Goal: Task Accomplishment & Management: Manage account settings

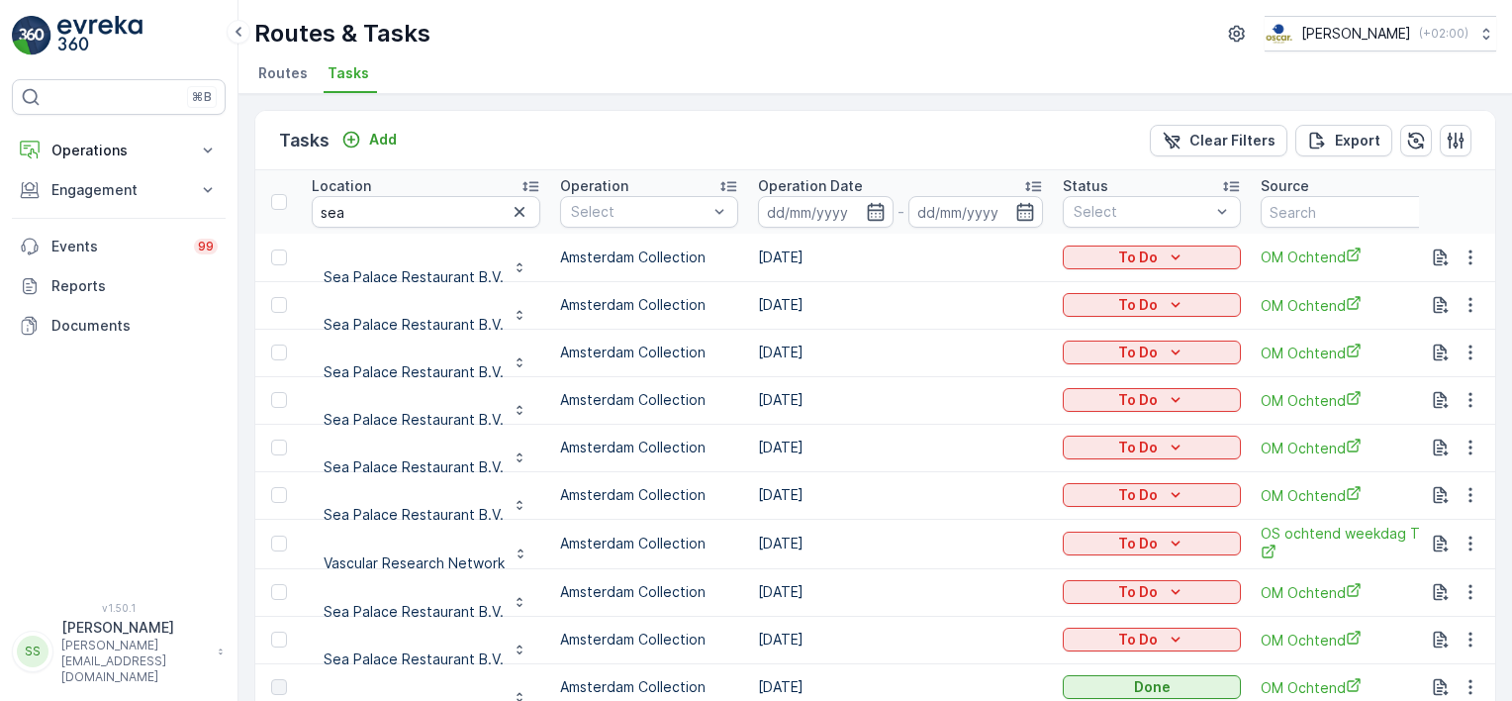
drag, startPoint x: 387, startPoint y: 649, endPoint x: 839, endPoint y: 538, distance: 465.6
click at [387, 649] on p "Sea Palace Restaurant B.V." at bounding box center [414, 659] width 180 height 20
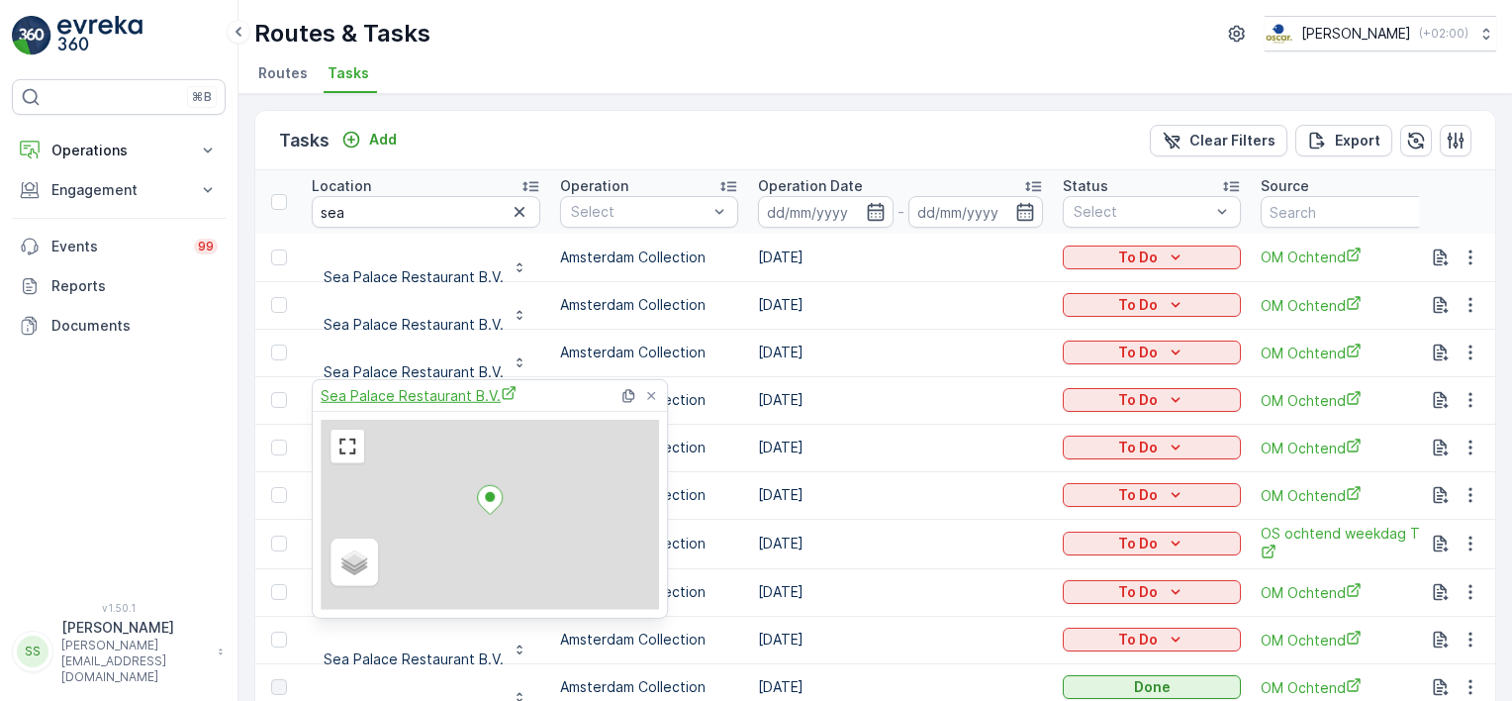
click at [405, 395] on span "Sea Palace Restaurant B.V." at bounding box center [419, 395] width 196 height 21
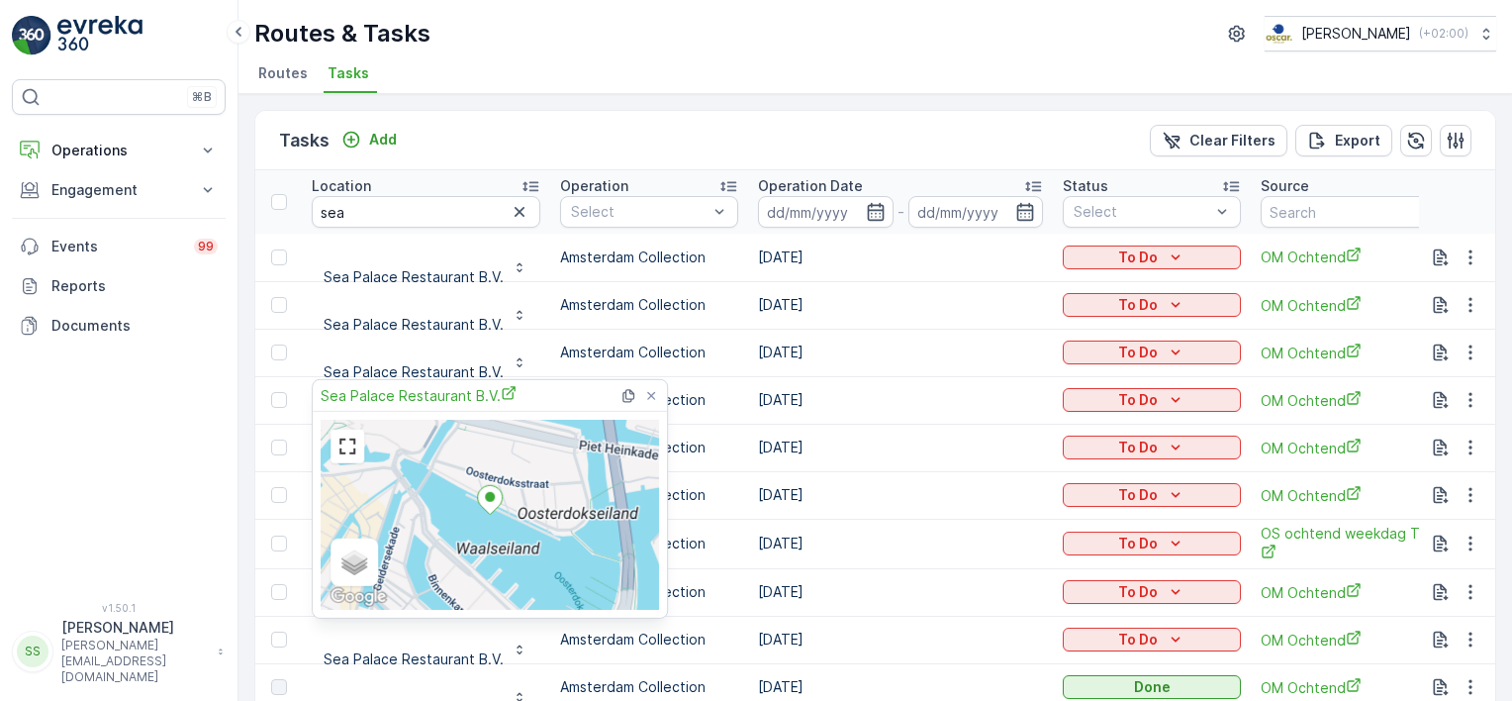
click at [518, 142] on div "Tasks Add Clear Filters Export" at bounding box center [875, 140] width 1240 height 59
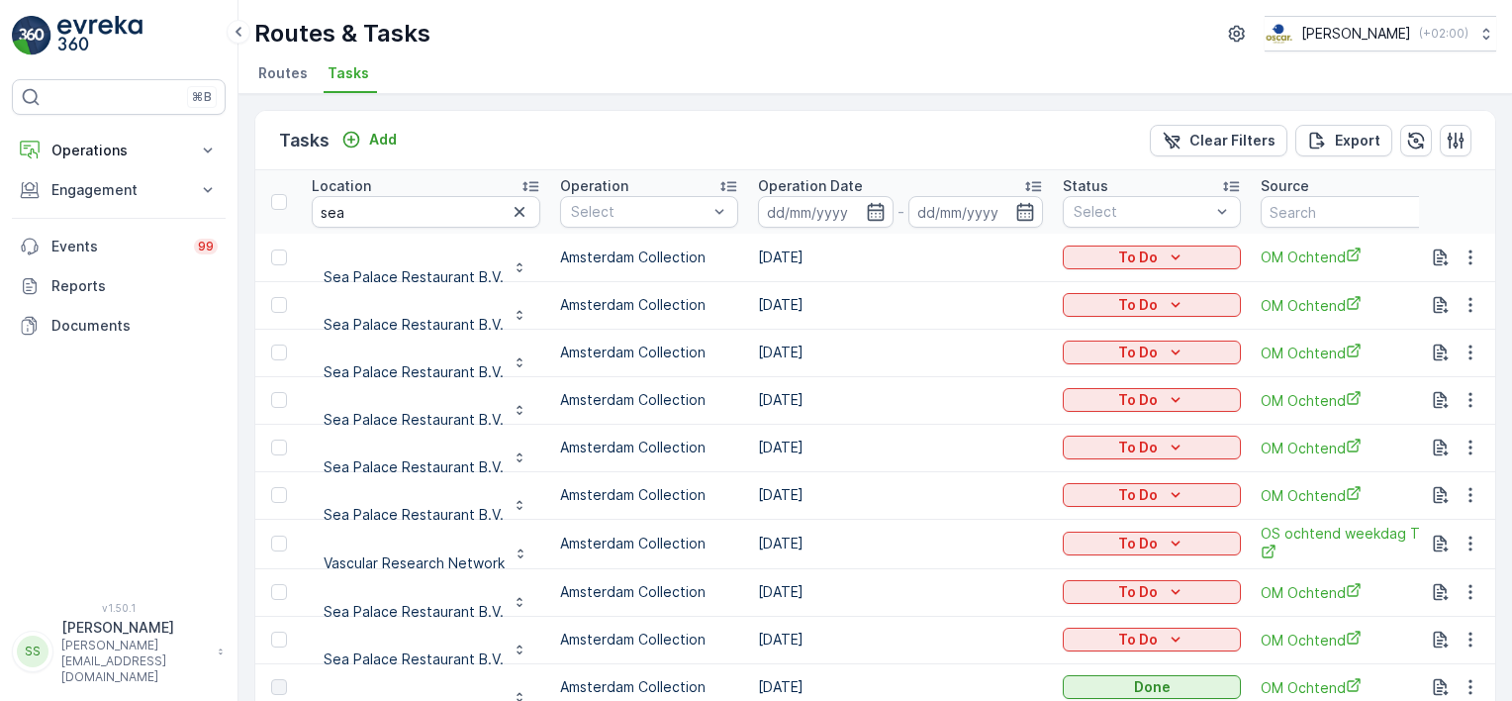
click at [291, 77] on span "Routes" at bounding box center [282, 73] width 49 height 20
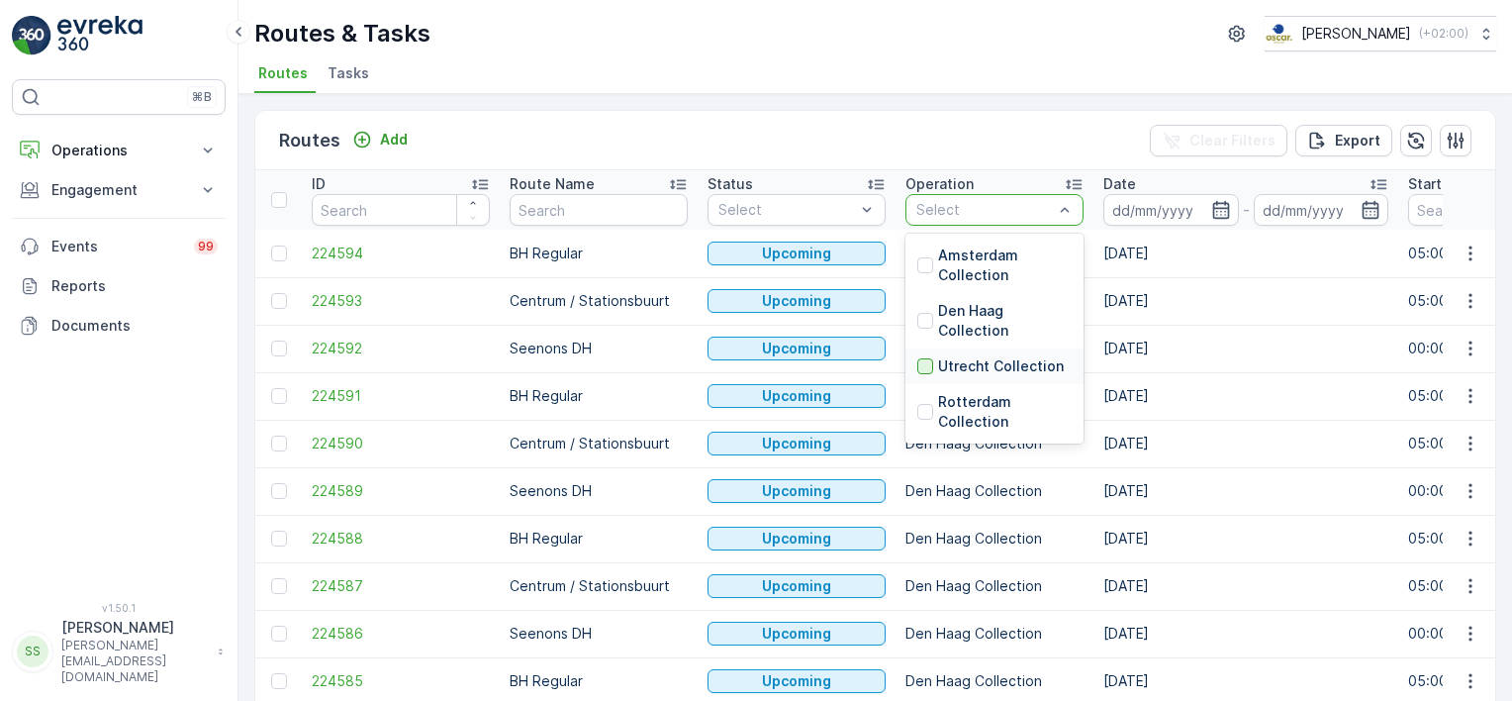
click at [924, 361] on div at bounding box center [925, 366] width 16 height 16
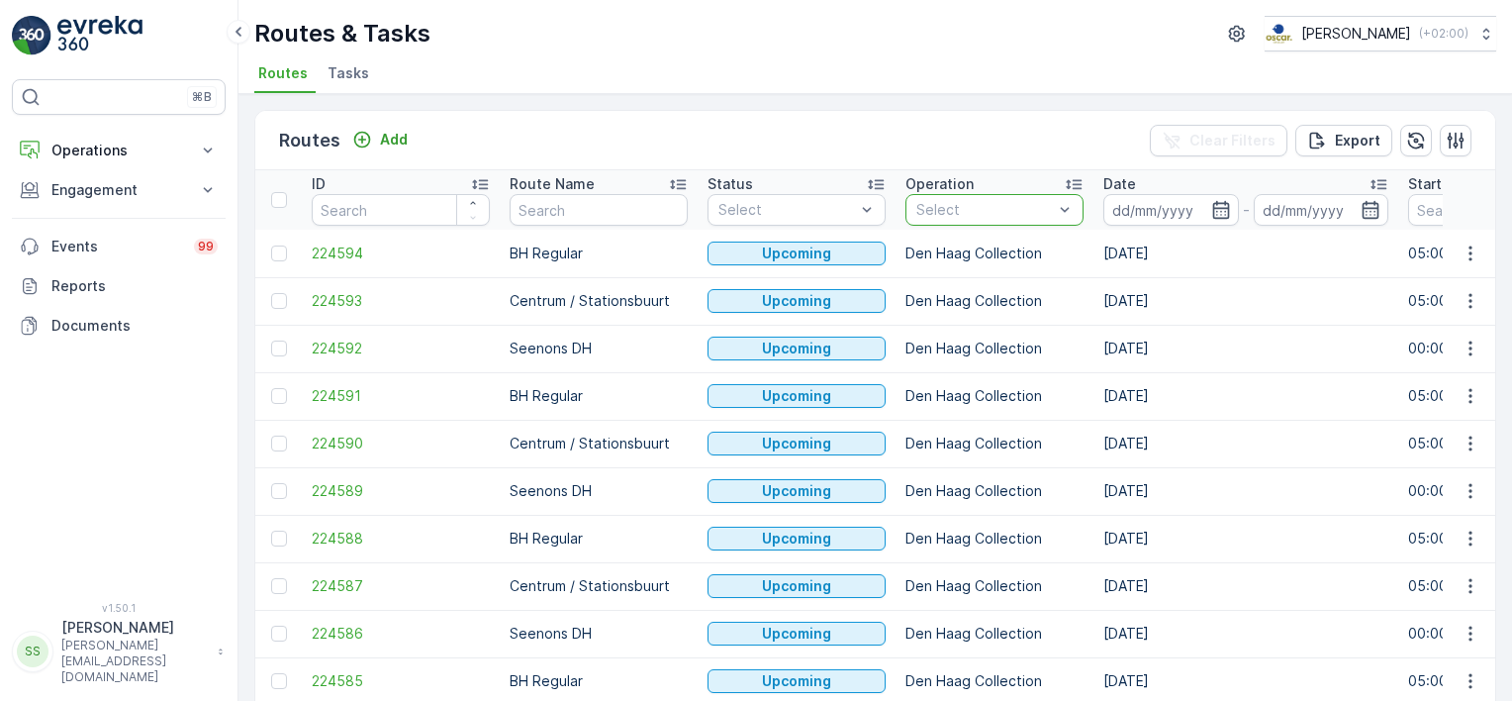
click at [1052, 53] on div "Routes & Tasks Oscar Circulair ( +02:00 ) Routes Tasks" at bounding box center [874, 47] width 1273 height 94
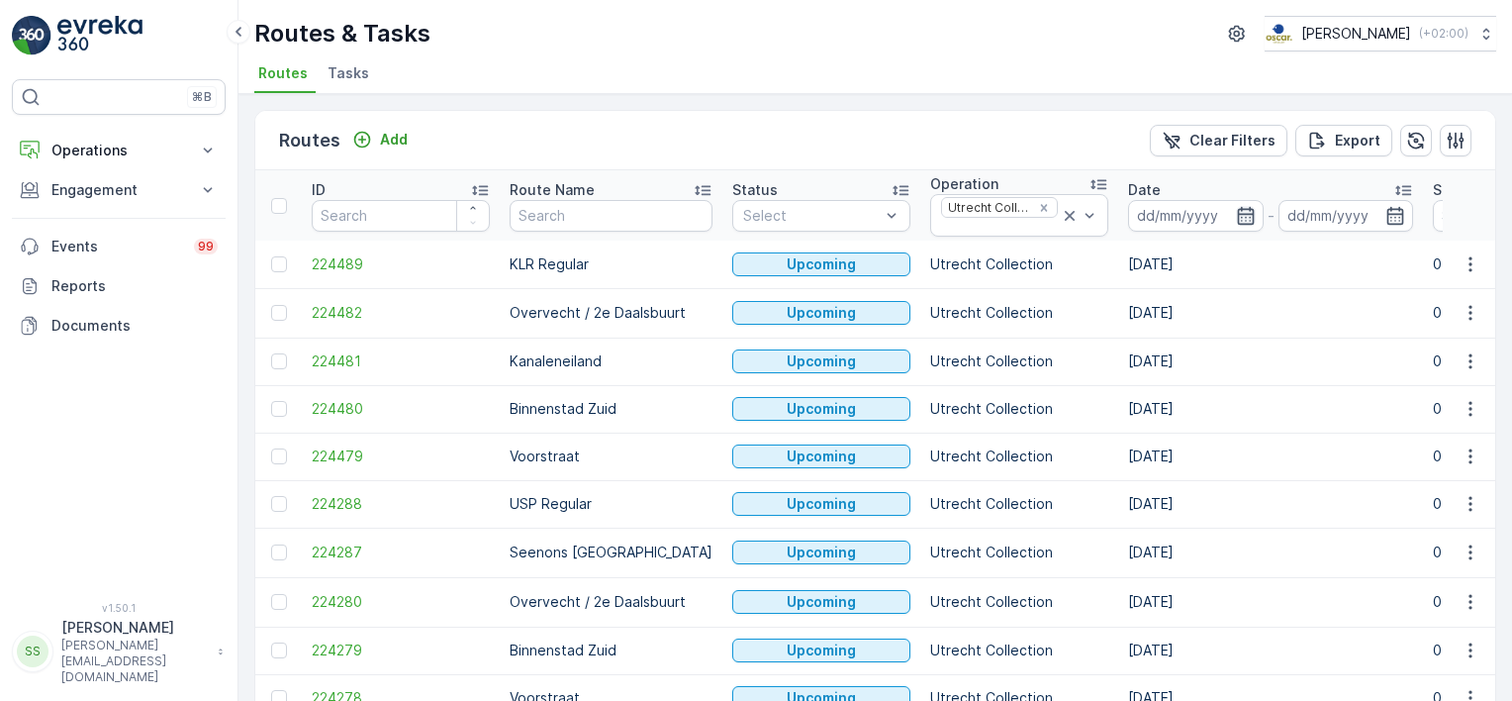
click at [1236, 210] on icon "button" at bounding box center [1246, 216] width 20 height 20
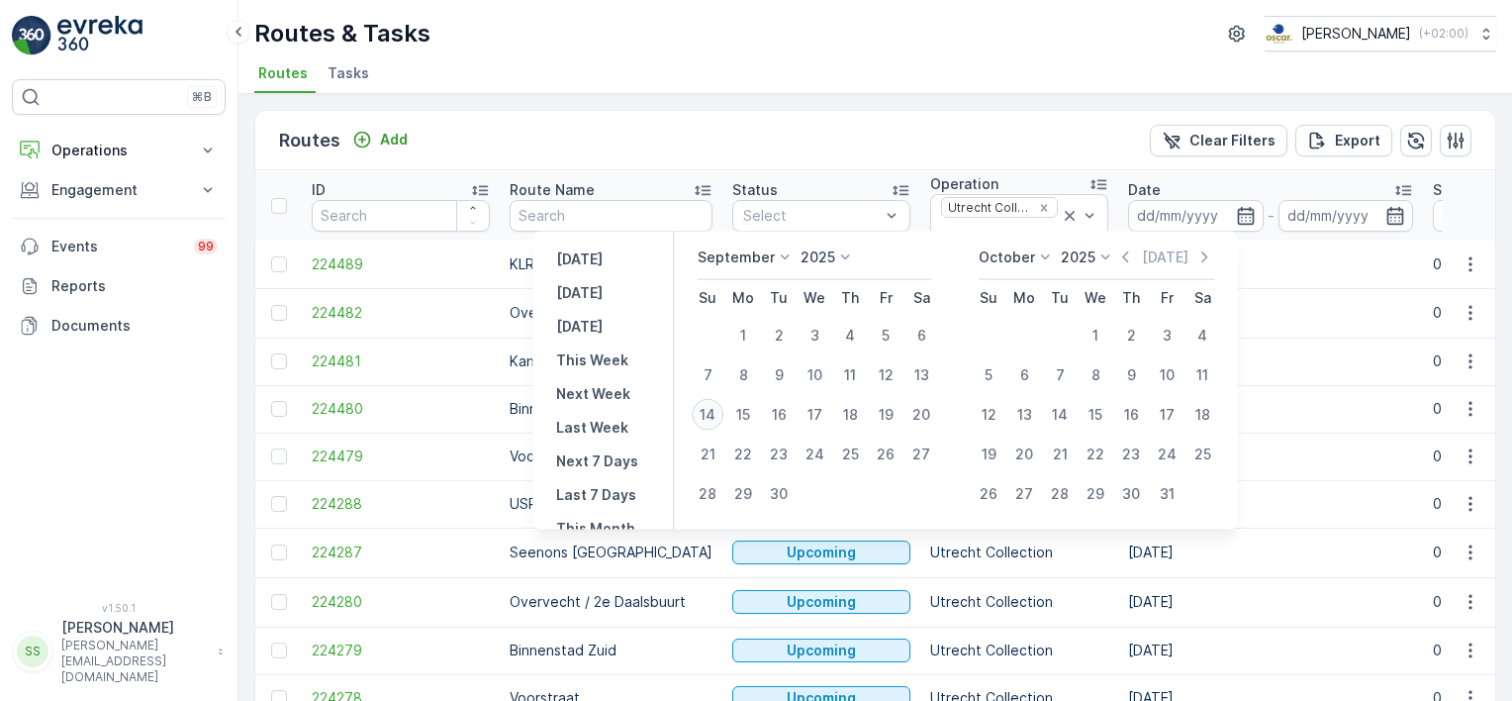
click at [705, 408] on div "14" at bounding box center [708, 415] width 32 height 32
type input "[DATE]"
click at [686, 141] on div "Routes Add Clear Filters Export" at bounding box center [875, 140] width 1240 height 59
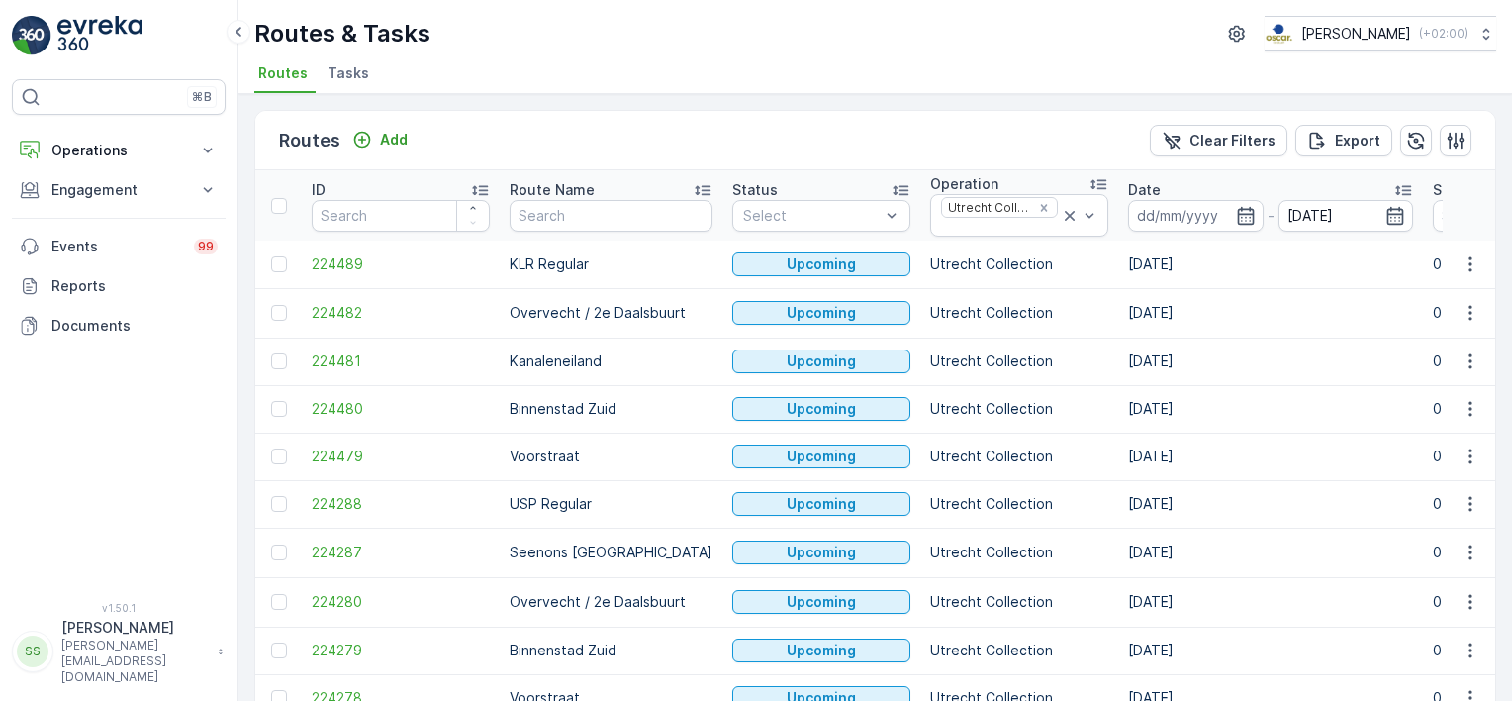
type input "[DATE]"
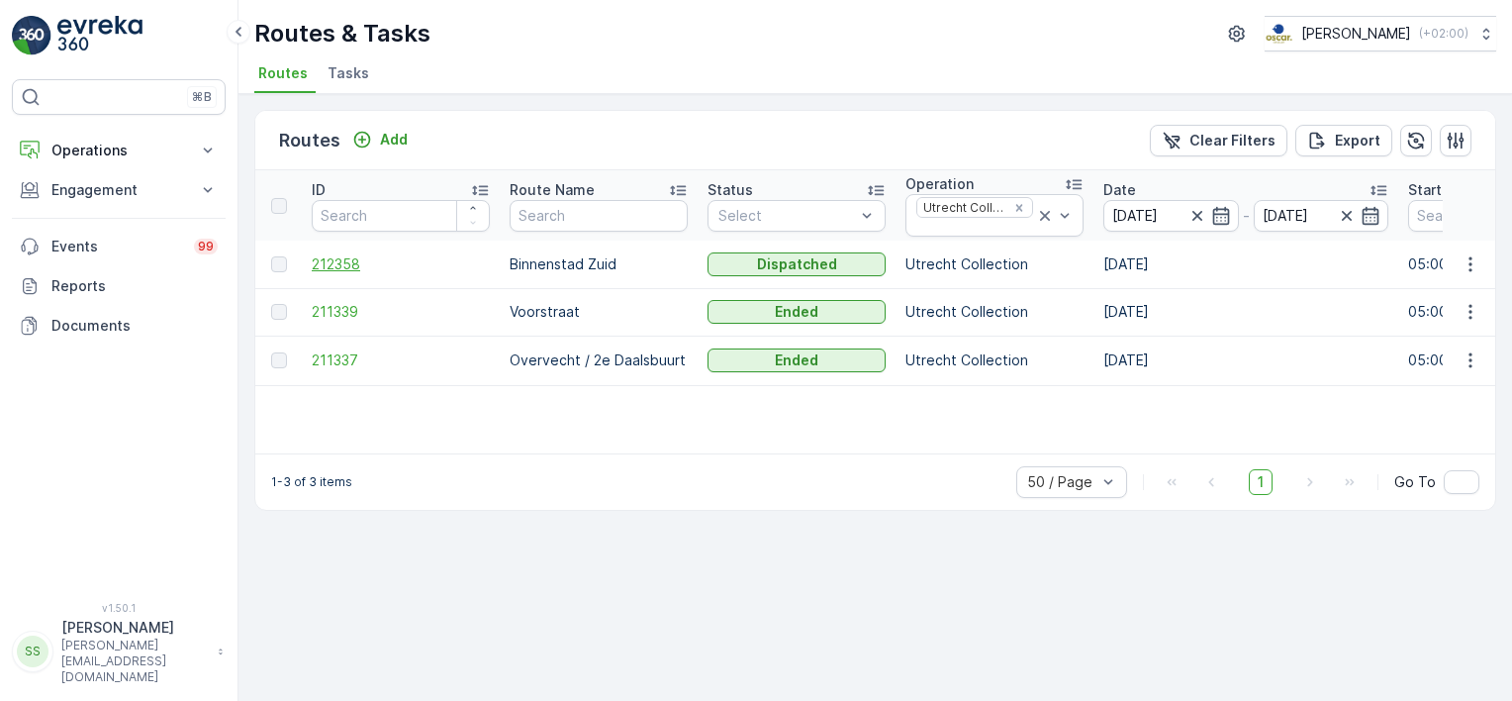
click at [330, 257] on span "212358" at bounding box center [401, 264] width 178 height 20
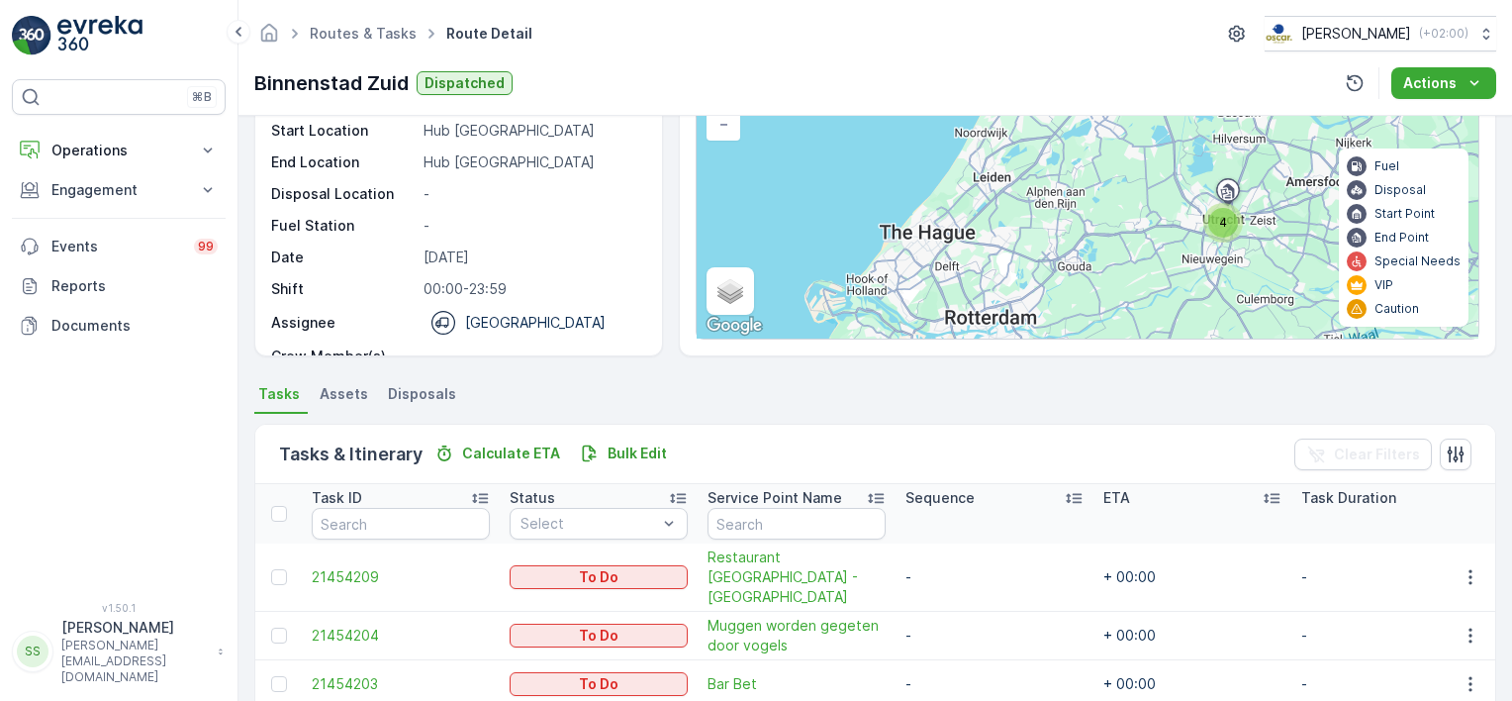
scroll to position [121, 0]
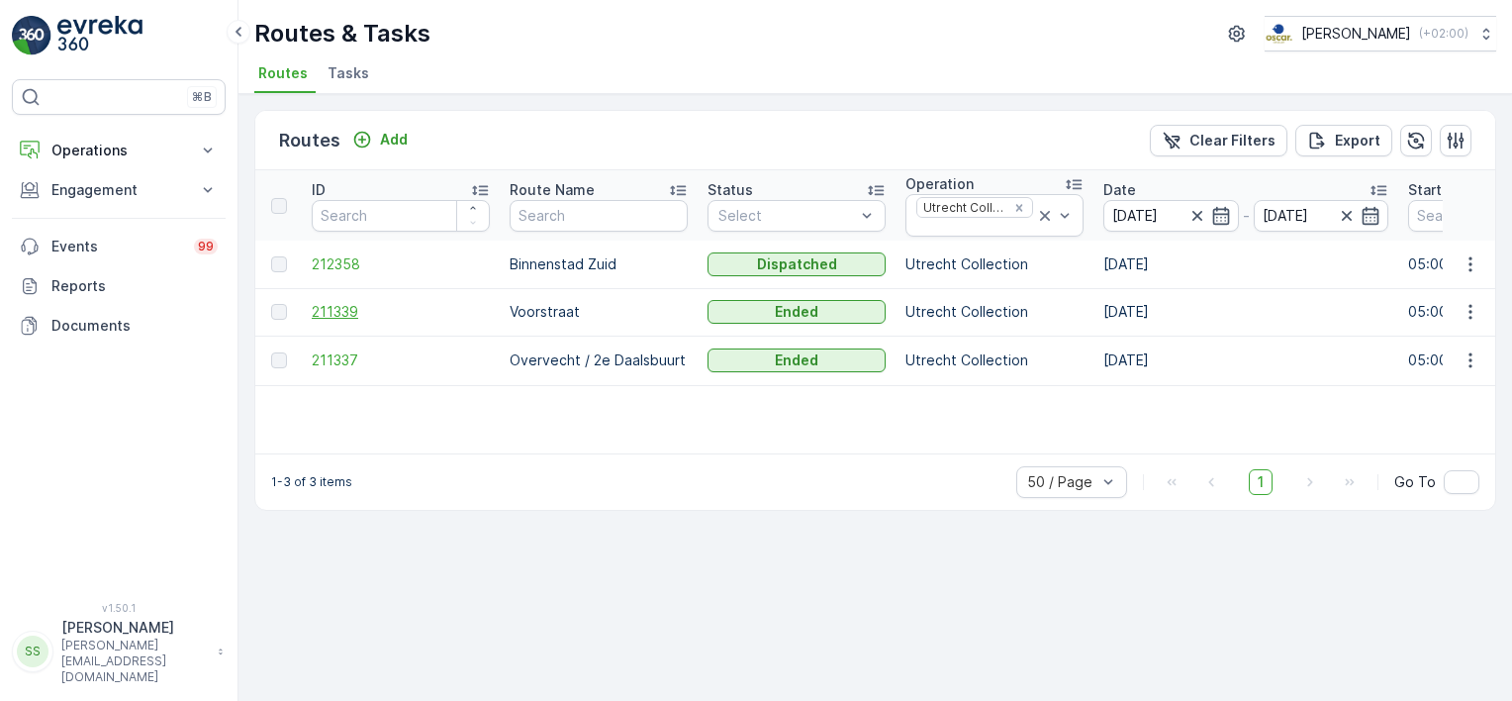
click at [321, 309] on span "211339" at bounding box center [401, 312] width 178 height 20
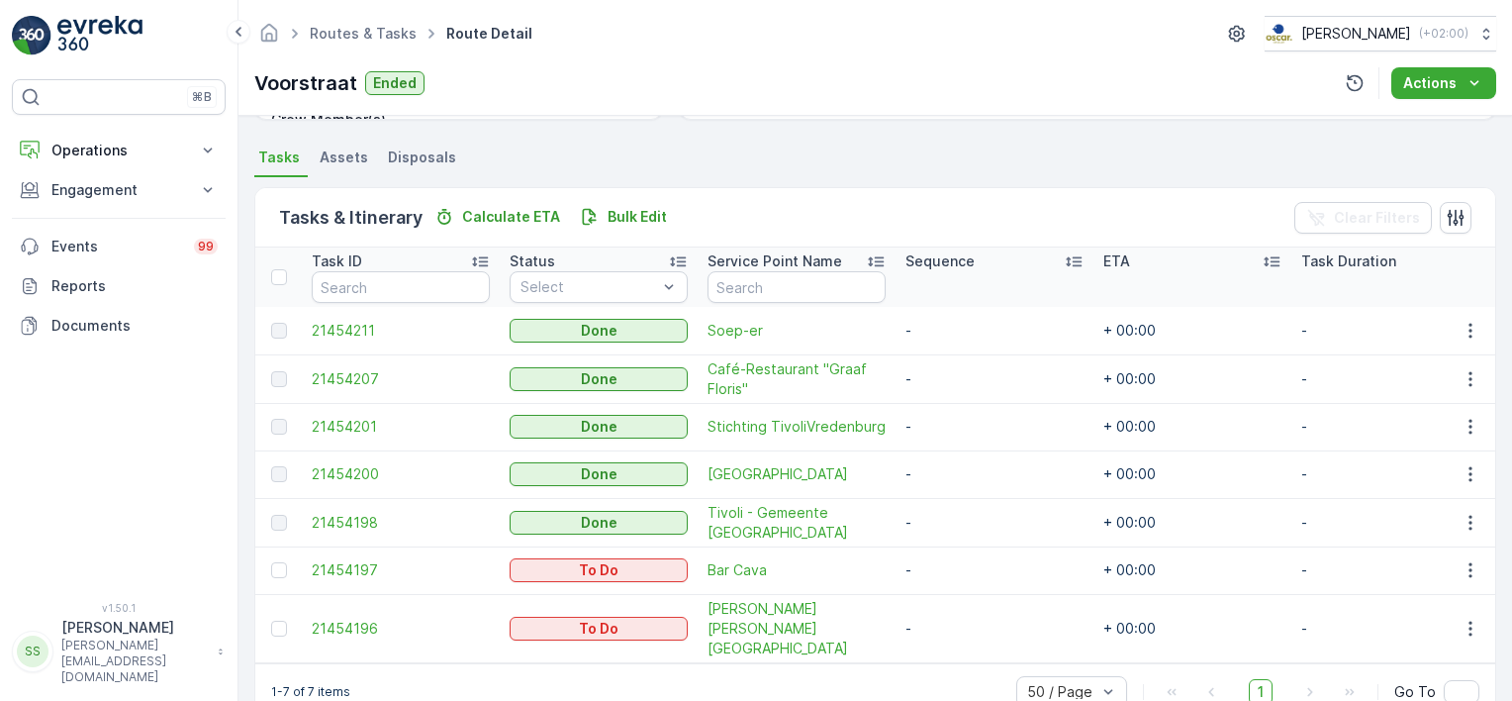
scroll to position [438, 0]
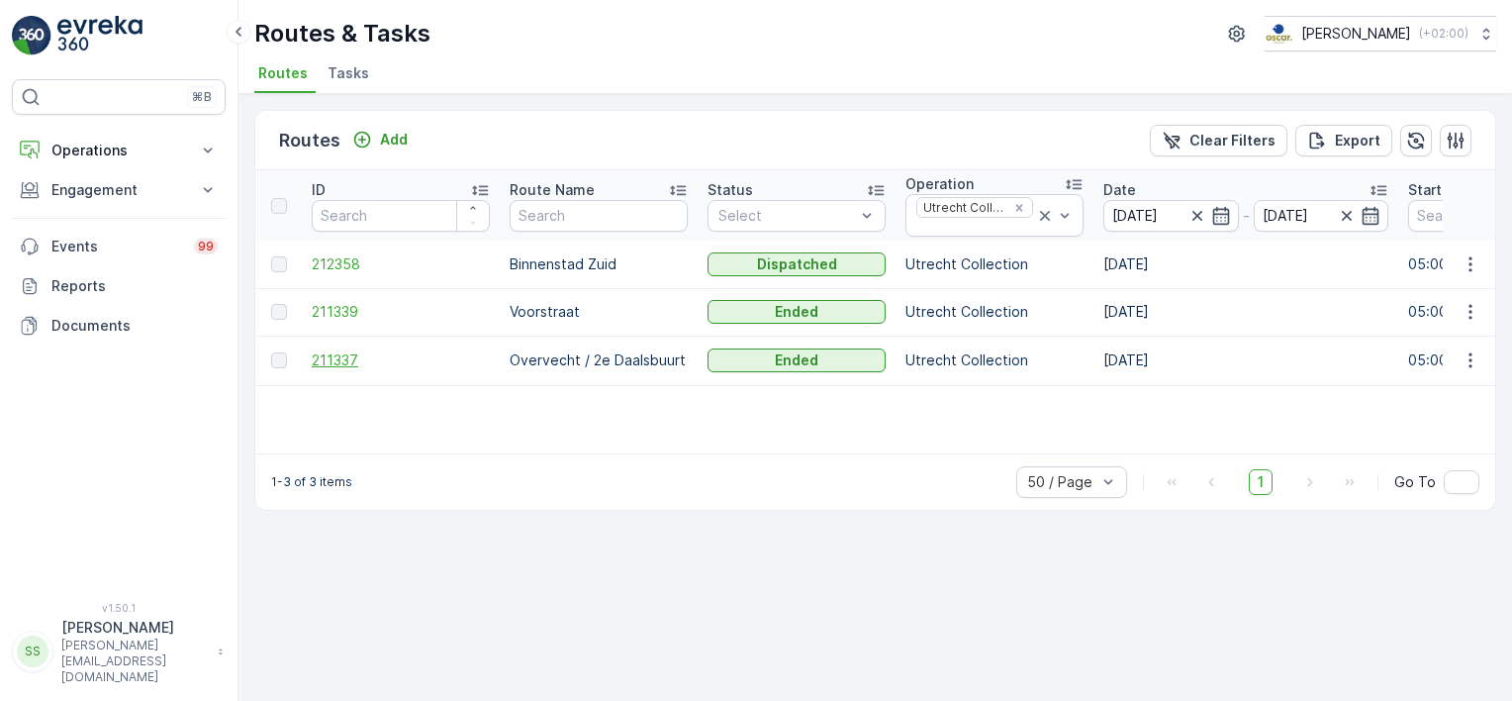
click at [348, 350] on span "211337" at bounding box center [401, 360] width 178 height 20
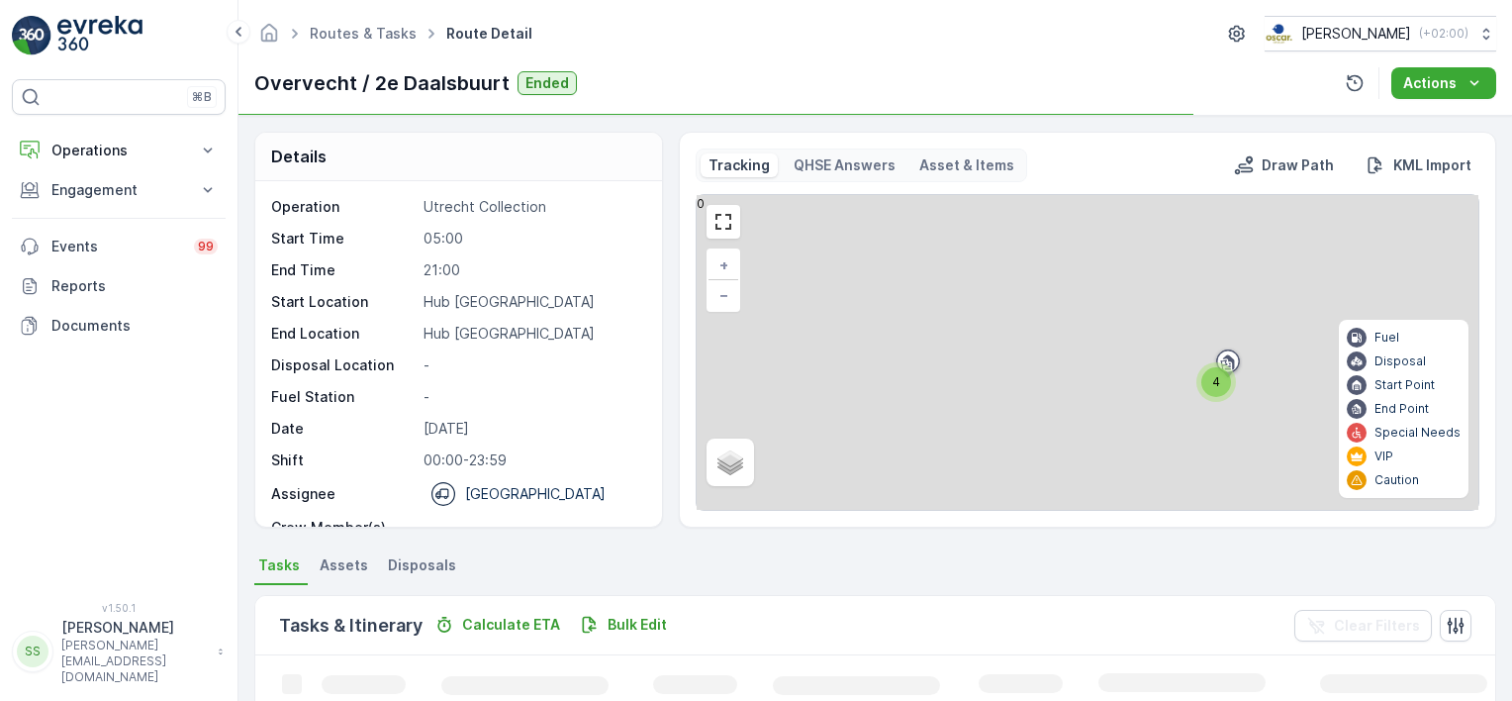
scroll to position [319, 0]
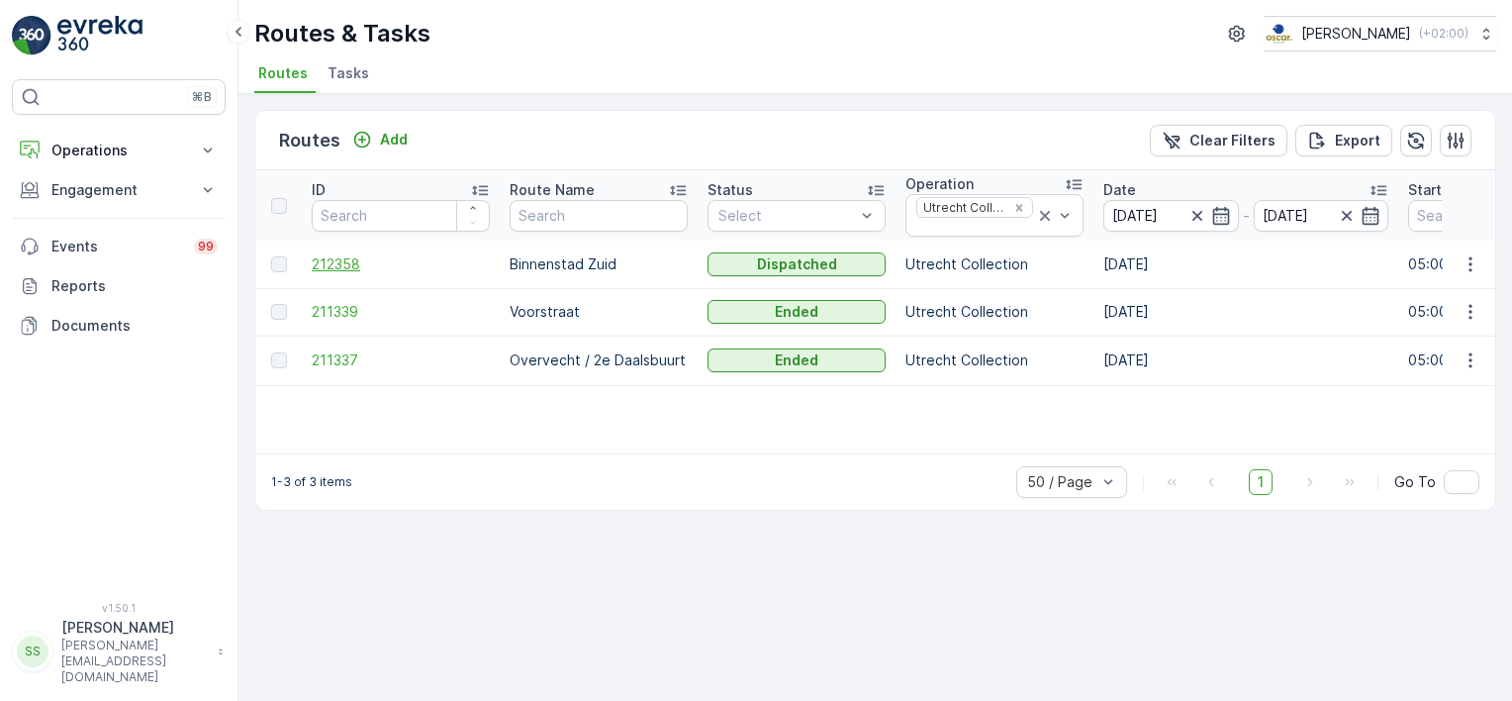
click at [339, 263] on span "212358" at bounding box center [401, 264] width 178 height 20
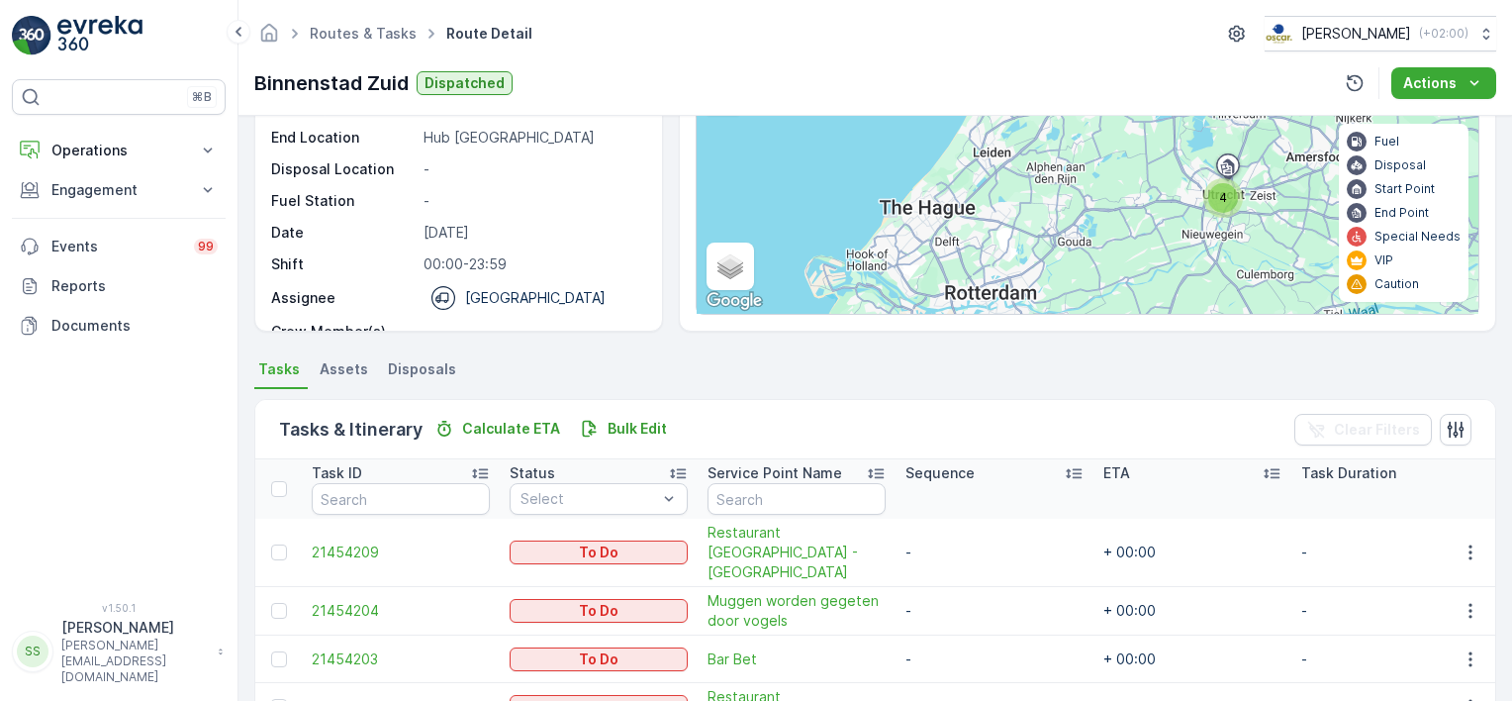
scroll to position [319, 0]
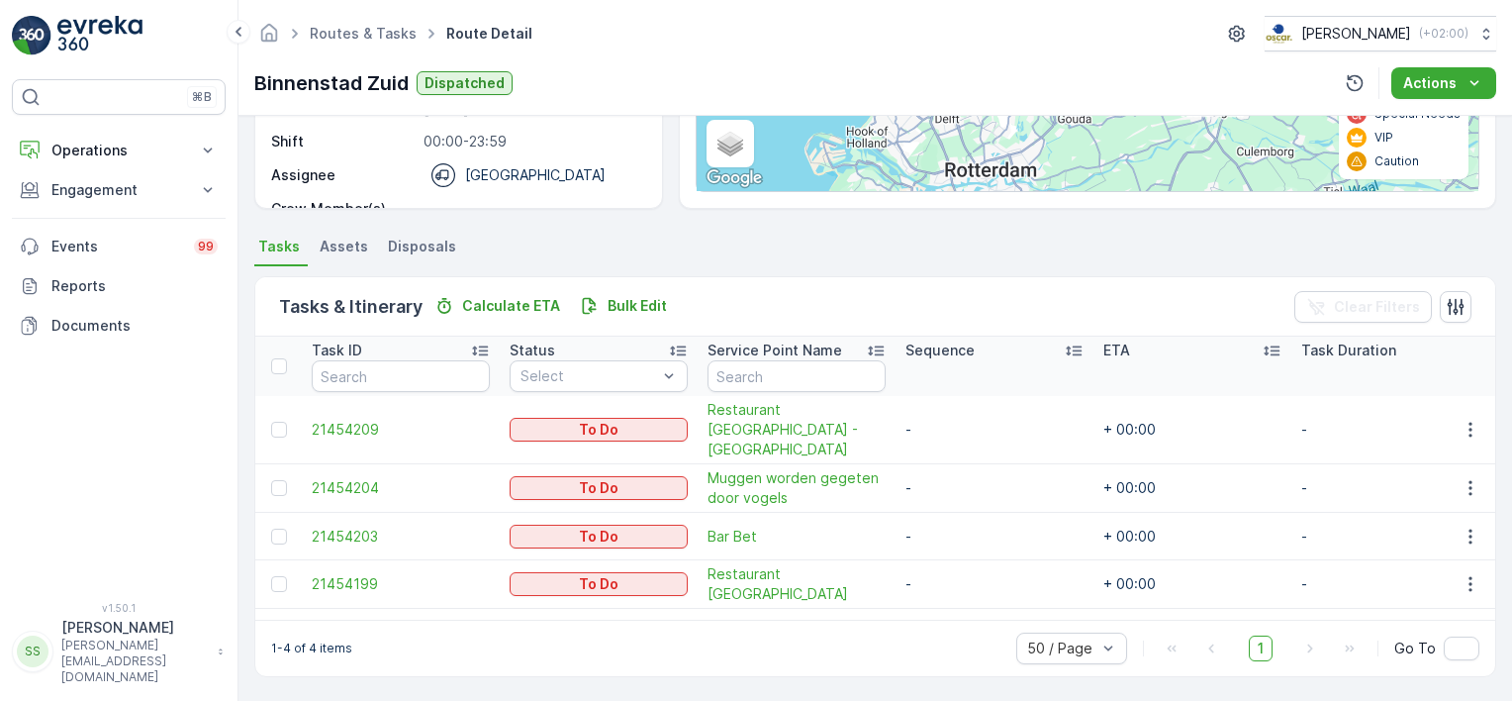
click at [596, 143] on p "00:00-23:59" at bounding box center [532, 142] width 218 height 20
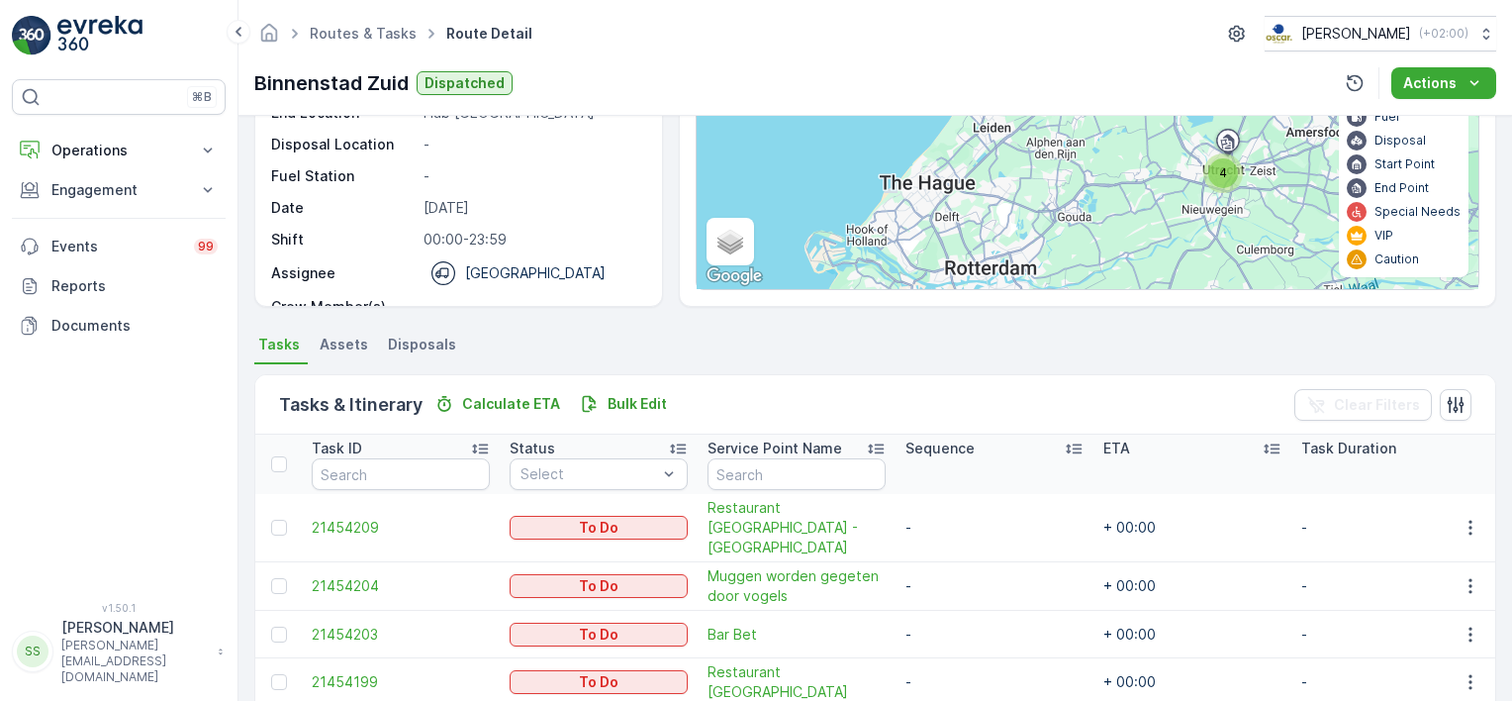
scroll to position [0, 0]
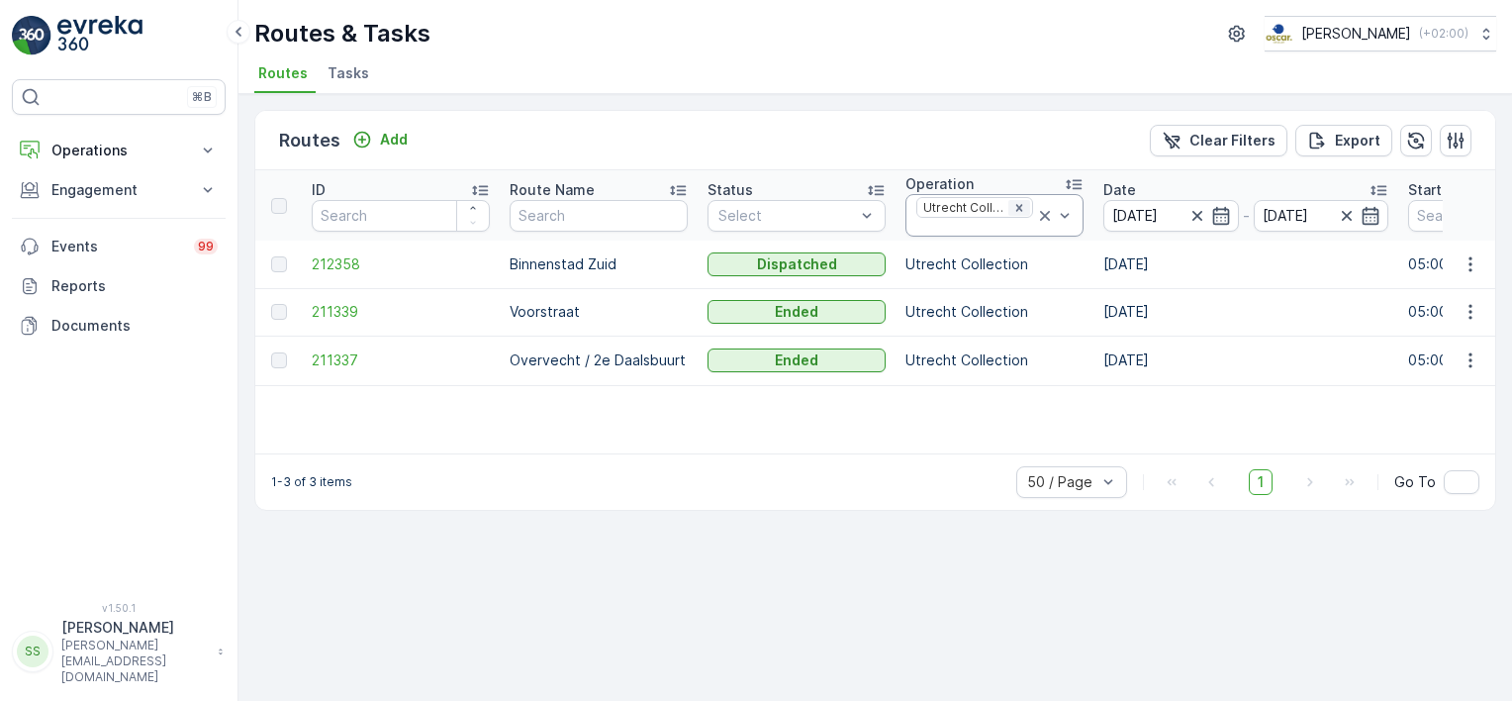
click at [1021, 202] on icon "Remove Utrecht Collection" at bounding box center [1019, 208] width 14 height 14
click at [1041, 148] on div "Routes Add Clear Filters Export" at bounding box center [875, 140] width 1240 height 59
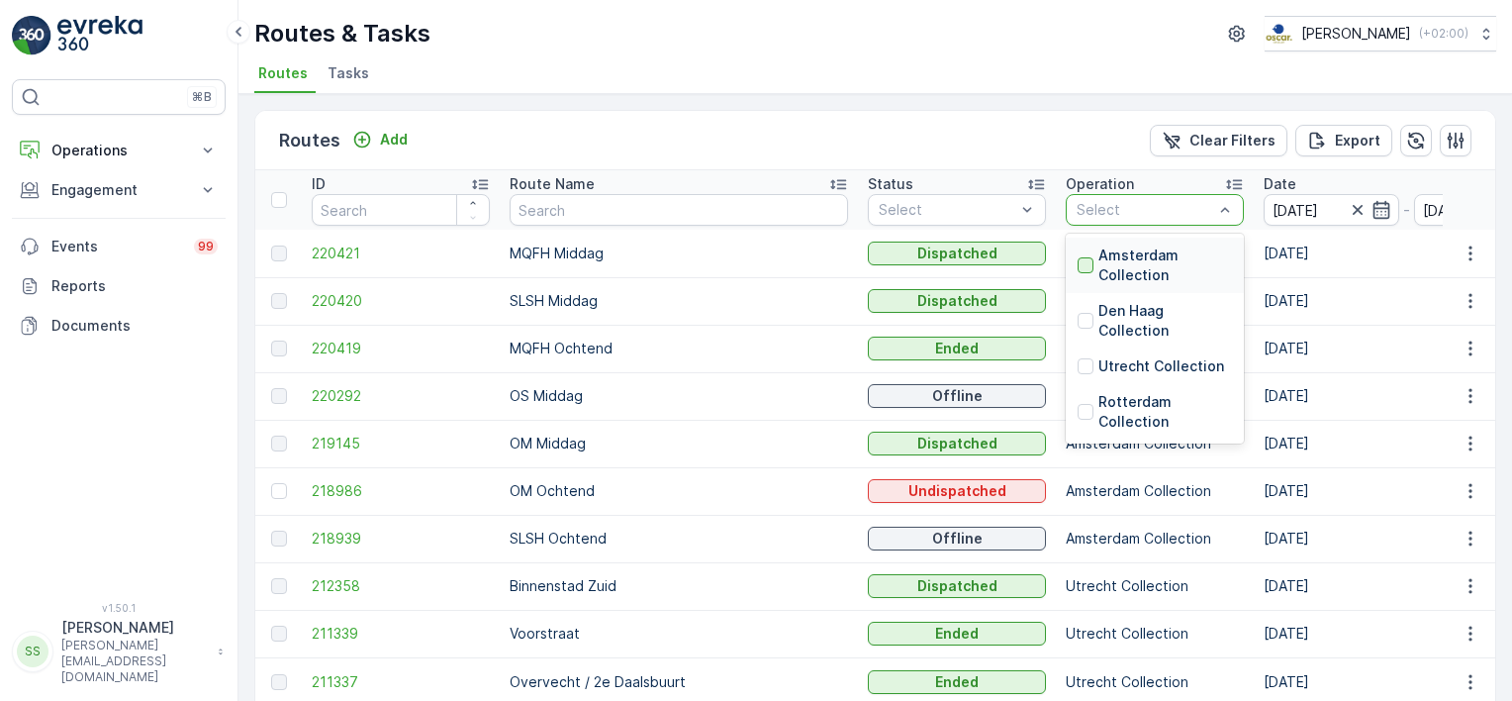
click at [1078, 263] on div at bounding box center [1086, 265] width 16 height 16
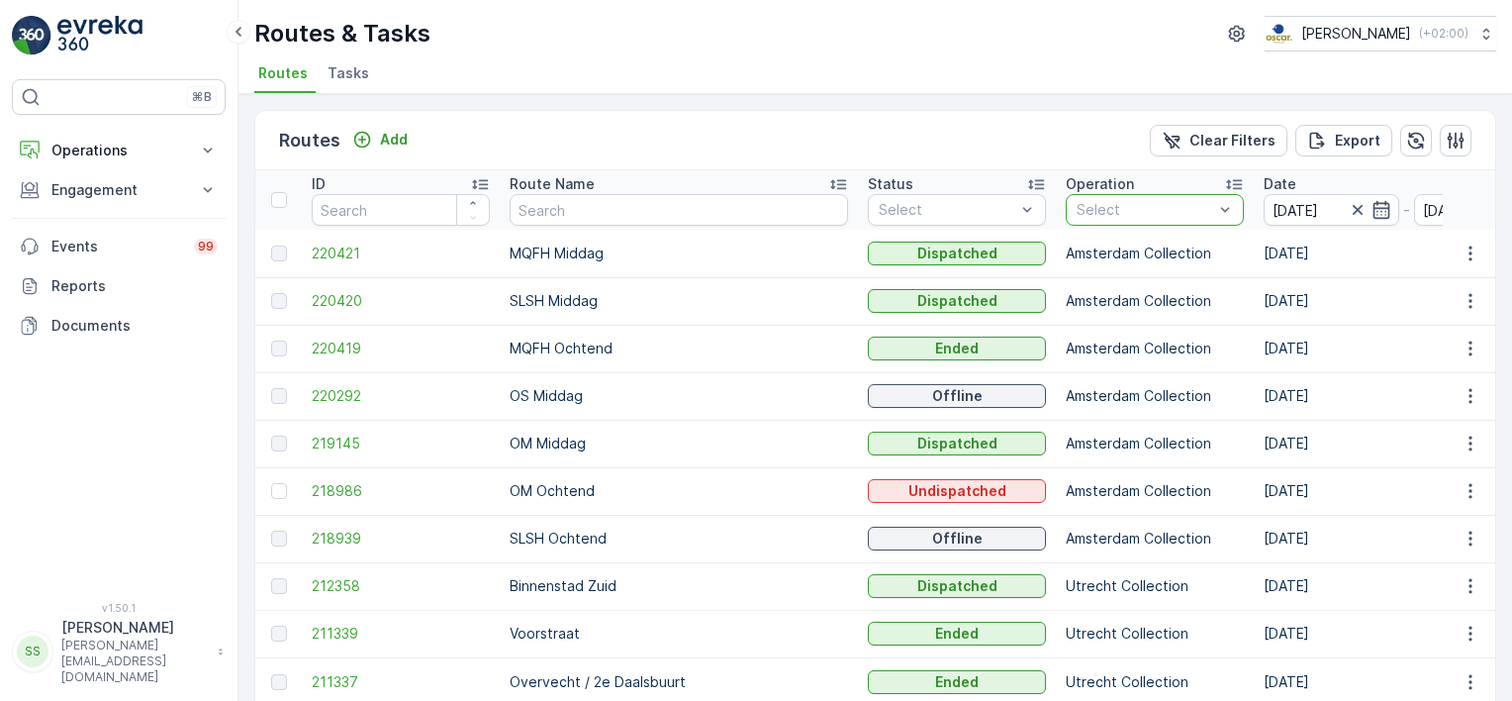
click at [979, 150] on div "Routes Add Clear Filters Export" at bounding box center [875, 140] width 1240 height 59
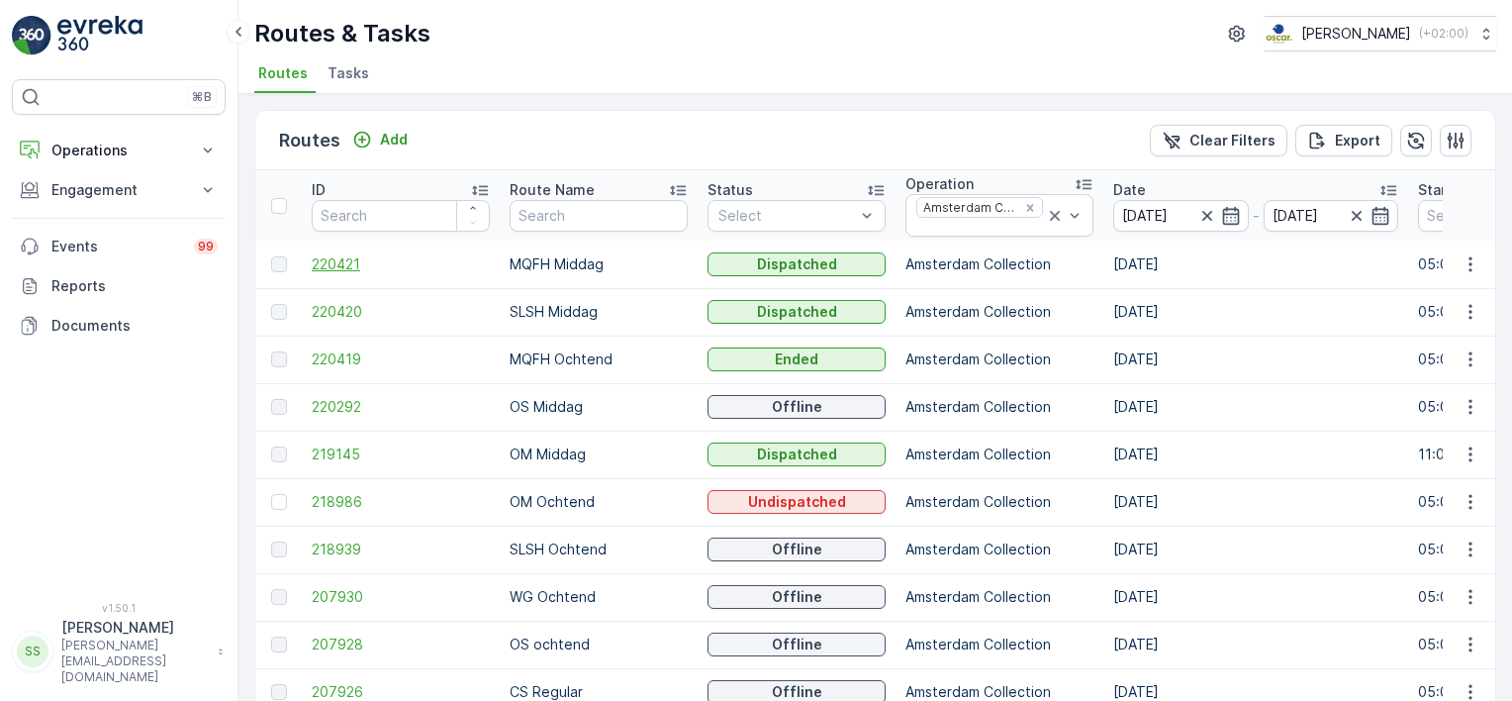
click at [317, 257] on span "220421" at bounding box center [401, 264] width 178 height 20
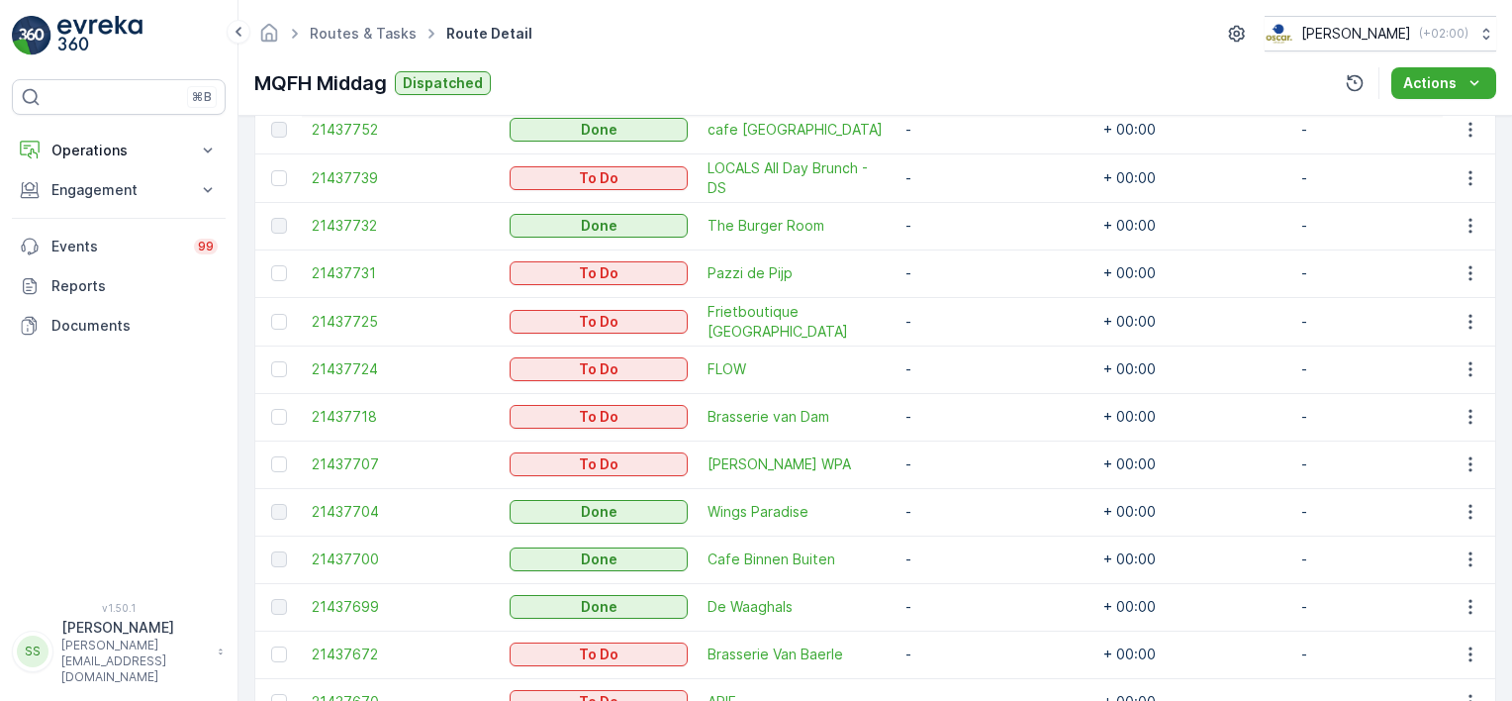
scroll to position [745, 0]
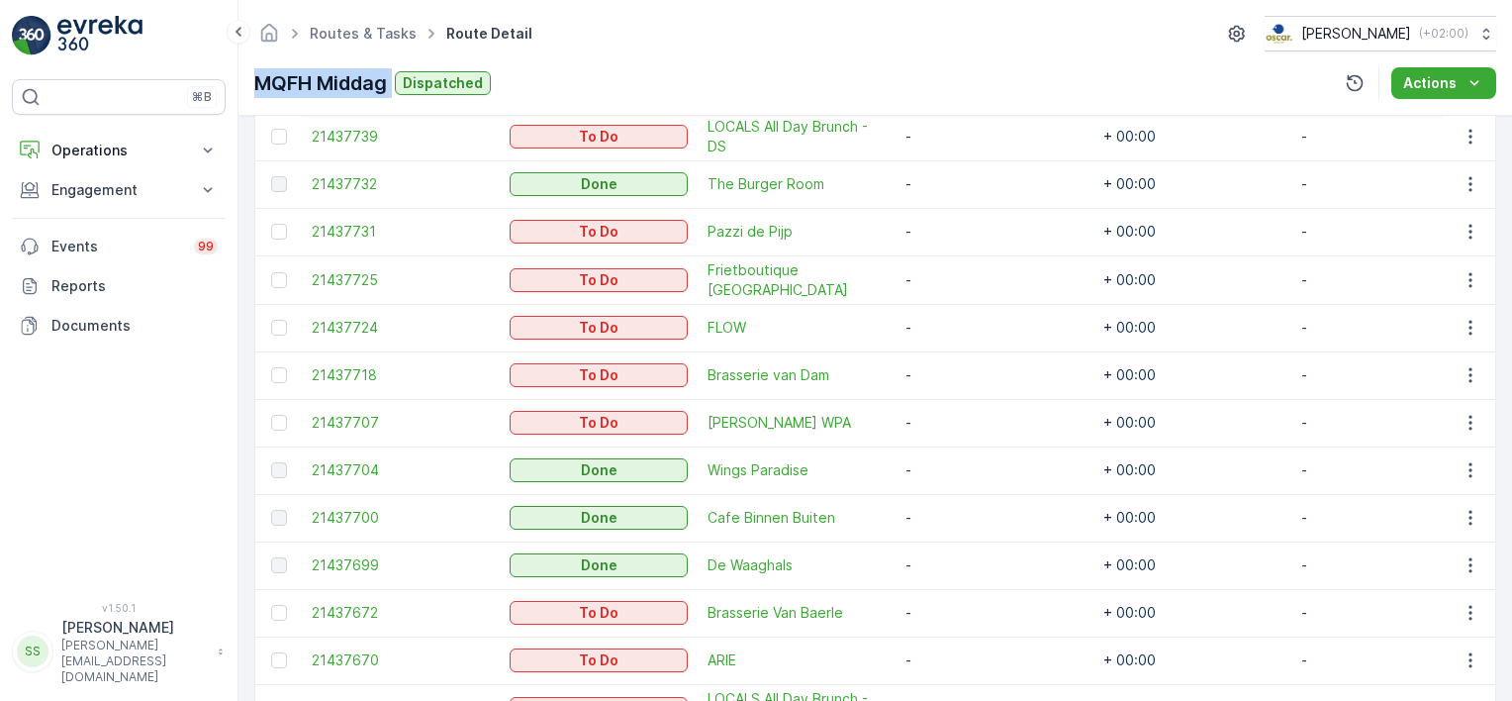
click at [402, 84] on div "Routes & Tasks Route Detail Oscar Circulair ( +02:00 ) MQFH Middag Dispatched A…" at bounding box center [874, 58] width 1273 height 116
click at [892, 79] on div "MQFH Middag Dispatched Actions" at bounding box center [875, 83] width 1242 height 32
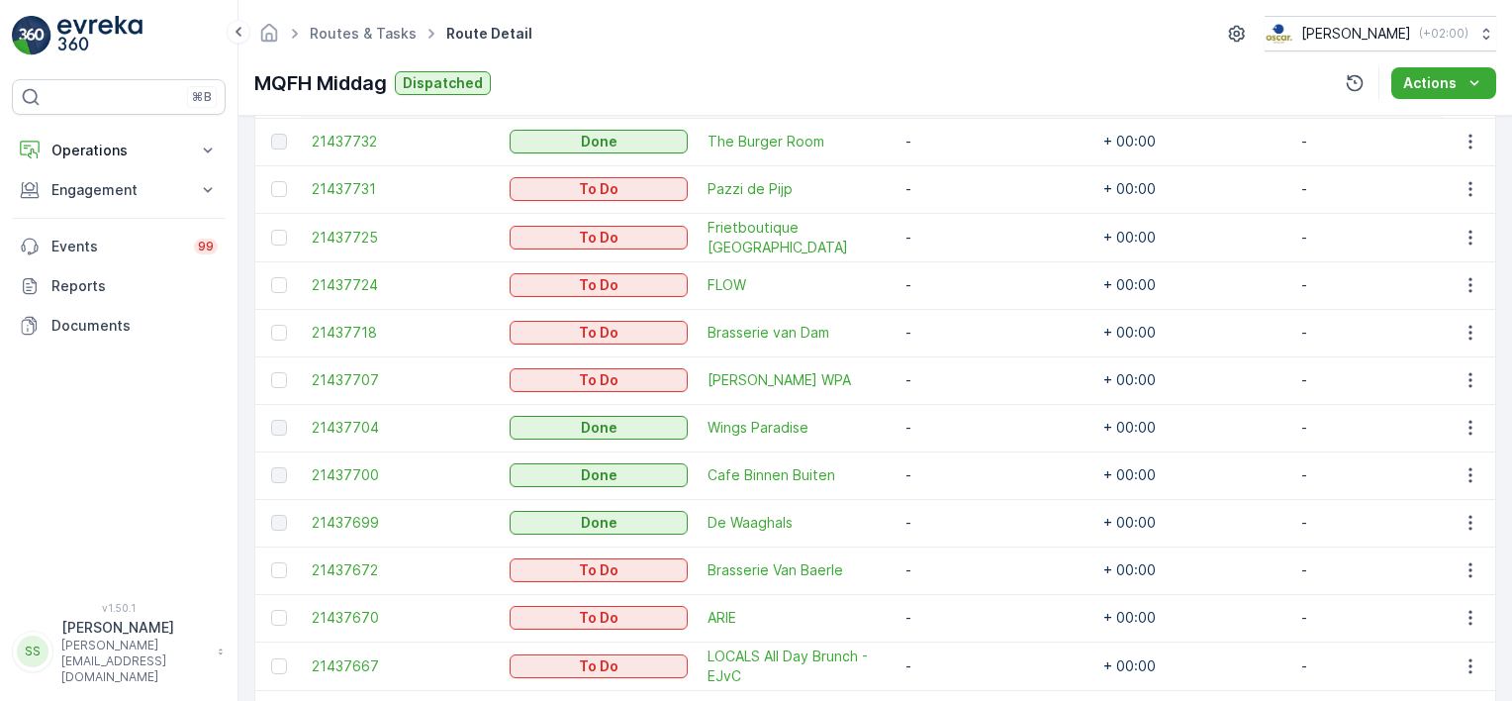
scroll to position [448, 0]
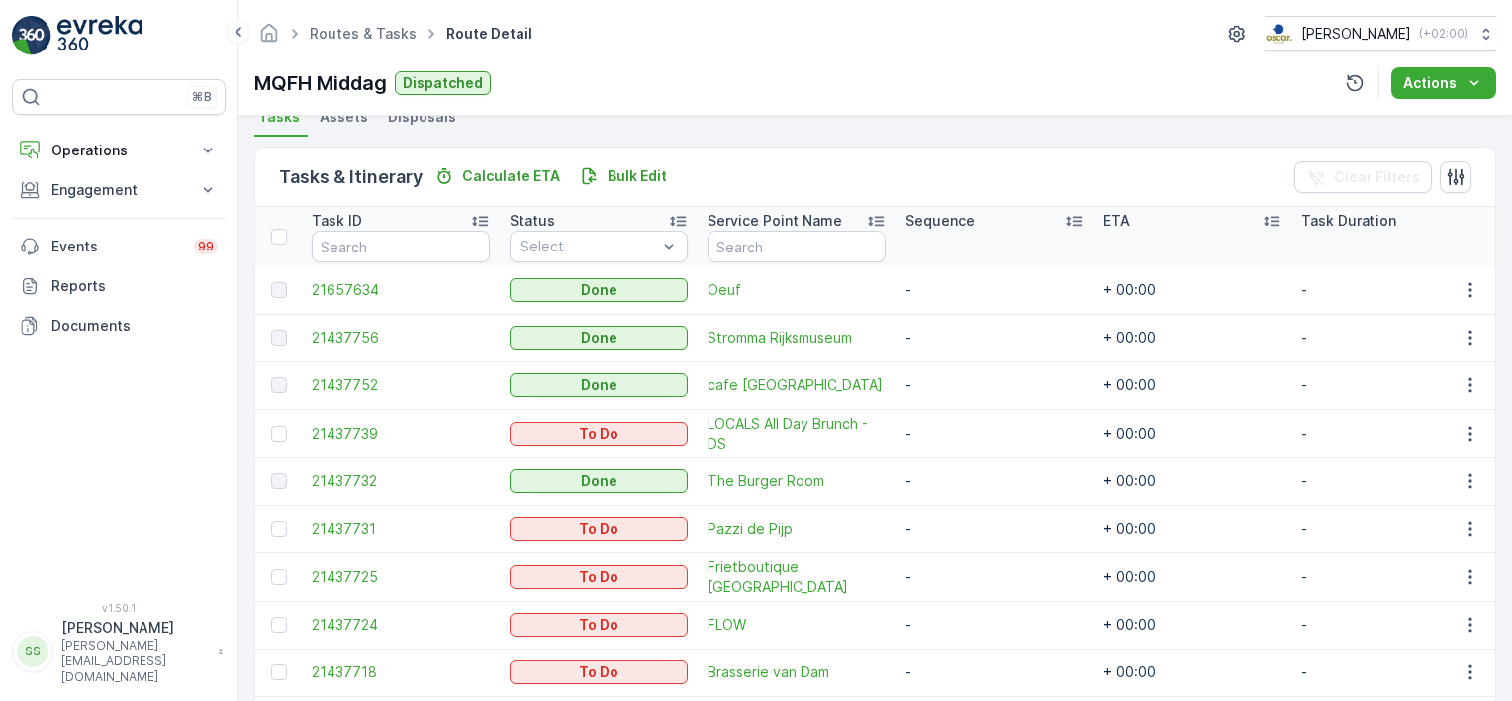
click at [728, 61] on div "Routes & Tasks Route Detail Oscar Circulair ( +02:00 ) MQFH Middag Dispatched A…" at bounding box center [874, 58] width 1273 height 116
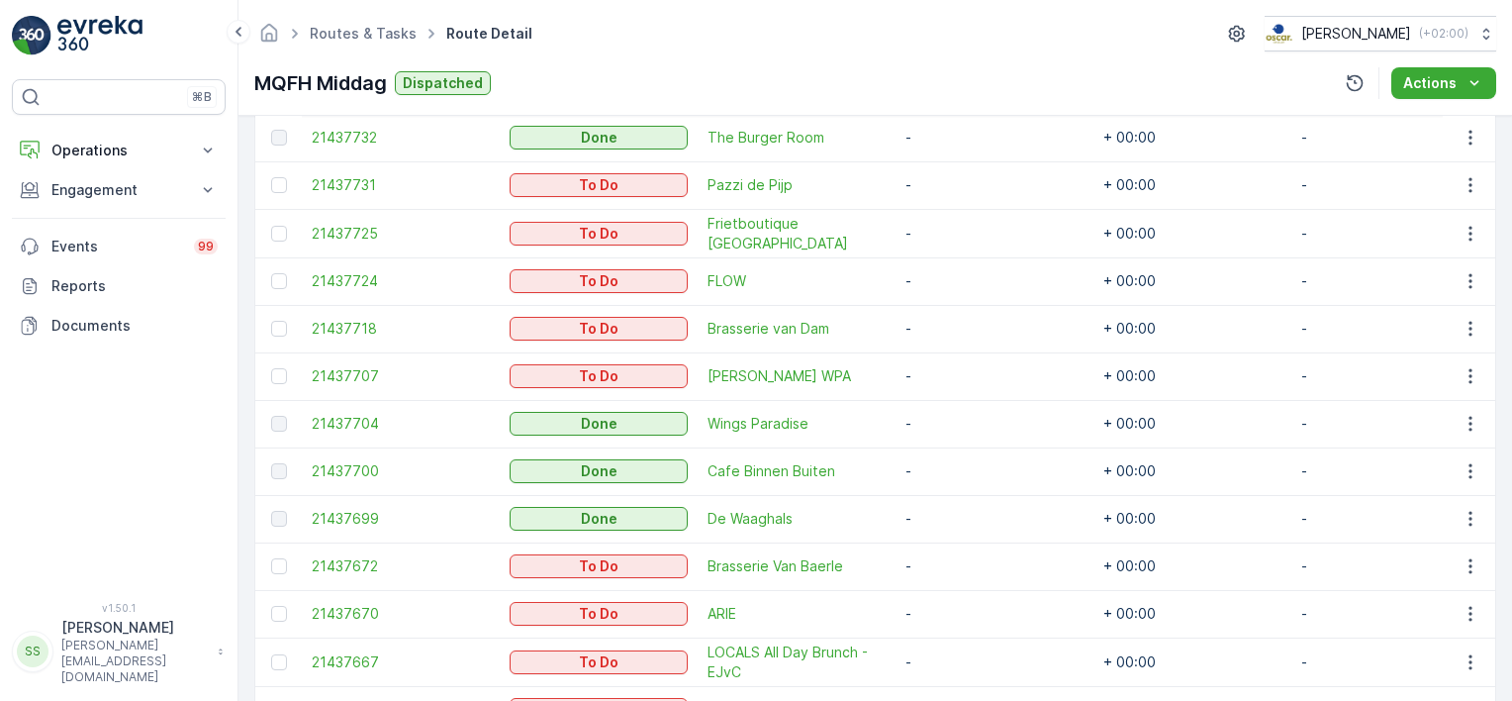
scroll to position [891, 0]
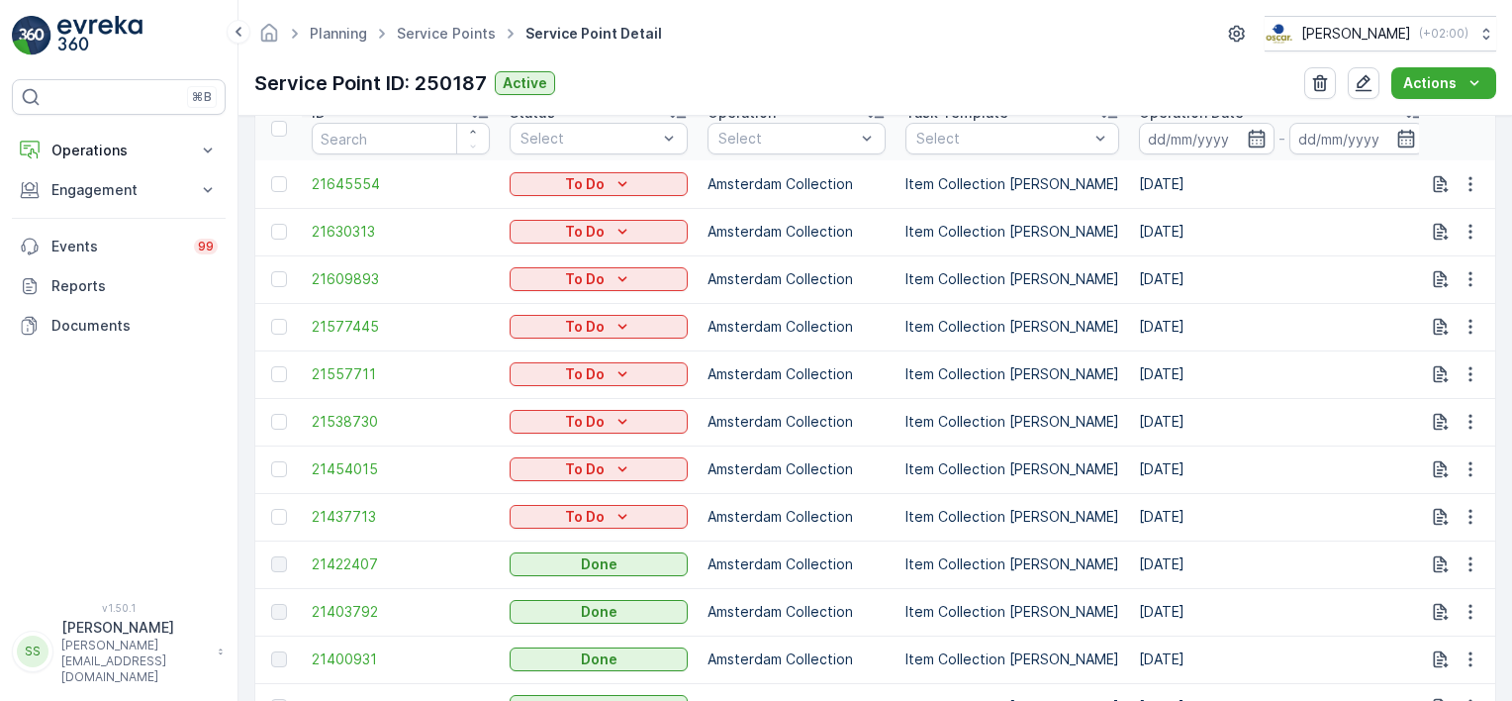
scroll to position [693, 0]
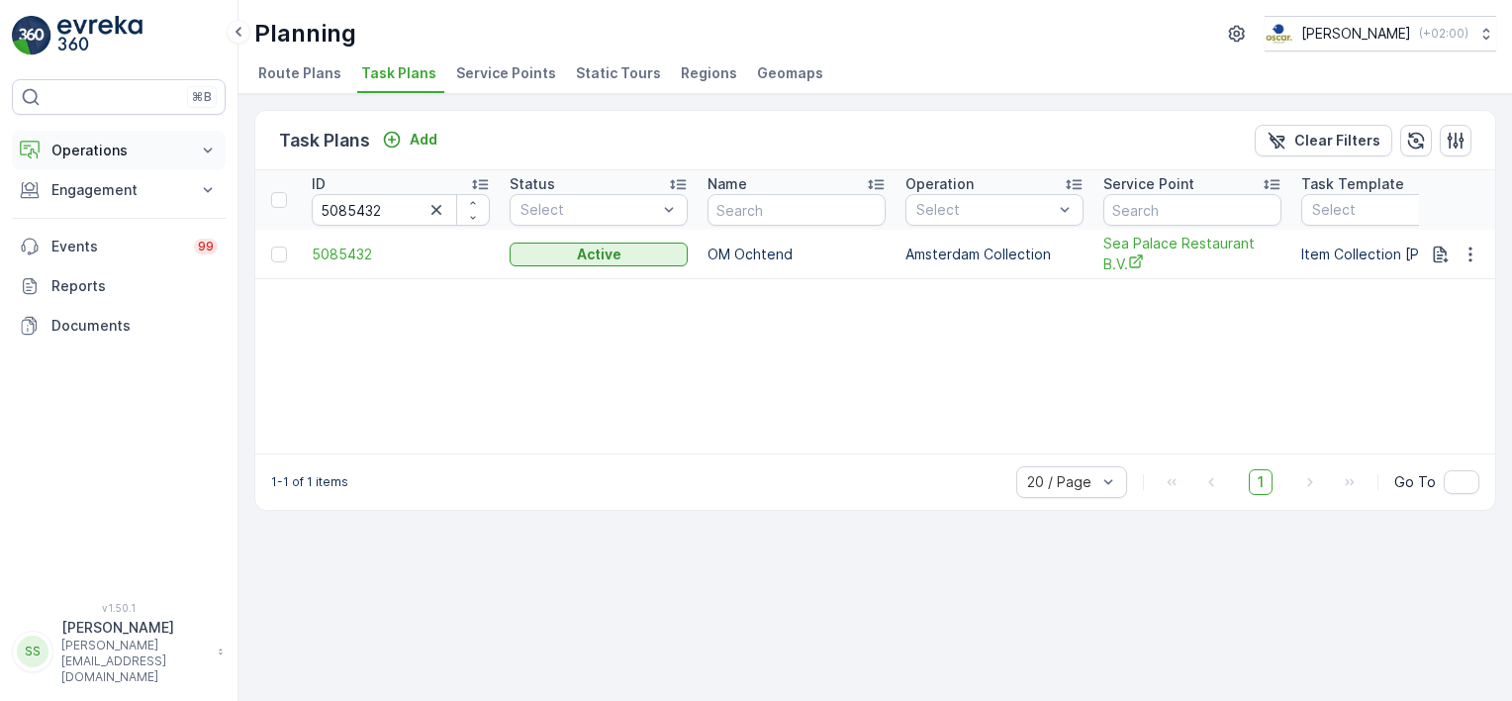
click at [66, 135] on button "Operations" at bounding box center [119, 151] width 214 height 40
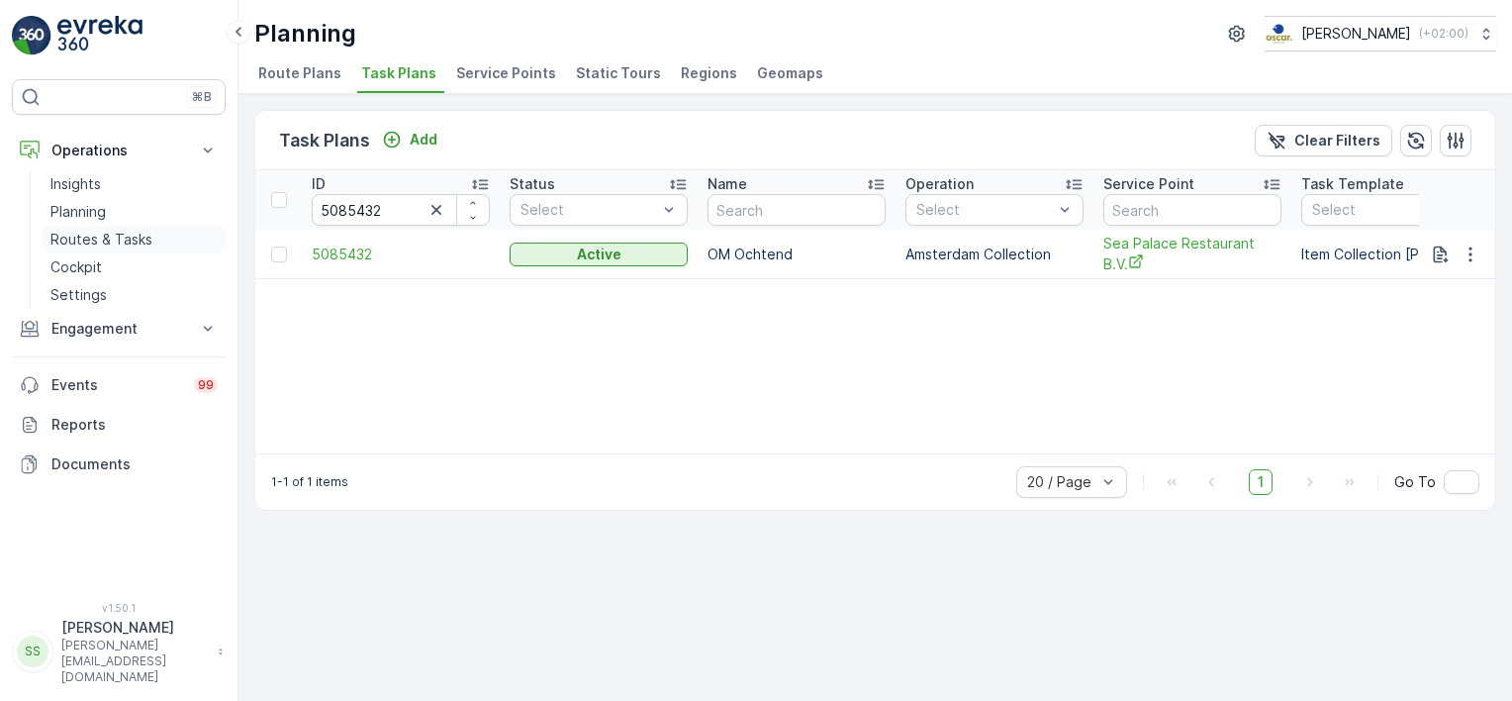
click at [101, 231] on p "Routes & Tasks" at bounding box center [101, 240] width 102 height 20
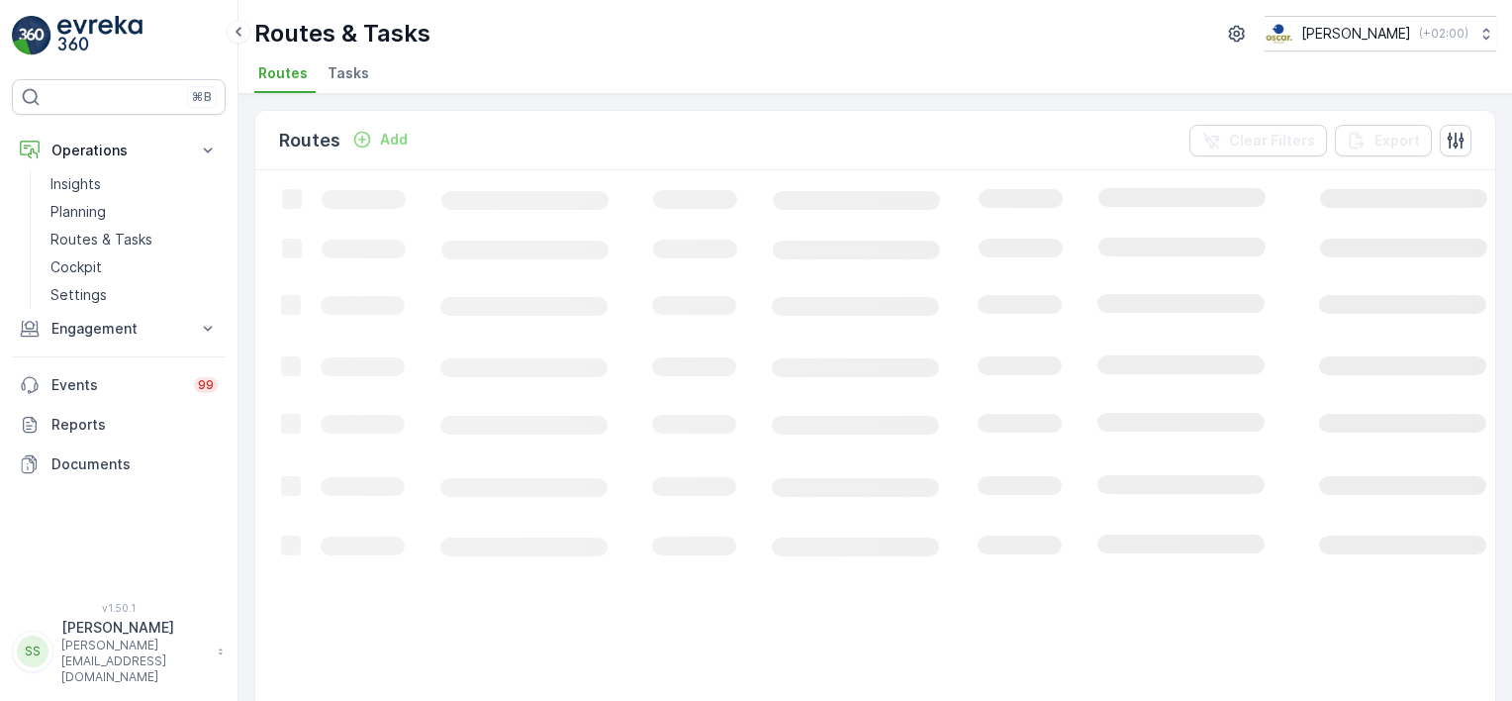
click at [187, 24] on link at bounding box center [119, 36] width 214 height 40
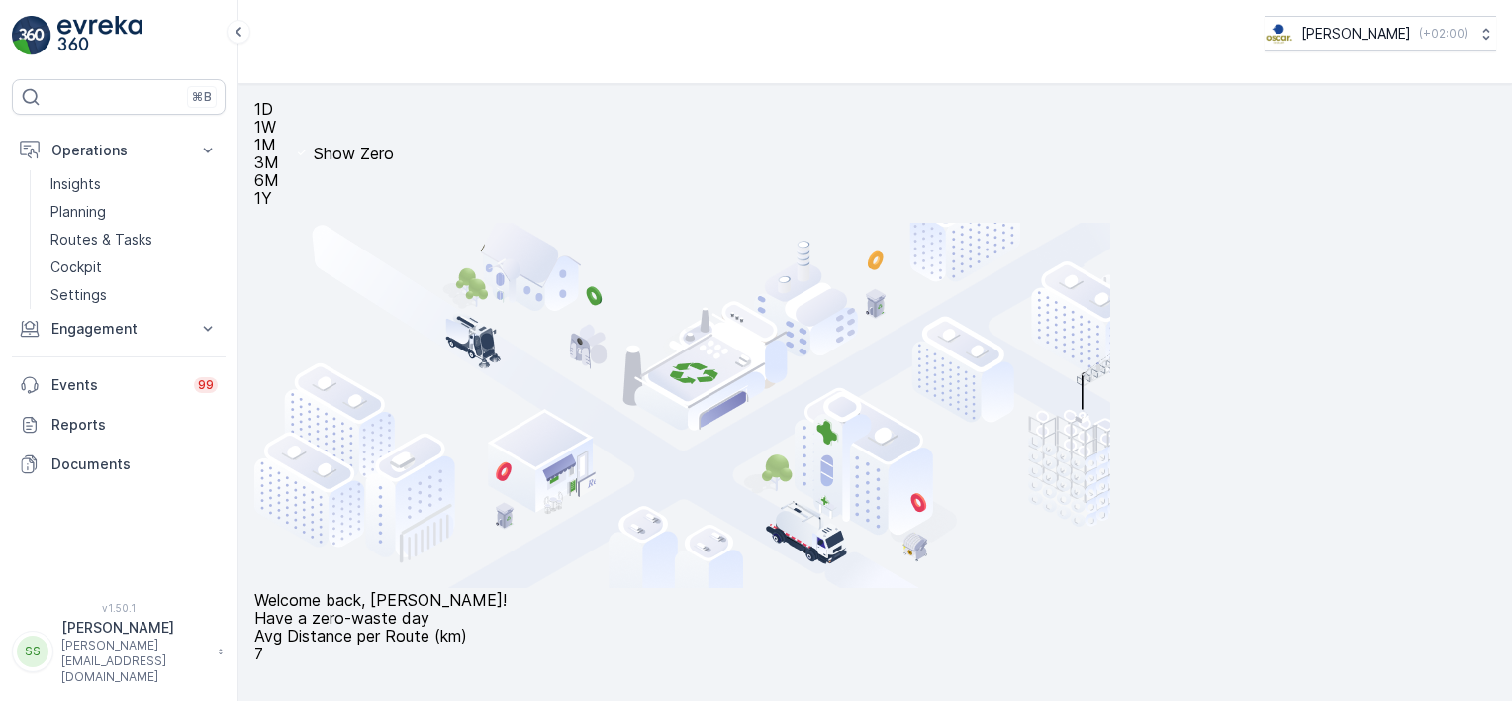
click at [653, 24] on div "Oscar Circulair ( +02:00 )" at bounding box center [875, 34] width 1242 height 36
click at [103, 237] on p "Routes & Tasks" at bounding box center [101, 240] width 102 height 20
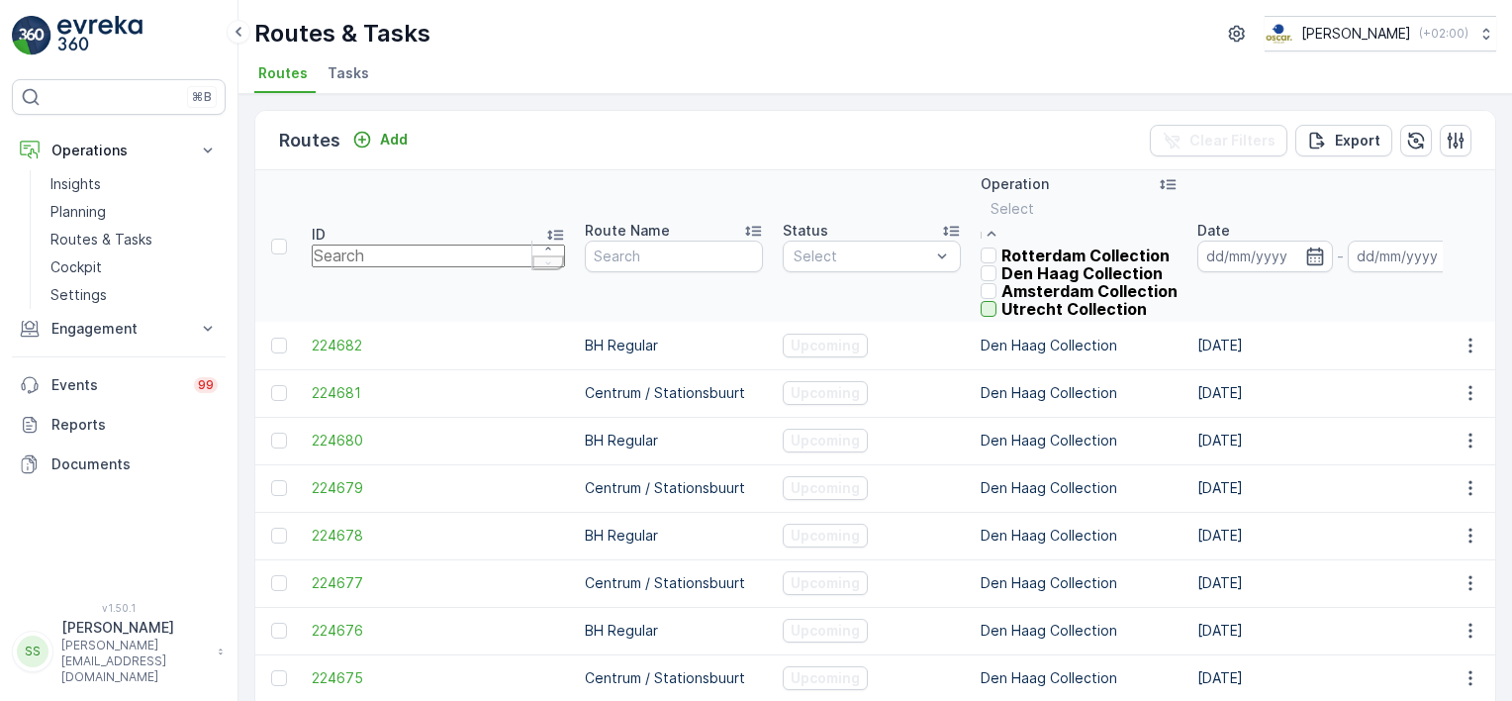
click at [981, 317] on div at bounding box center [989, 309] width 16 height 16
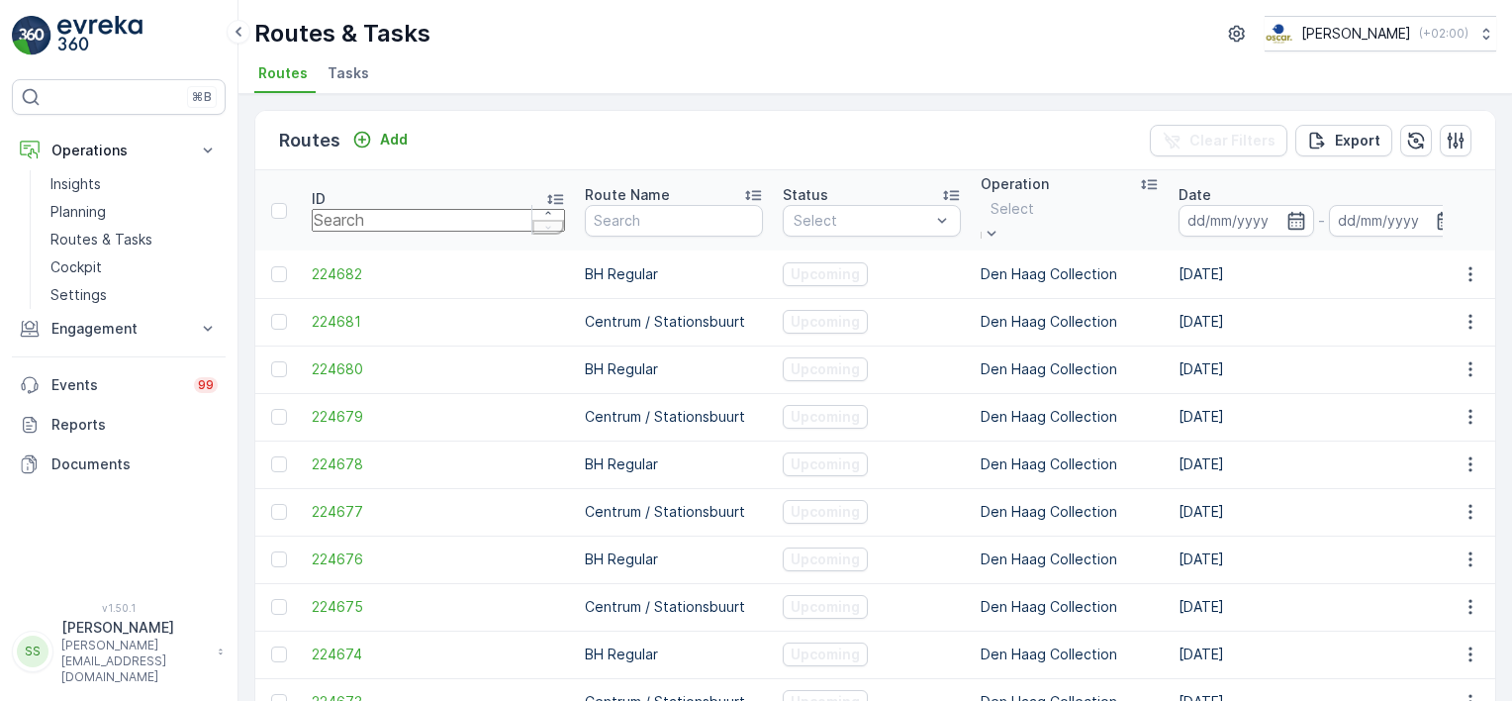
click at [812, 157] on div "Routes Add Clear Filters Export" at bounding box center [875, 140] width 1240 height 59
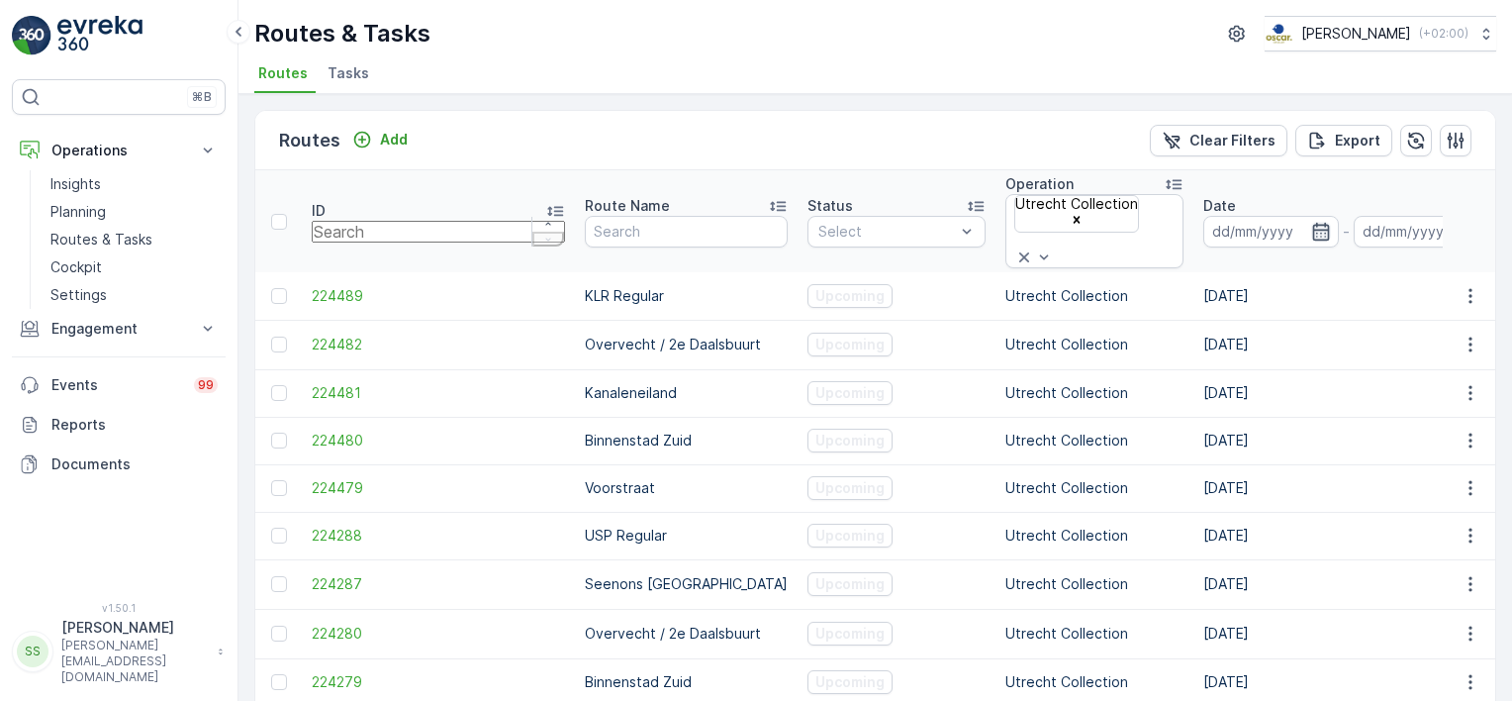
click at [1311, 222] on icon "button" at bounding box center [1321, 232] width 20 height 20
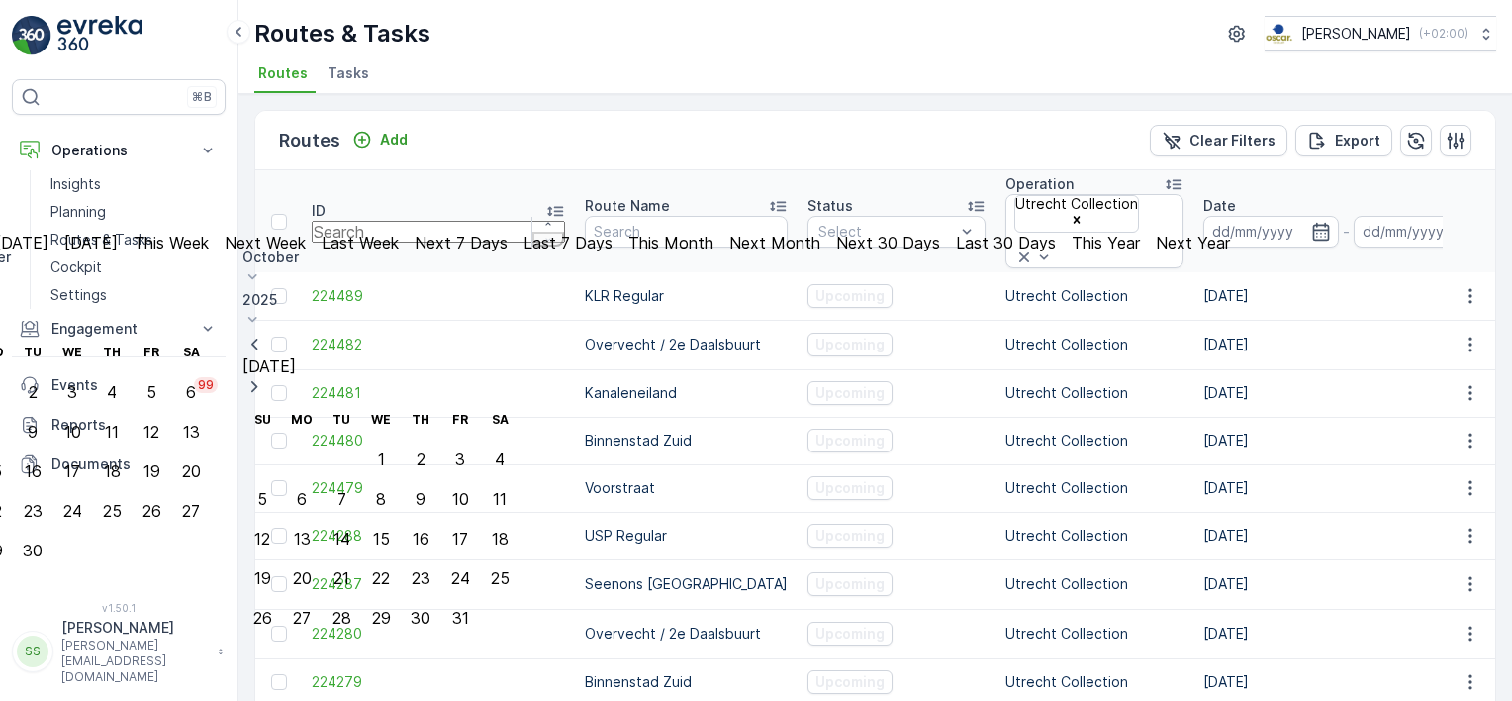
type input "[DATE]"
click at [857, 137] on div "Routes Add Clear Filters Export" at bounding box center [875, 140] width 1240 height 59
type input "[DATE]"
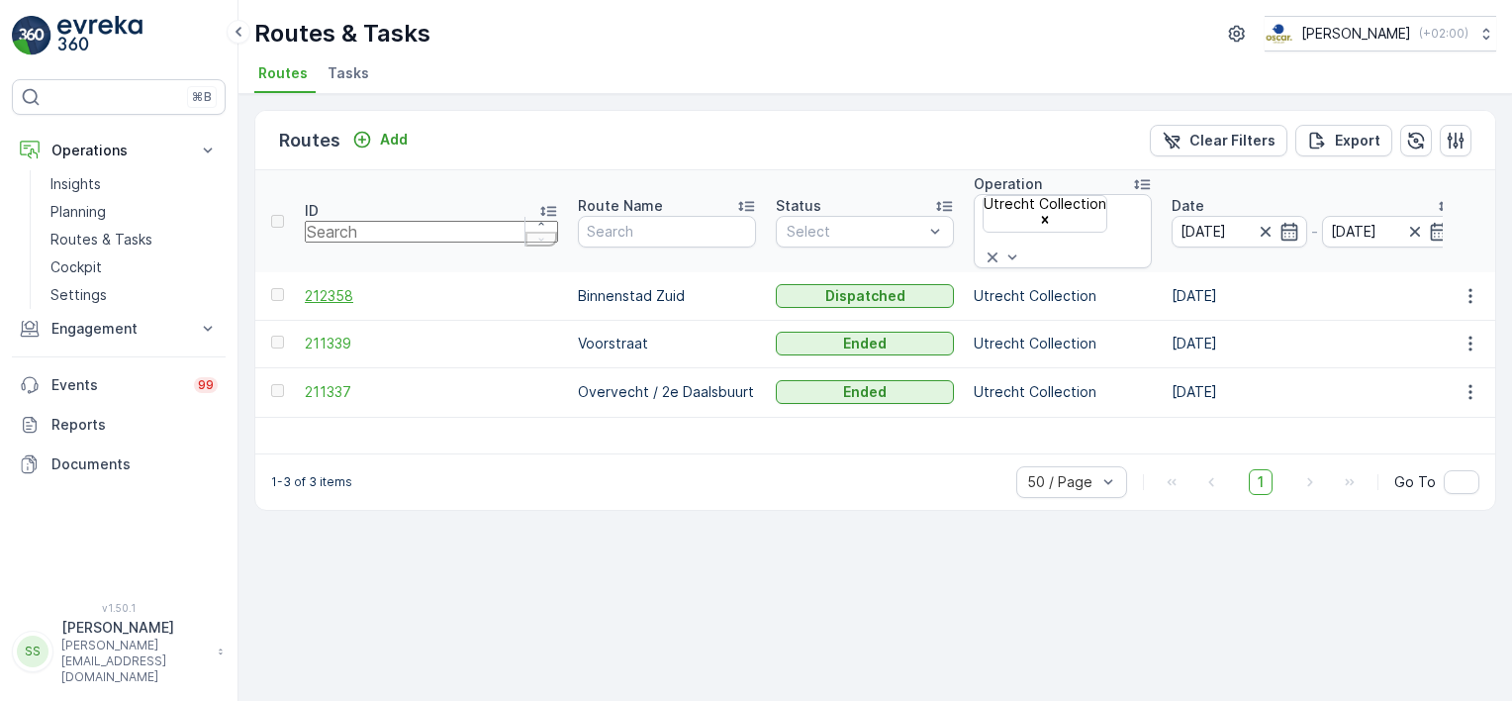
click at [334, 286] on span "212358" at bounding box center [431, 296] width 253 height 20
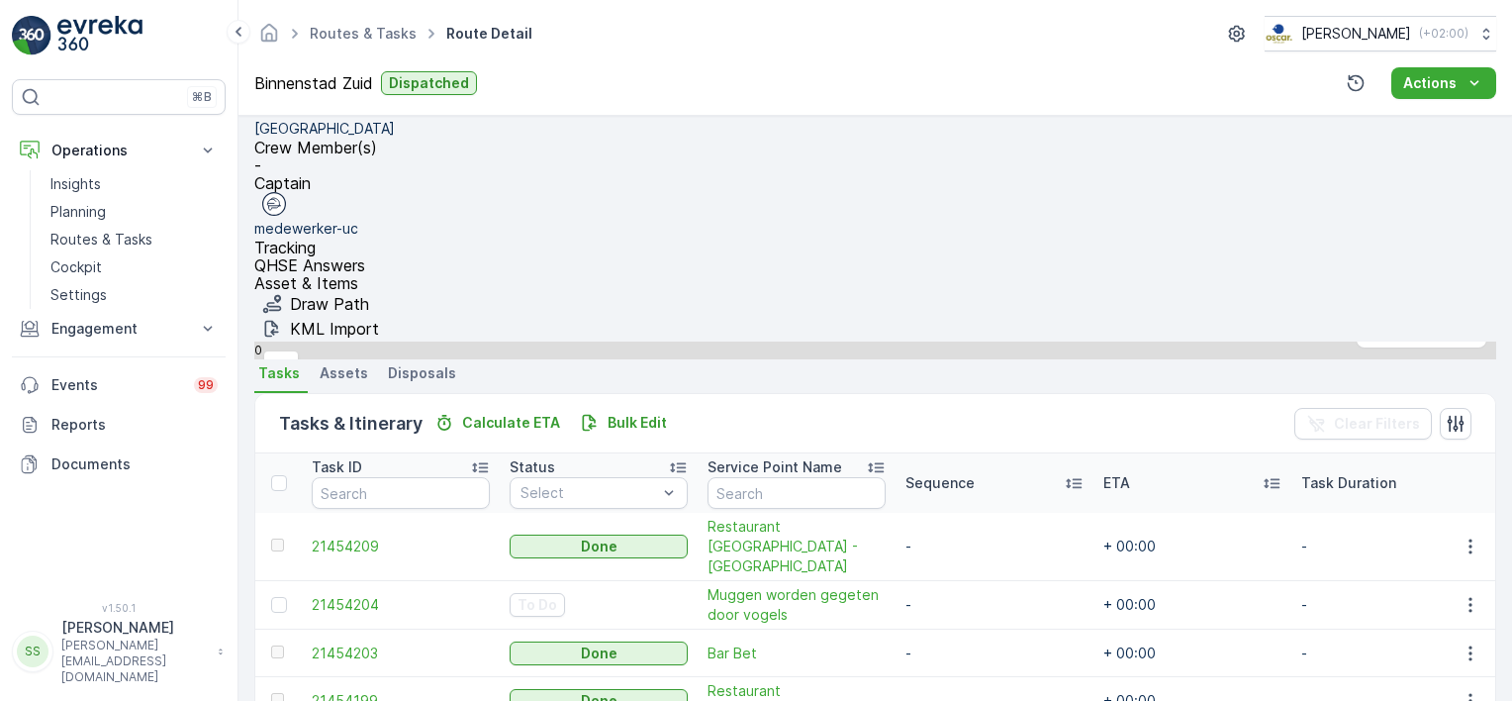
scroll to position [319, 0]
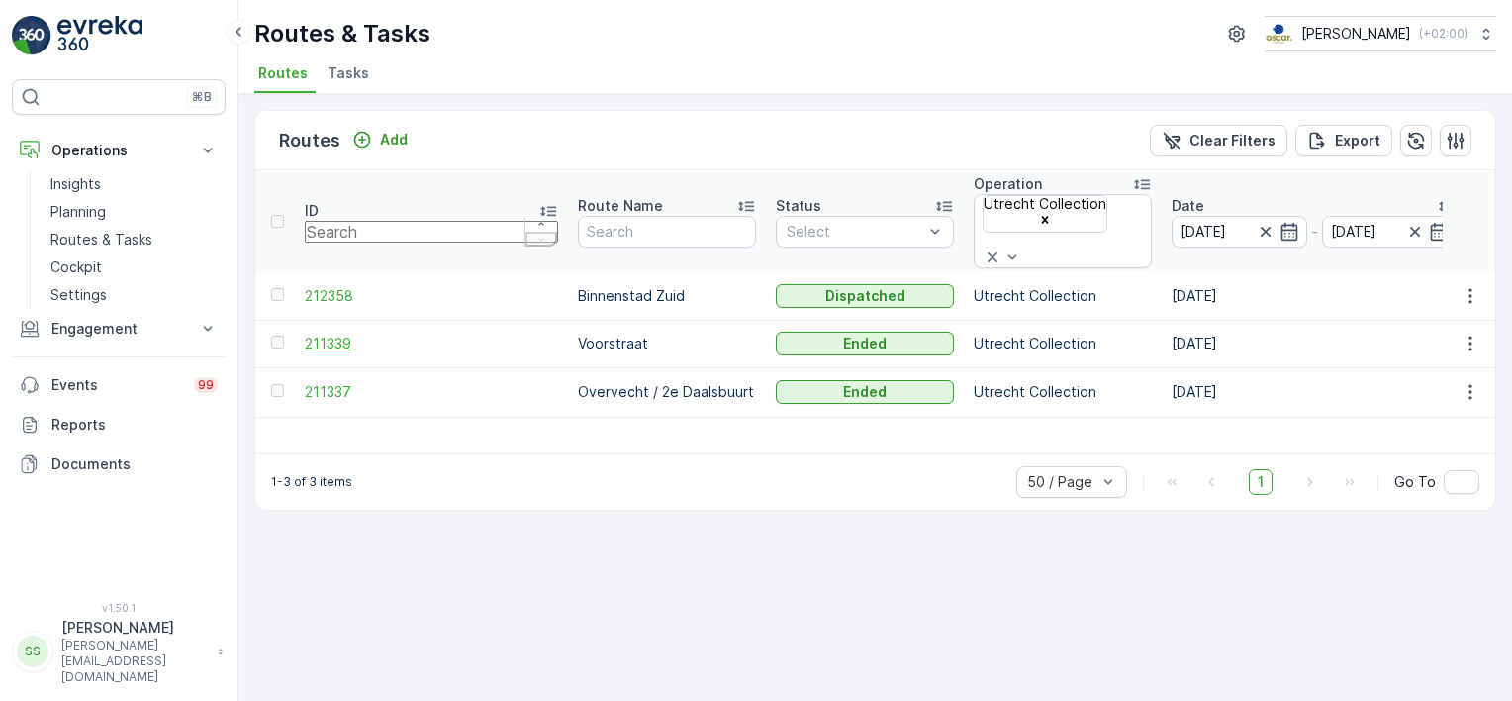
click at [332, 333] on span "211339" at bounding box center [431, 343] width 253 height 20
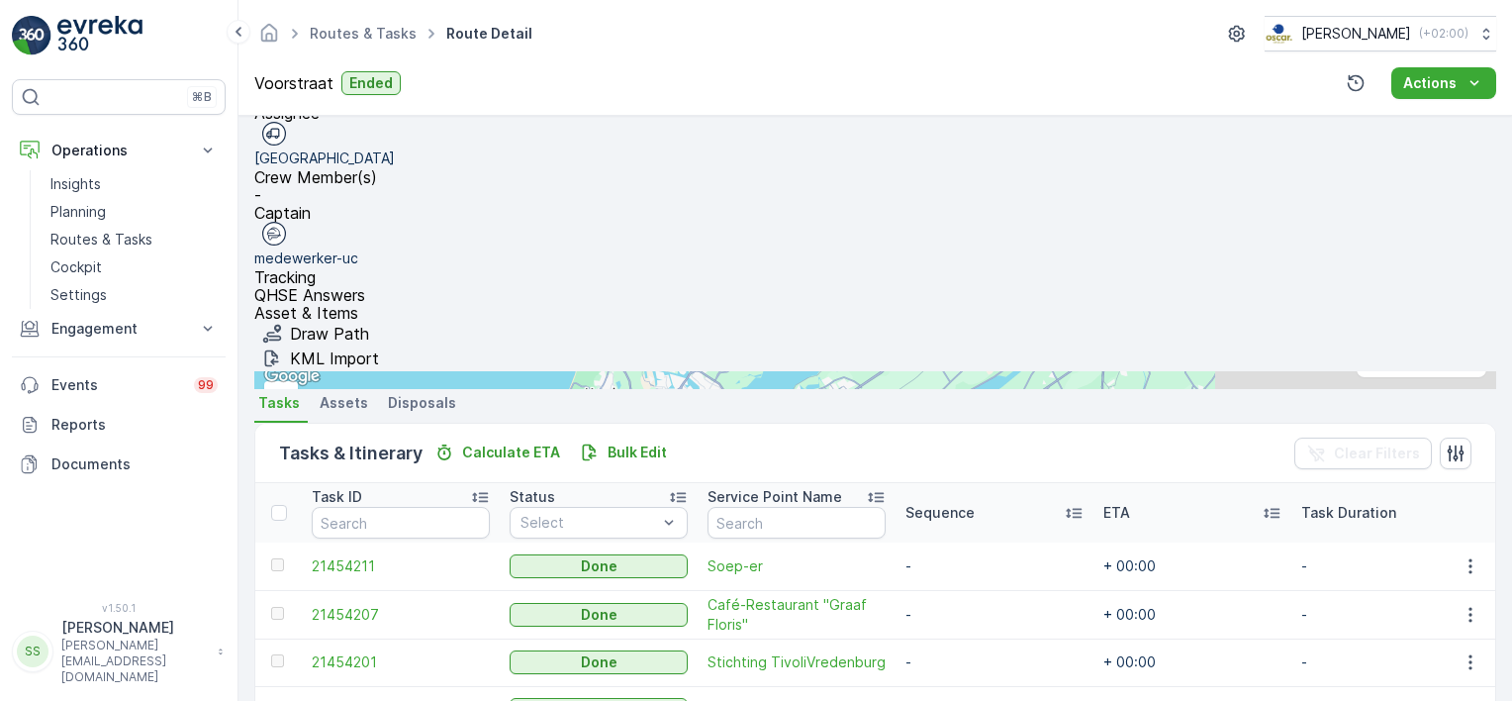
scroll to position [438, 0]
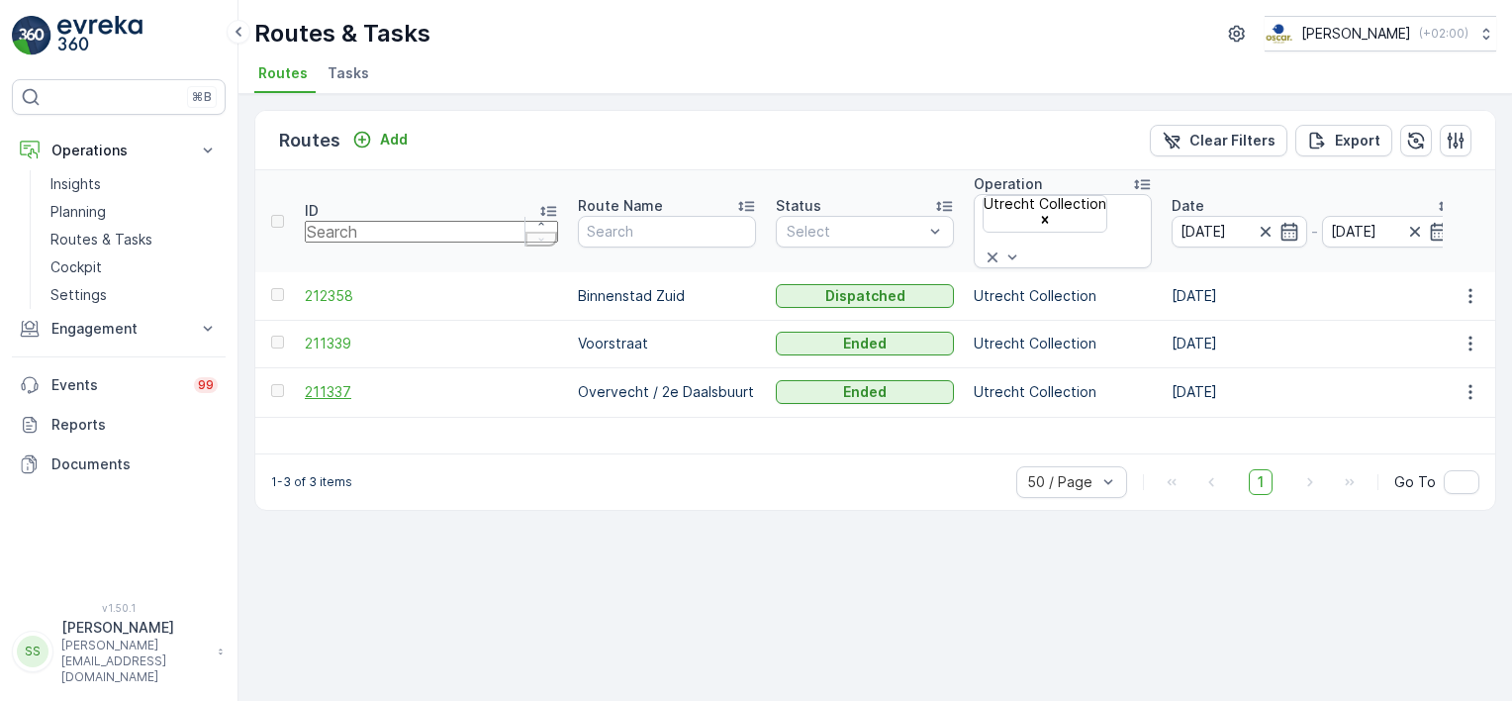
click at [353, 382] on span "211337" at bounding box center [431, 392] width 253 height 20
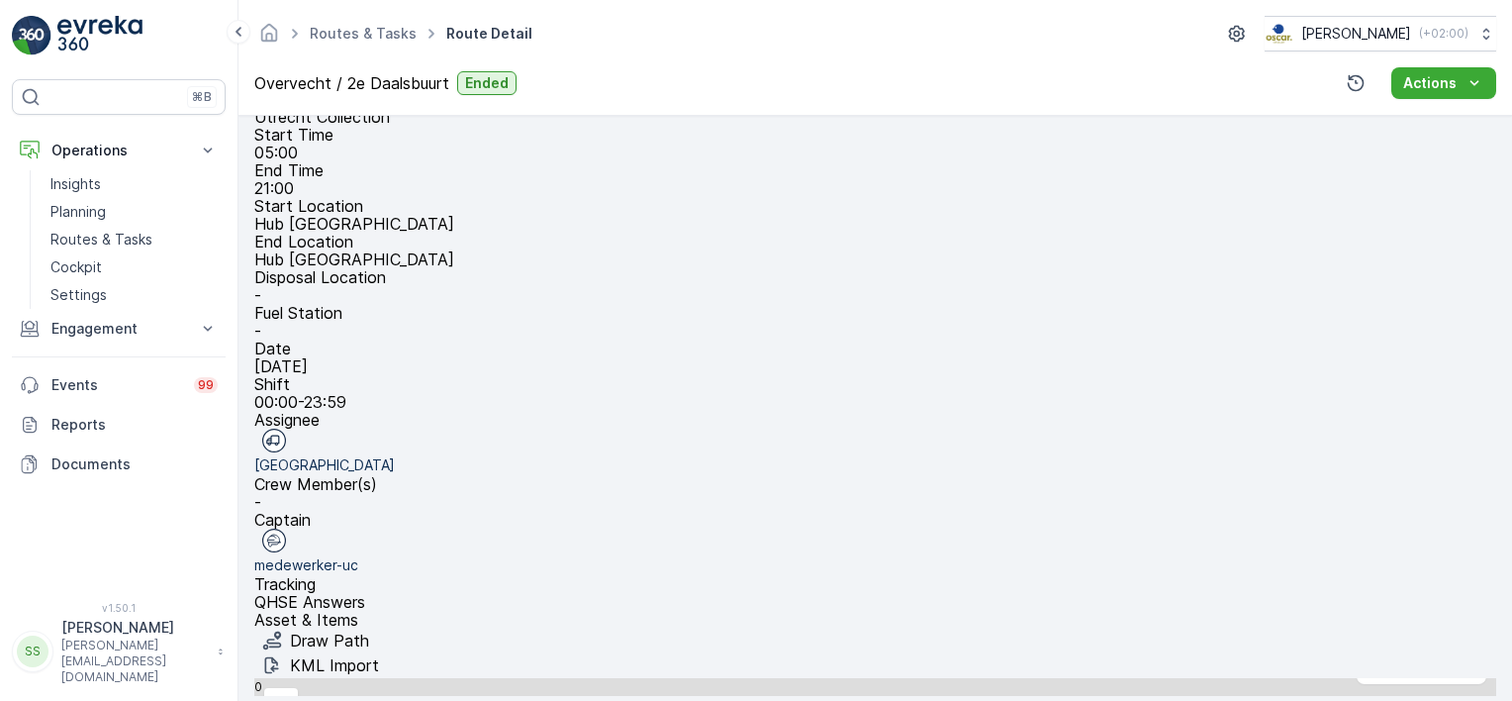
scroll to position [297, 0]
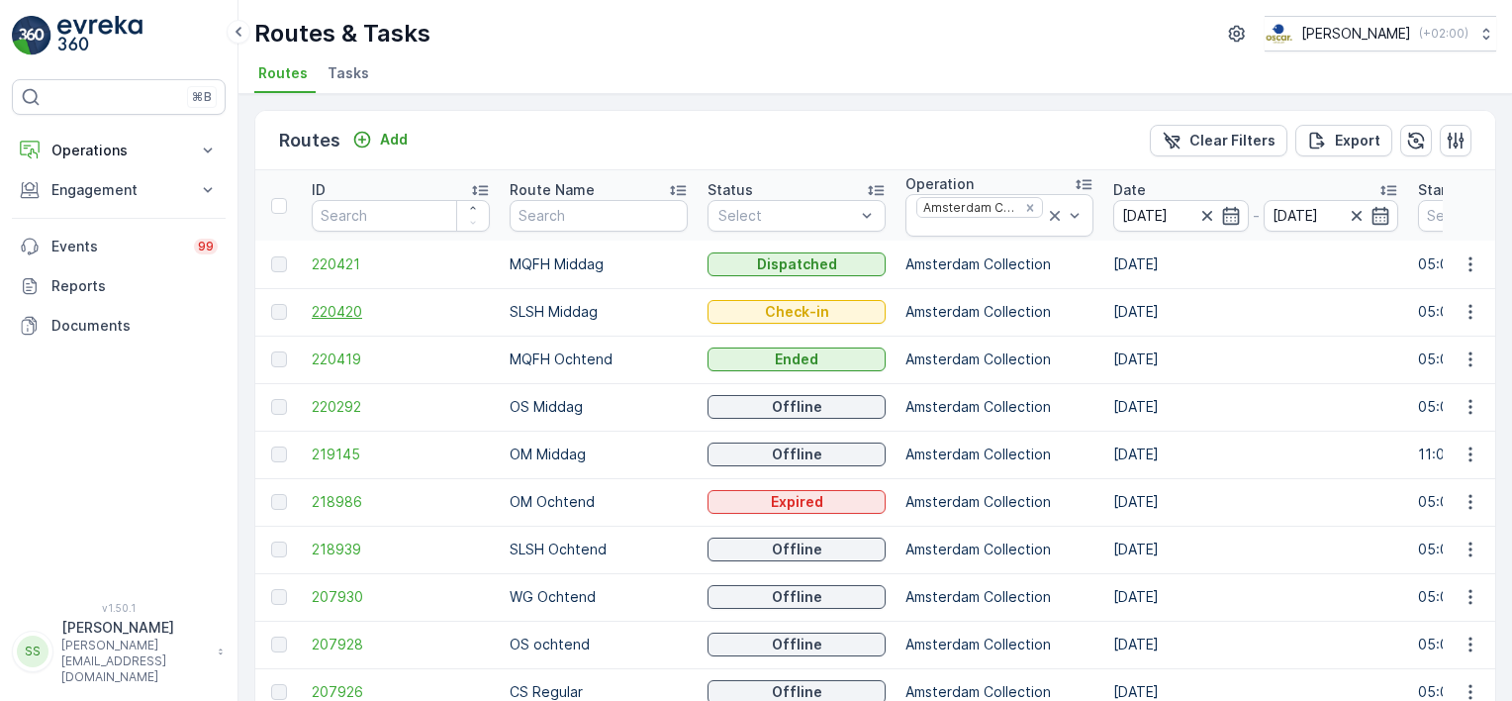
click at [357, 308] on span "220420" at bounding box center [401, 312] width 178 height 20
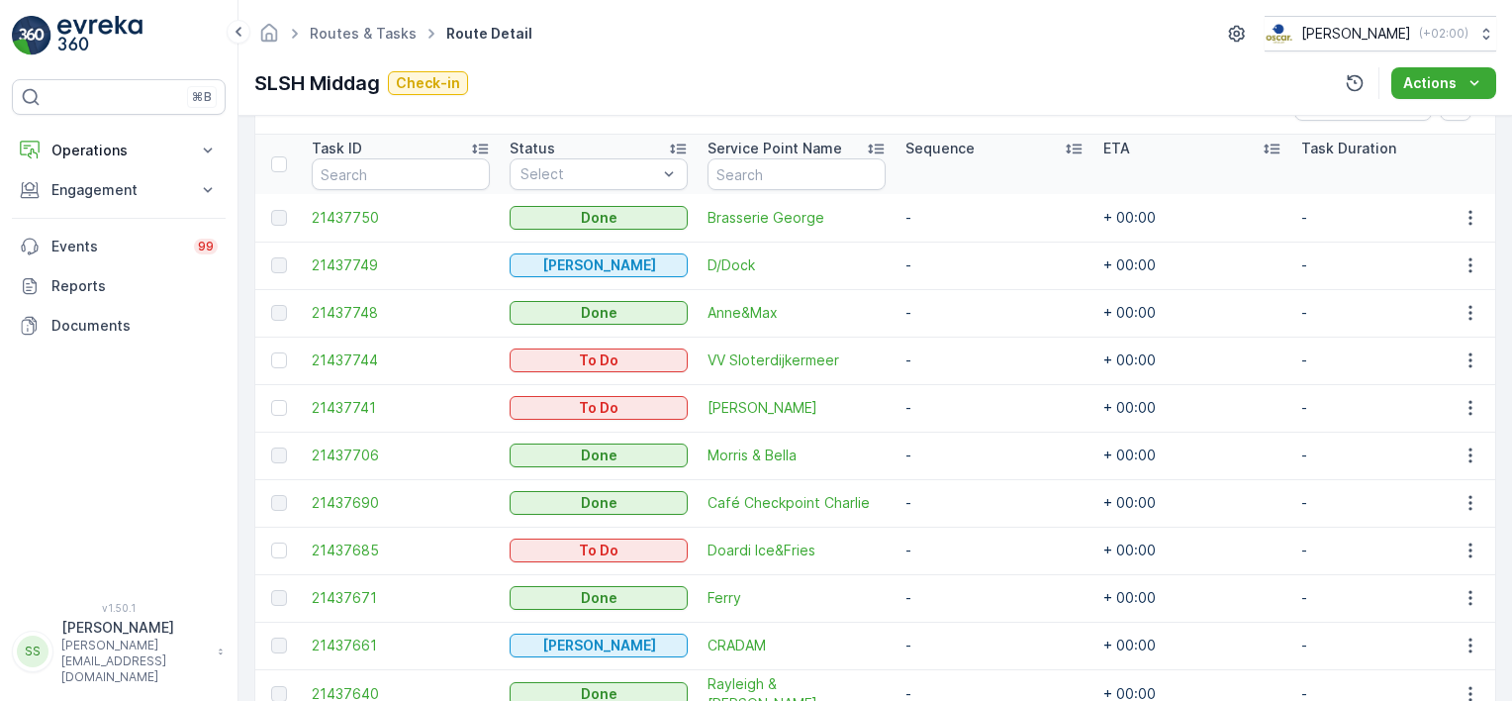
scroll to position [26, 0]
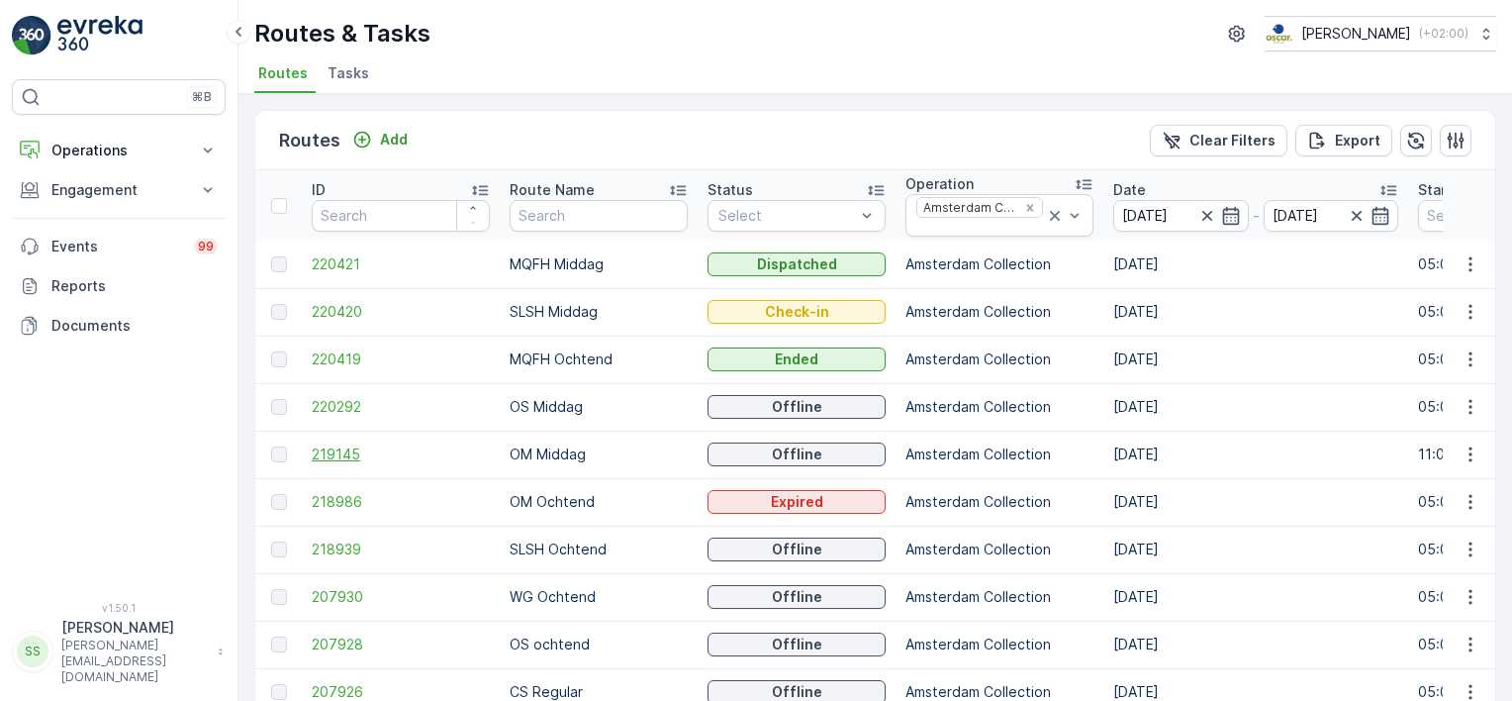
click at [338, 450] on span "219145" at bounding box center [401, 454] width 178 height 20
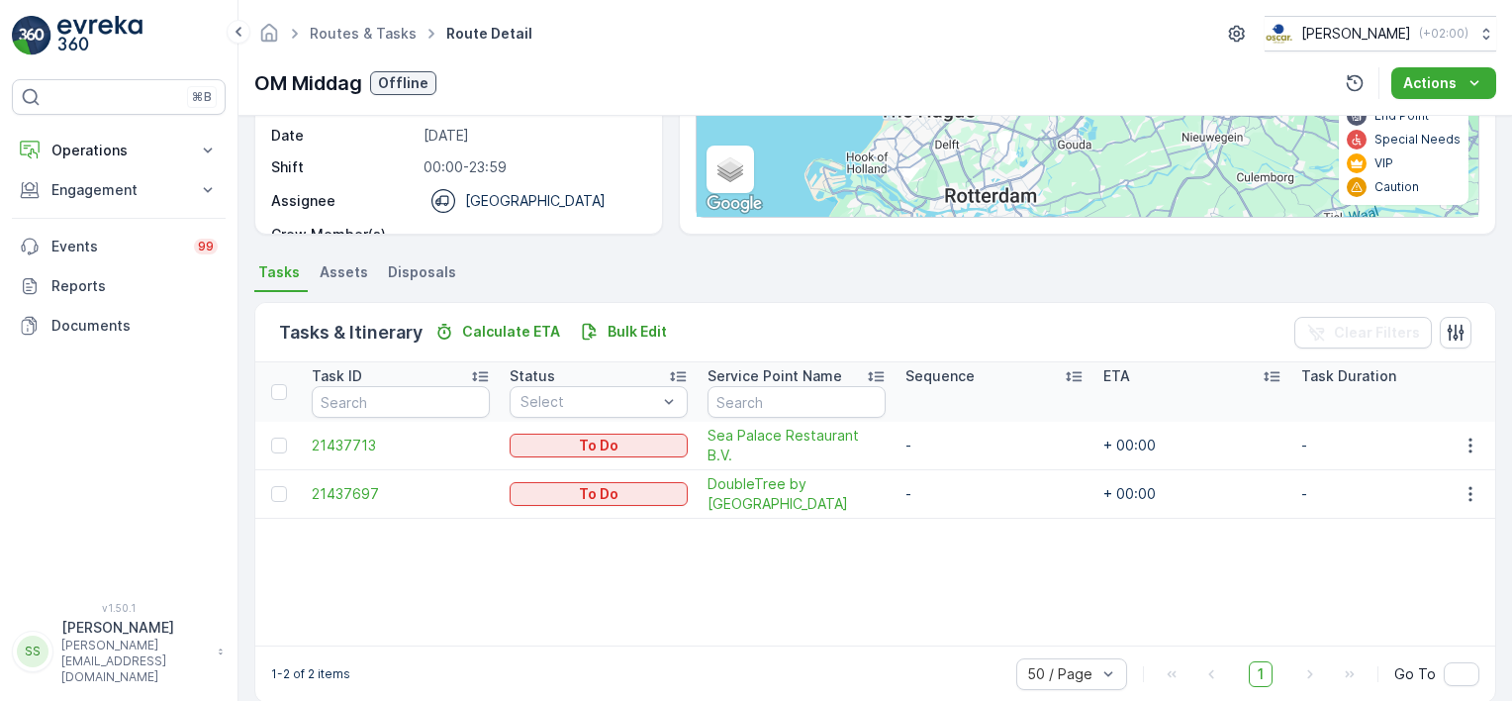
scroll to position [319, 0]
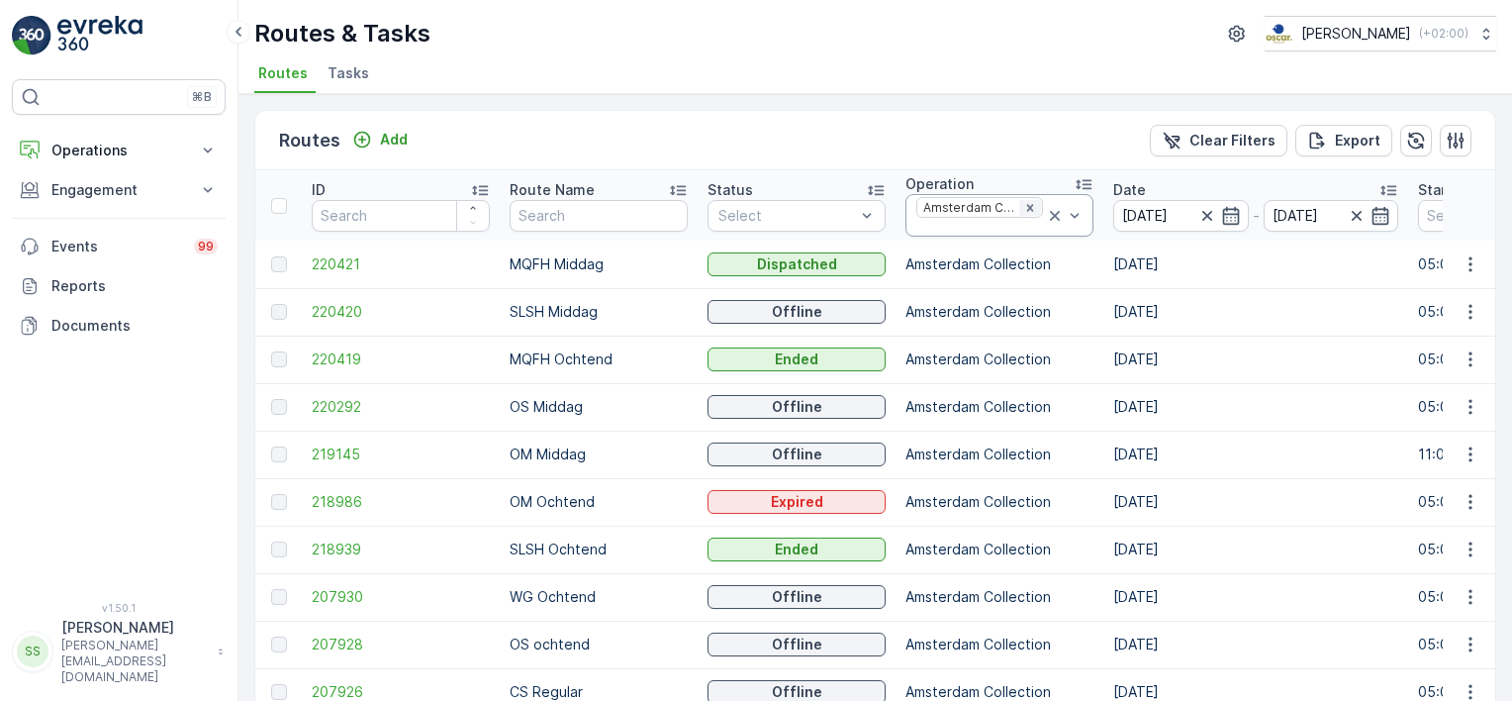
click at [1025, 202] on icon "Remove Amsterdam Collection" at bounding box center [1030, 208] width 14 height 14
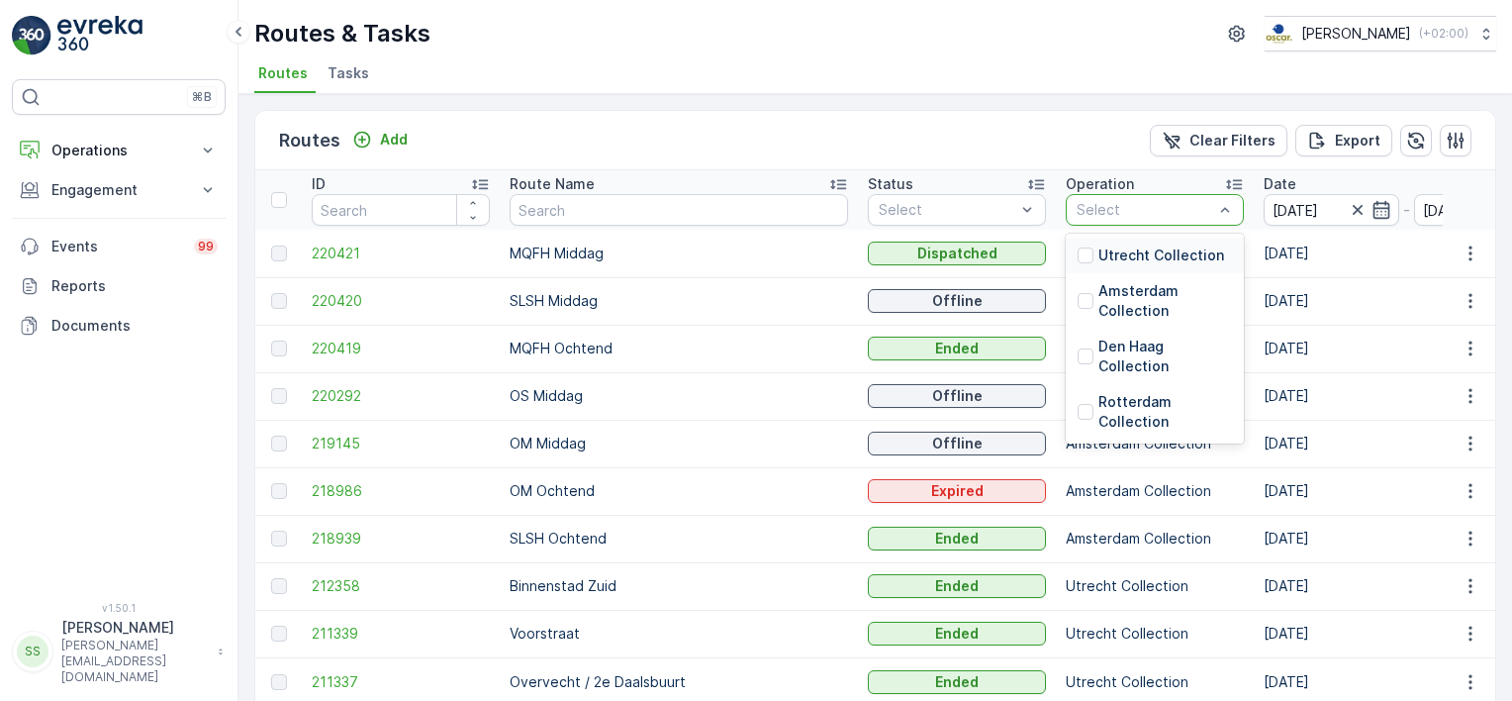
click at [1066, 196] on div "Select" at bounding box center [1155, 210] width 178 height 32
click at [1078, 412] on div at bounding box center [1086, 412] width 16 height 16
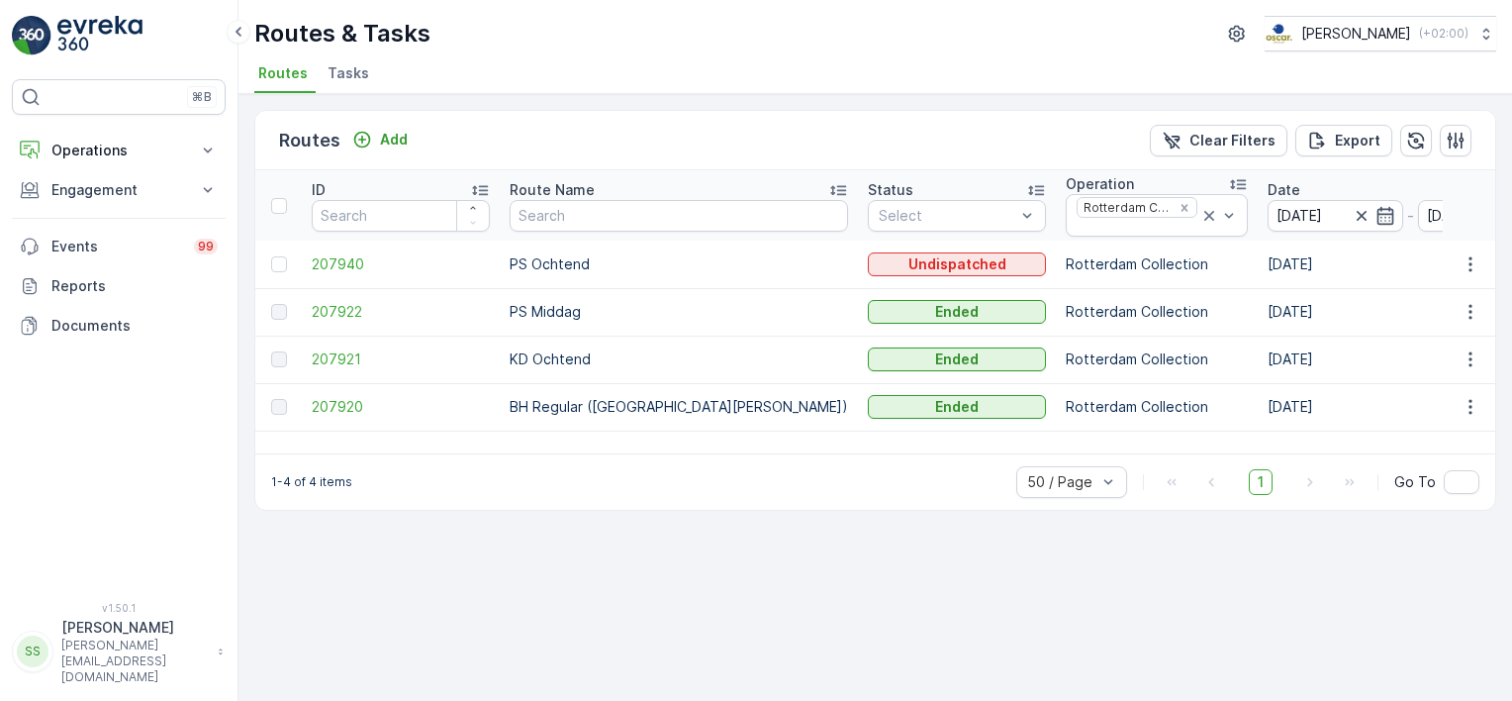
click at [584, 132] on div "Routes Add Clear Filters Export" at bounding box center [875, 140] width 1240 height 59
click at [348, 307] on span "207922" at bounding box center [401, 312] width 178 height 20
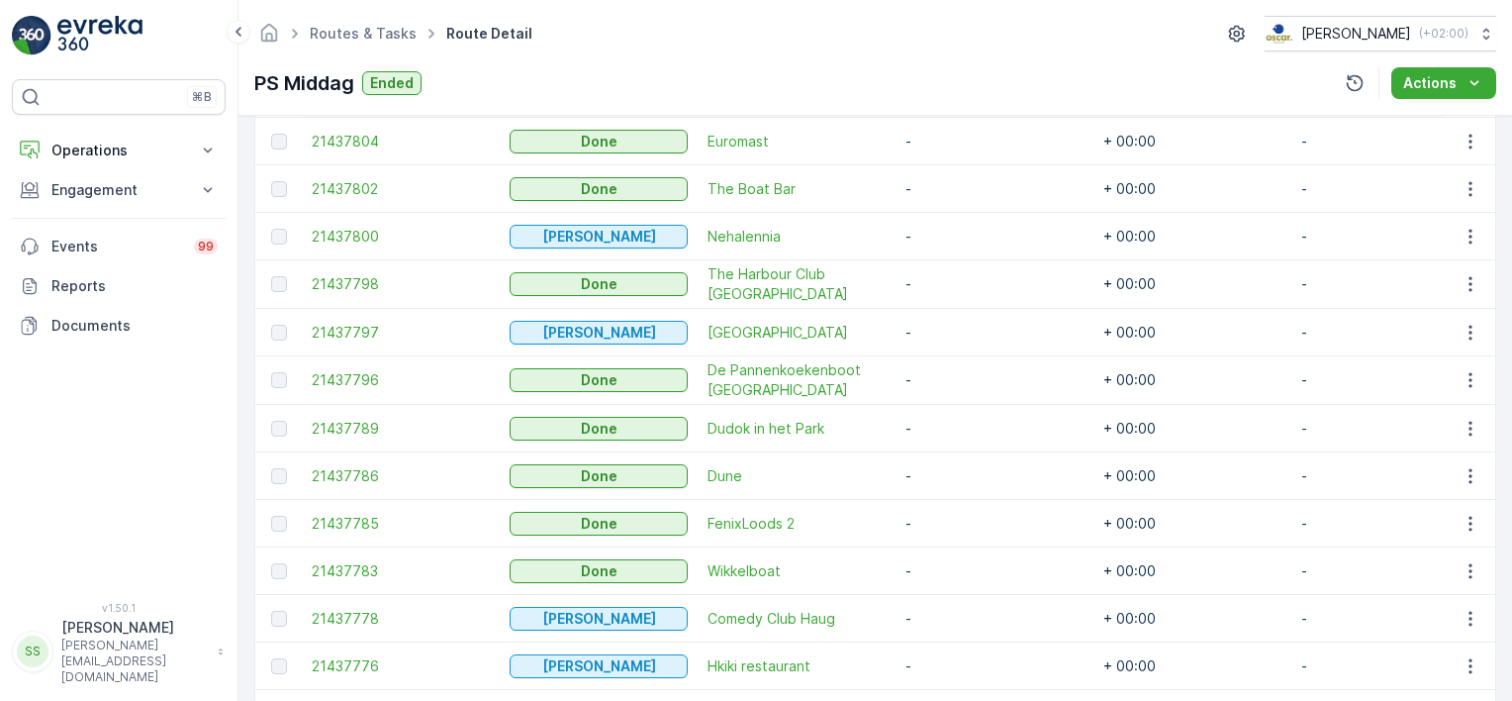
scroll to position [903, 0]
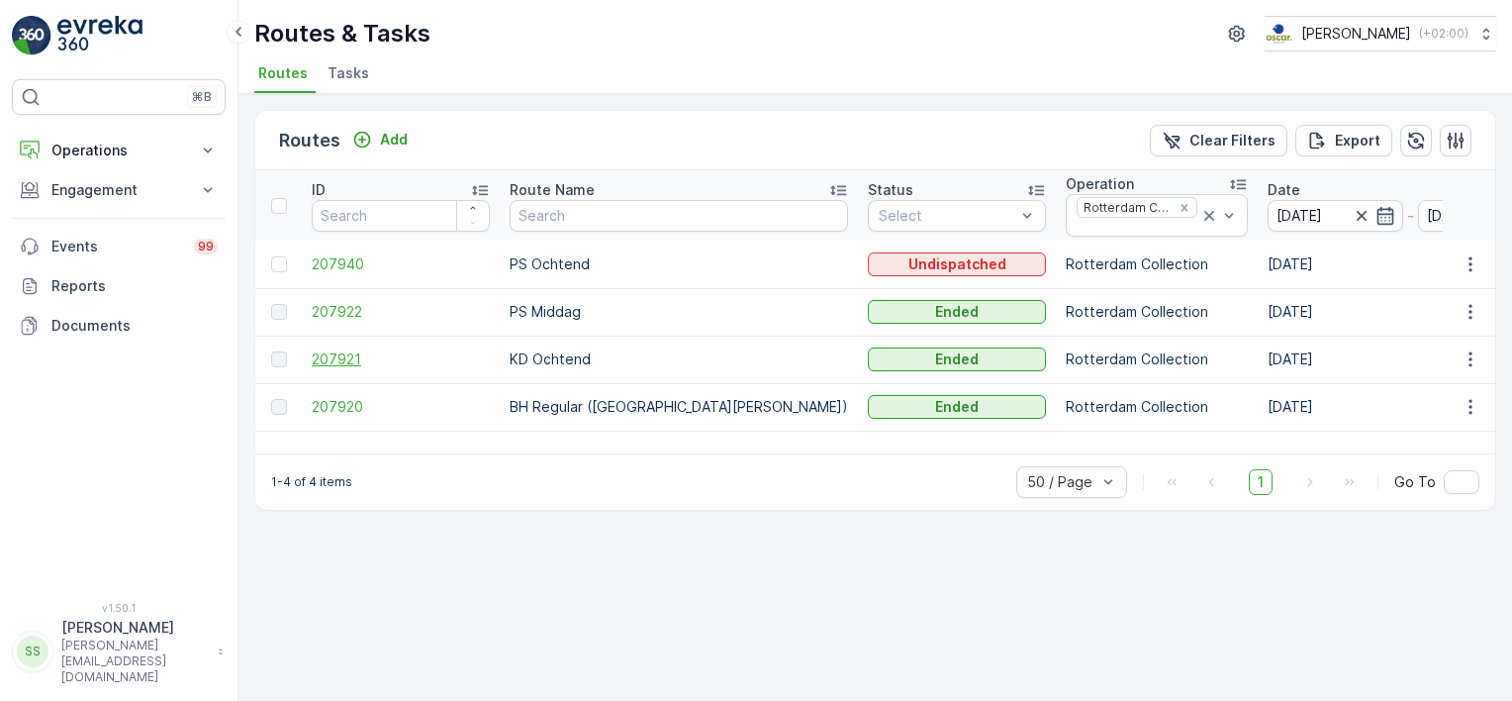
click at [312, 352] on span "207921" at bounding box center [401, 359] width 178 height 20
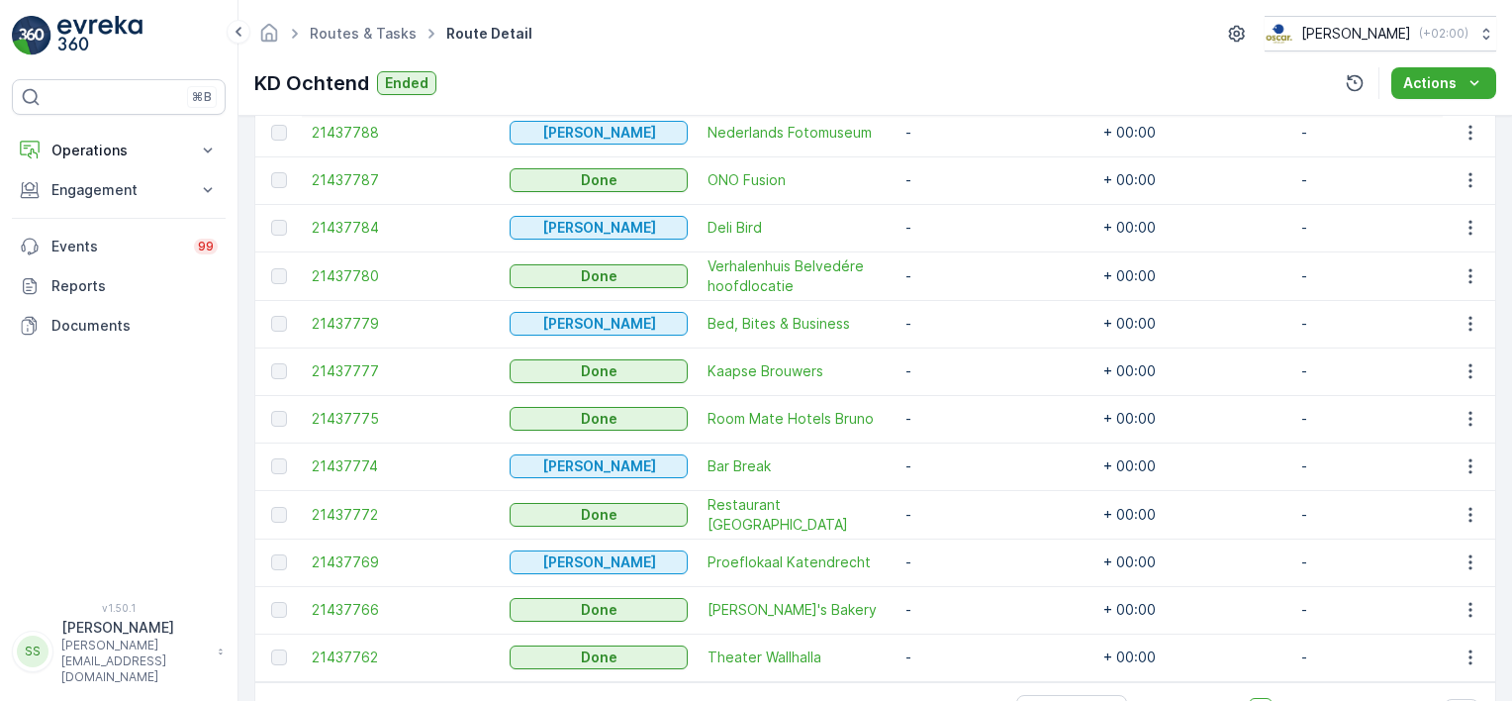
scroll to position [962, 0]
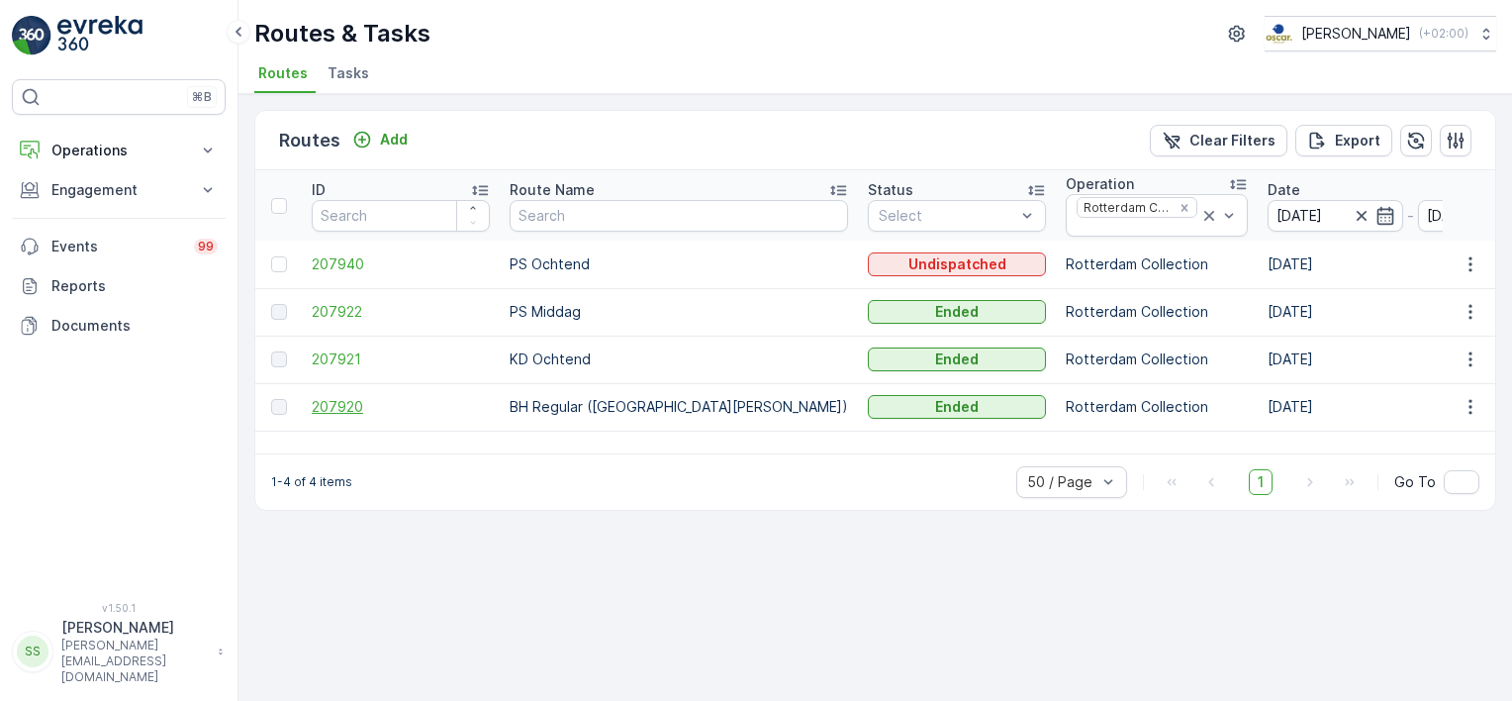
click at [321, 403] on span "207920" at bounding box center [401, 407] width 178 height 20
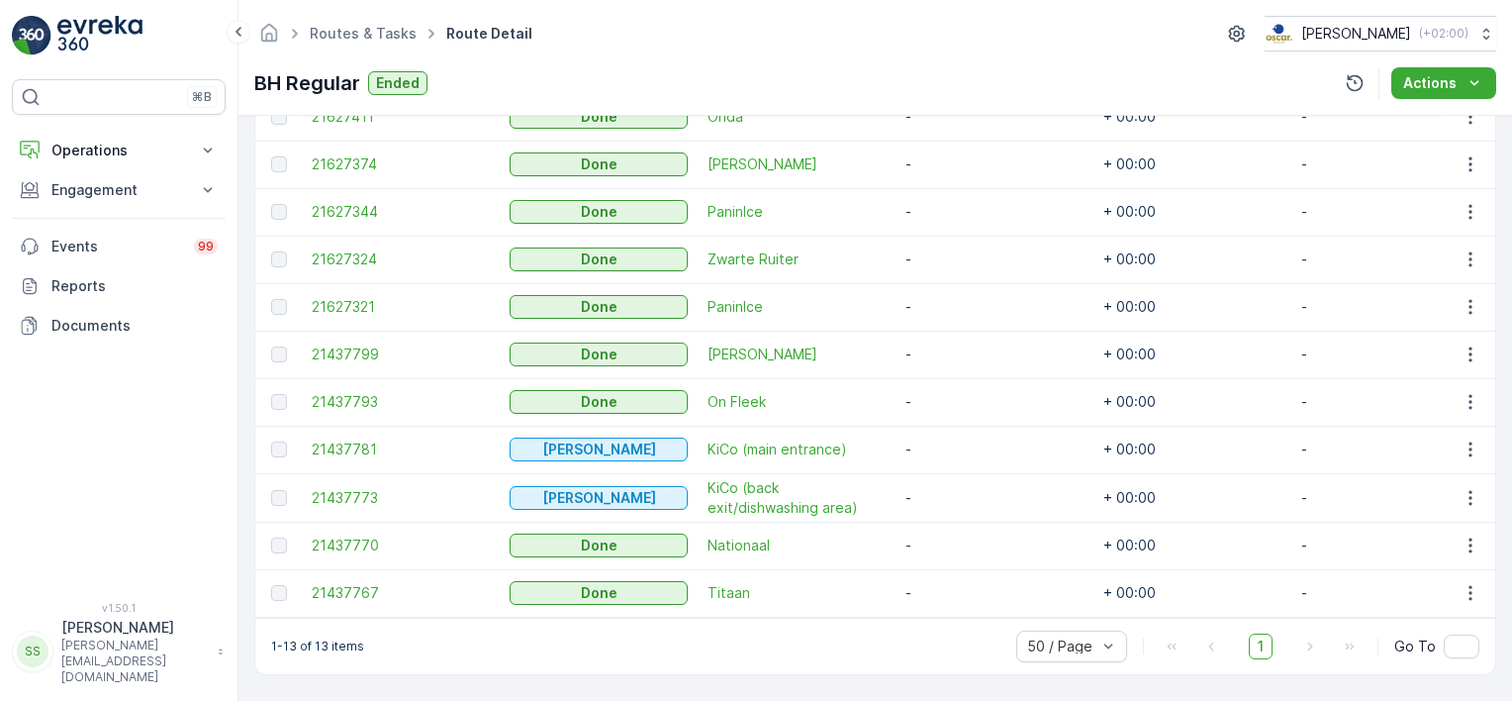
scroll to position [732, 0]
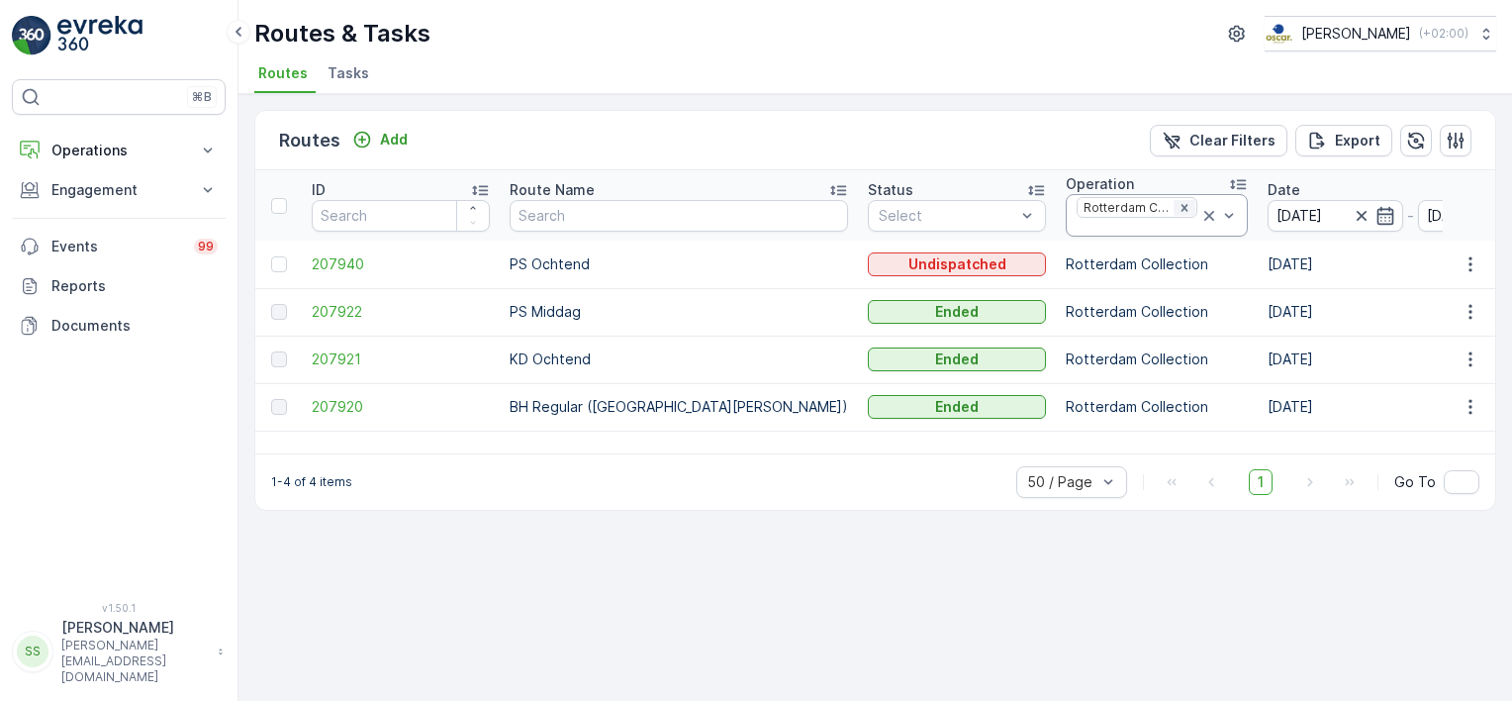
click at [1177, 203] on icon "Remove Rotterdam Collection" at bounding box center [1184, 208] width 14 height 14
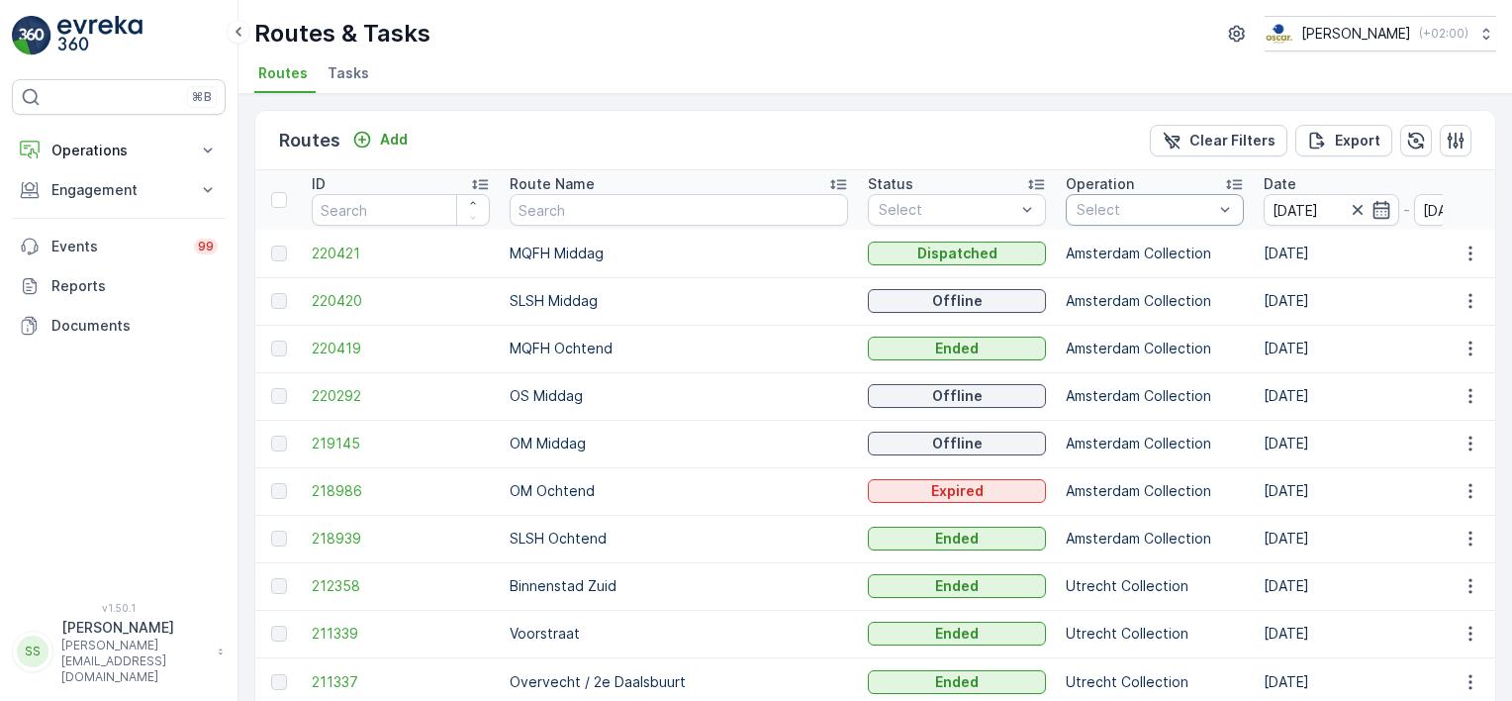
click at [1066, 219] on div "Select" at bounding box center [1155, 210] width 178 height 32
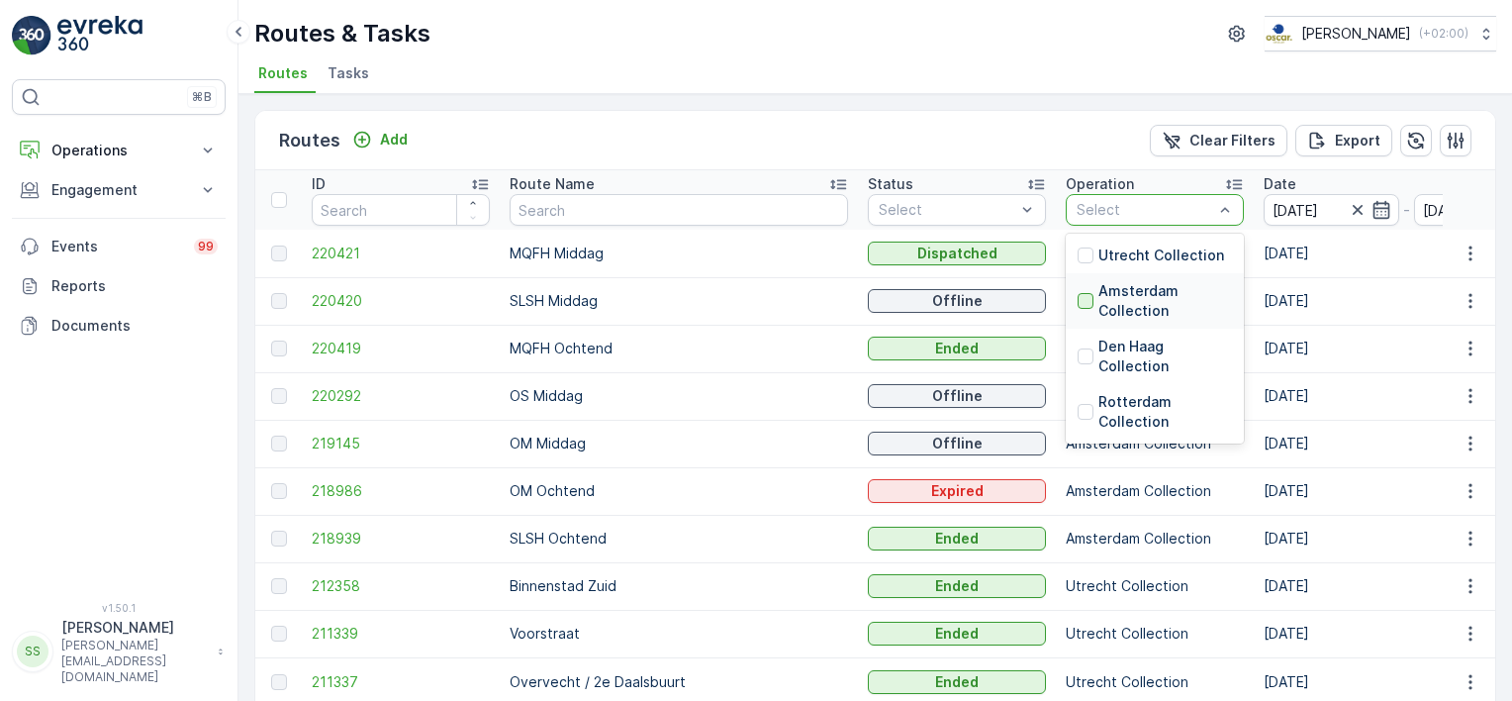
click at [1078, 303] on div at bounding box center [1086, 301] width 16 height 16
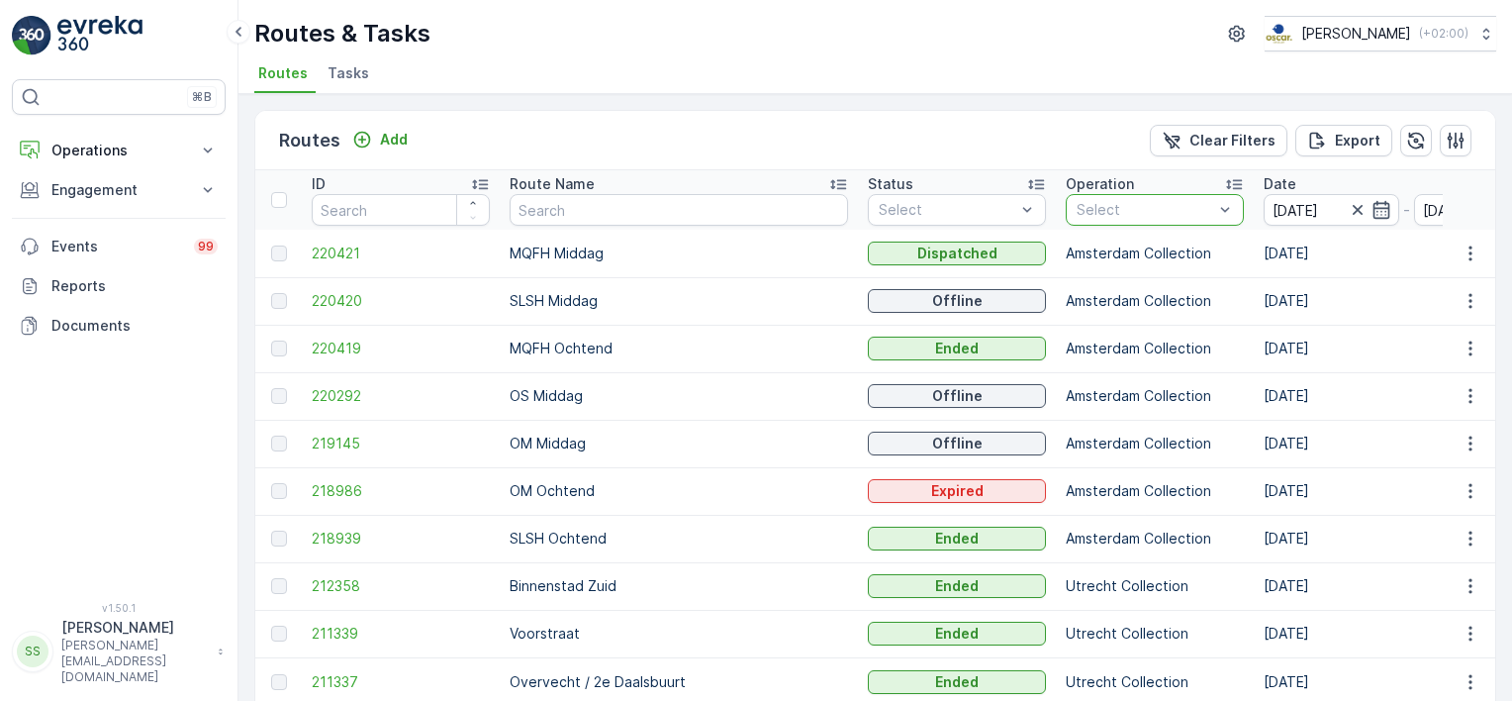
click at [859, 132] on div "Routes Add Clear Filters Export" at bounding box center [875, 140] width 1240 height 59
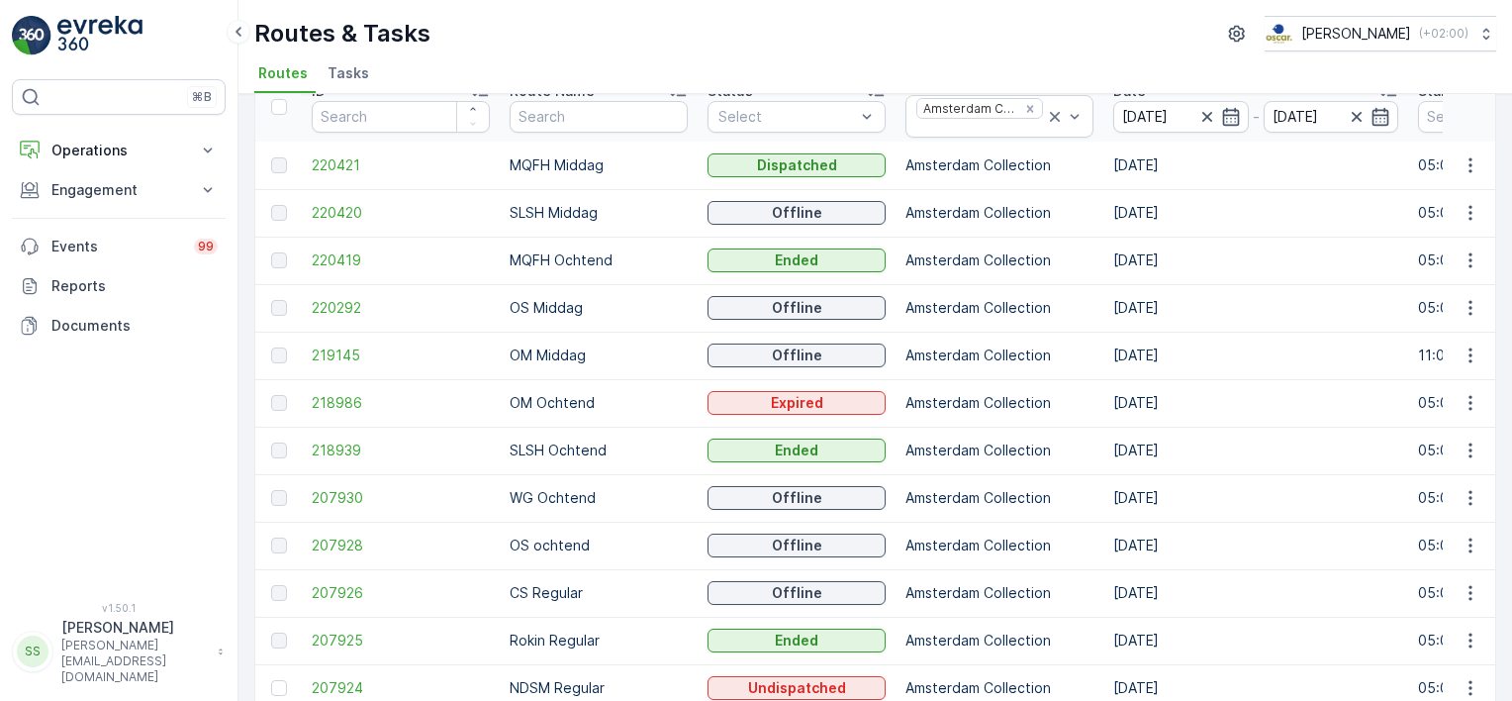
scroll to position [285, 0]
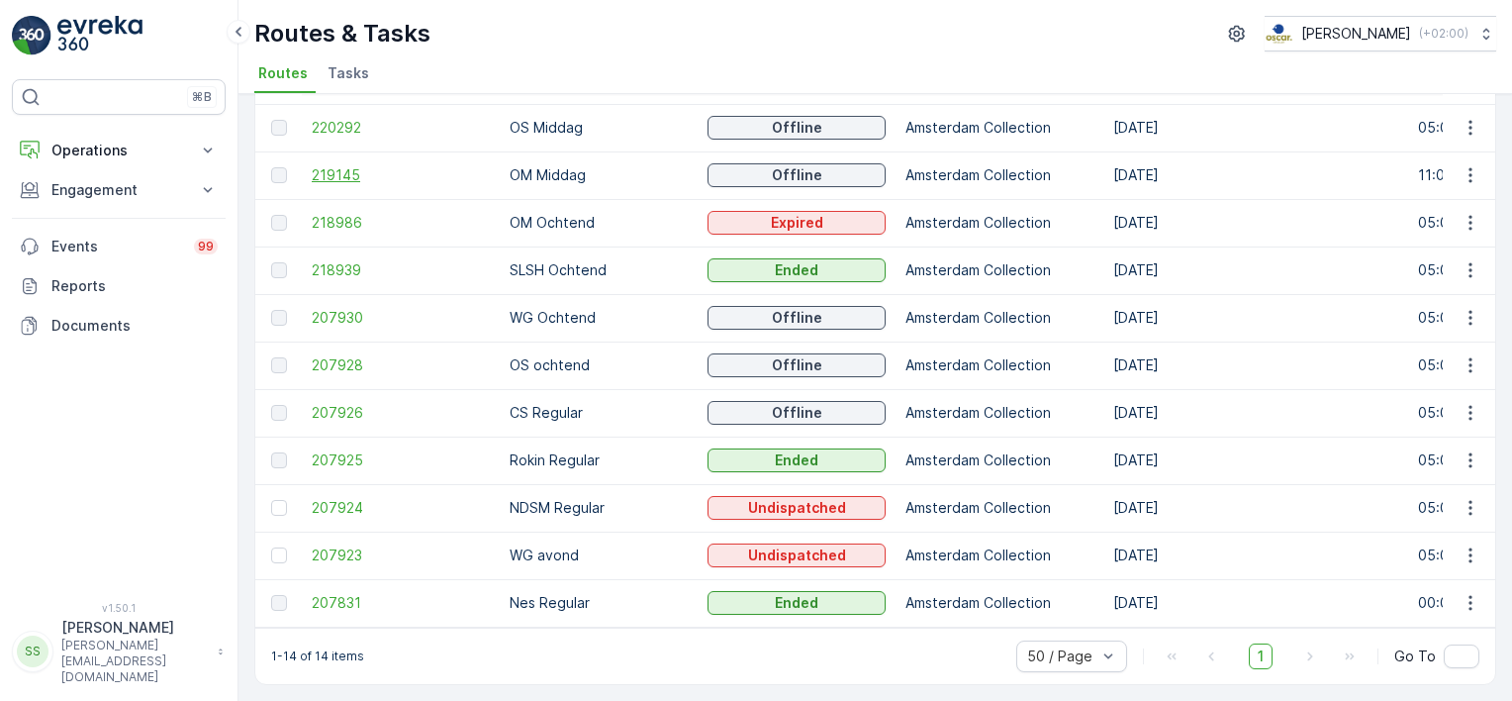
click at [352, 171] on span "219145" at bounding box center [401, 175] width 178 height 20
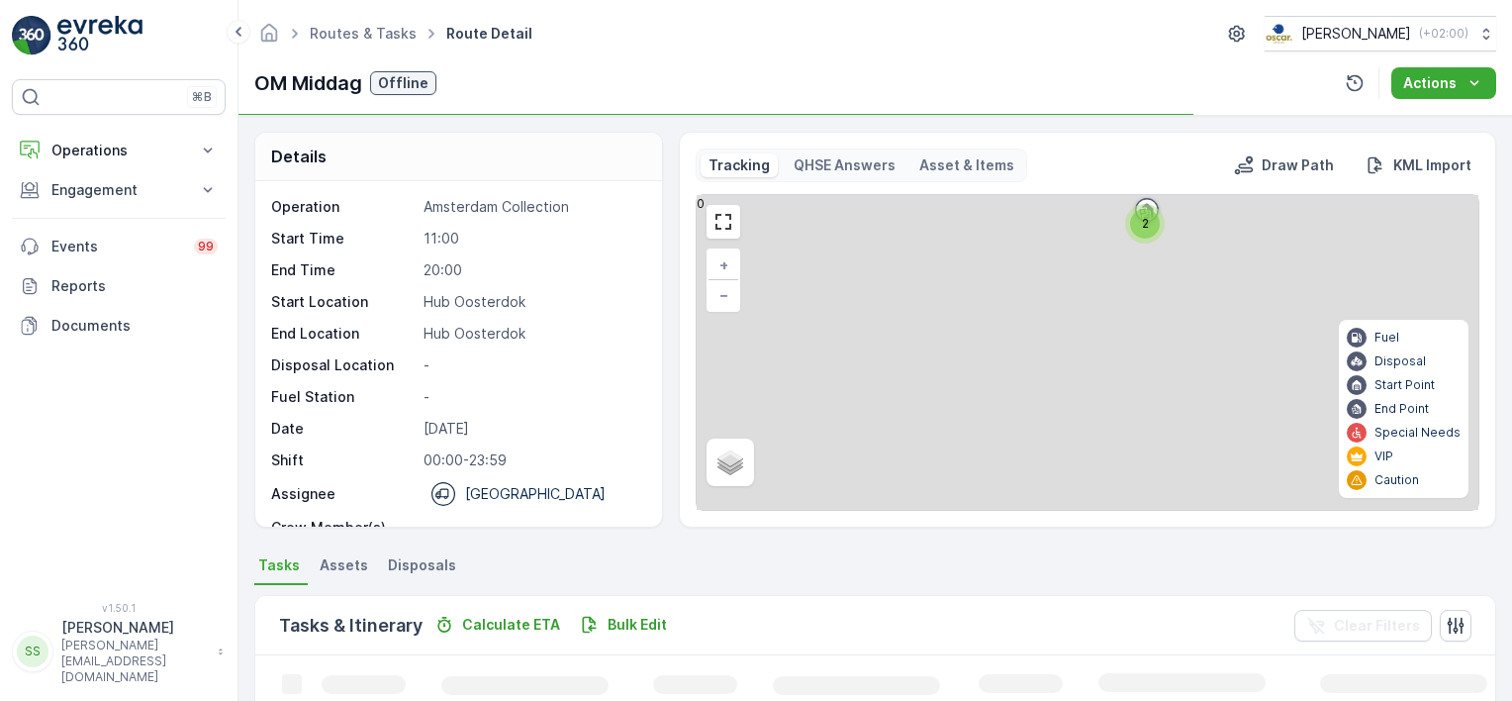
scroll to position [297, 0]
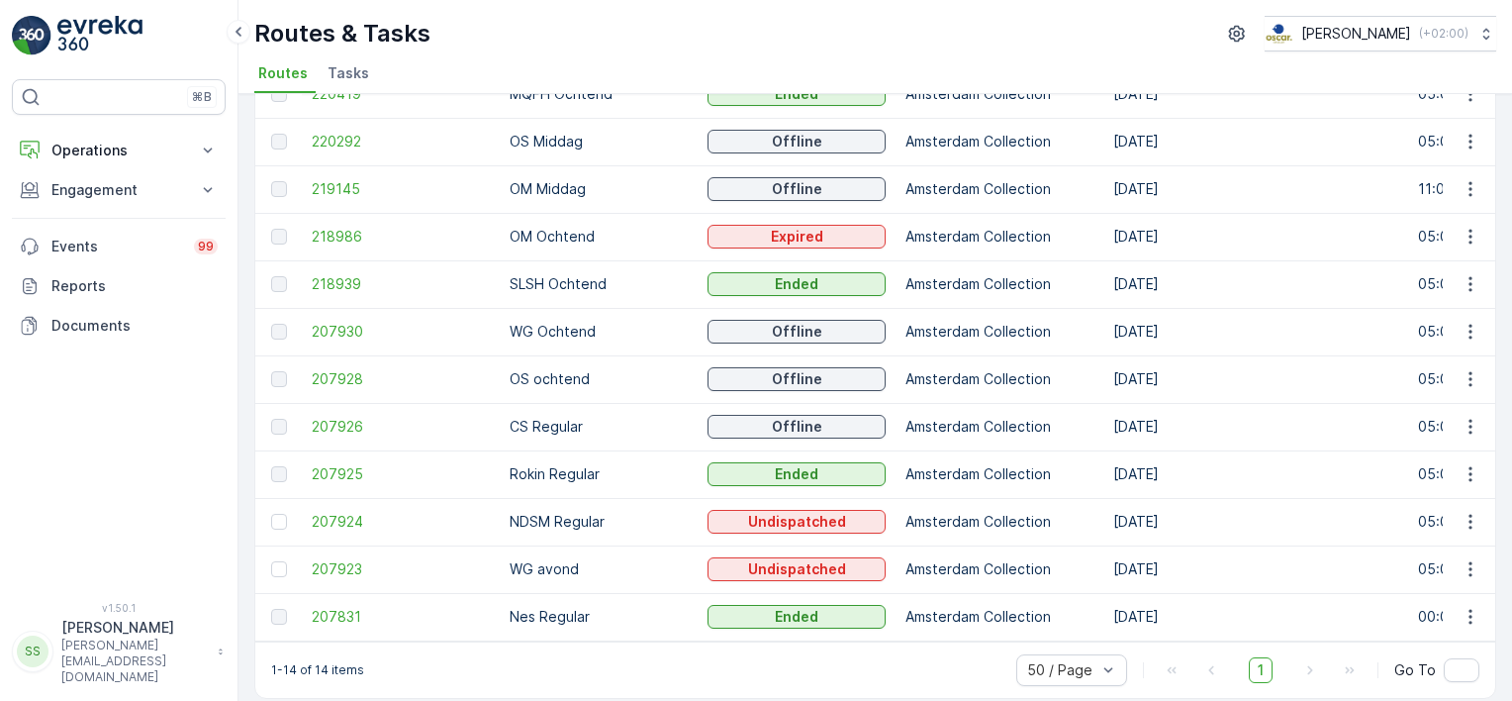
scroll to position [285, 0]
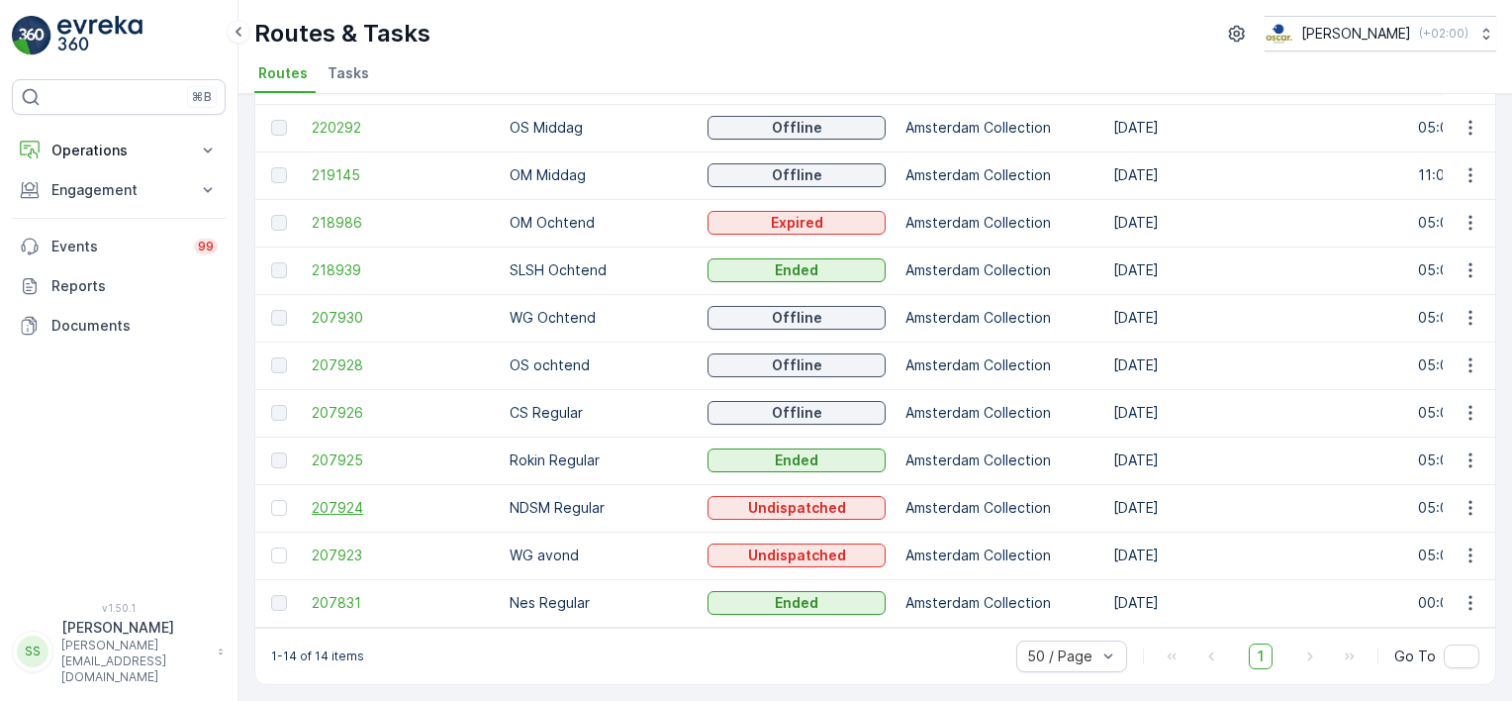
click at [334, 500] on span "207924" at bounding box center [401, 508] width 178 height 20
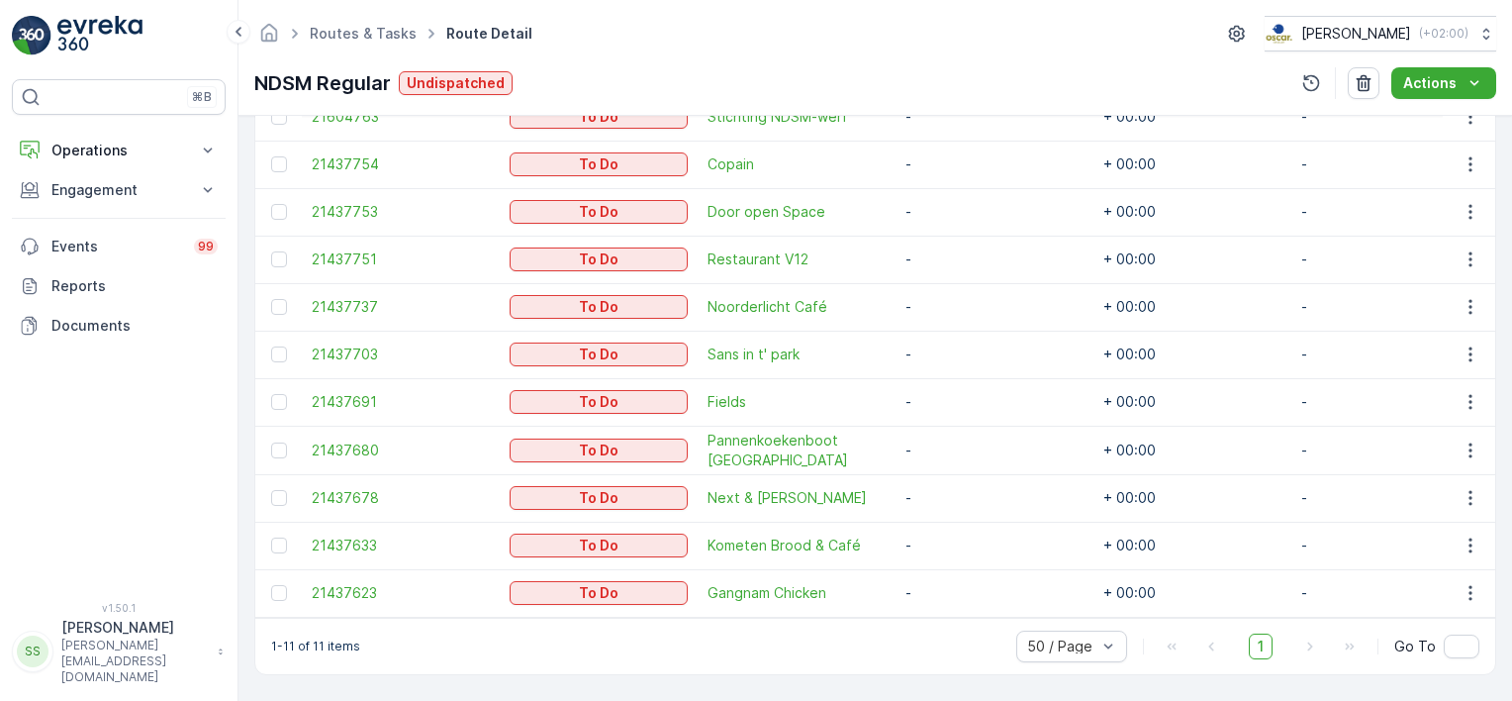
scroll to position [331, 0]
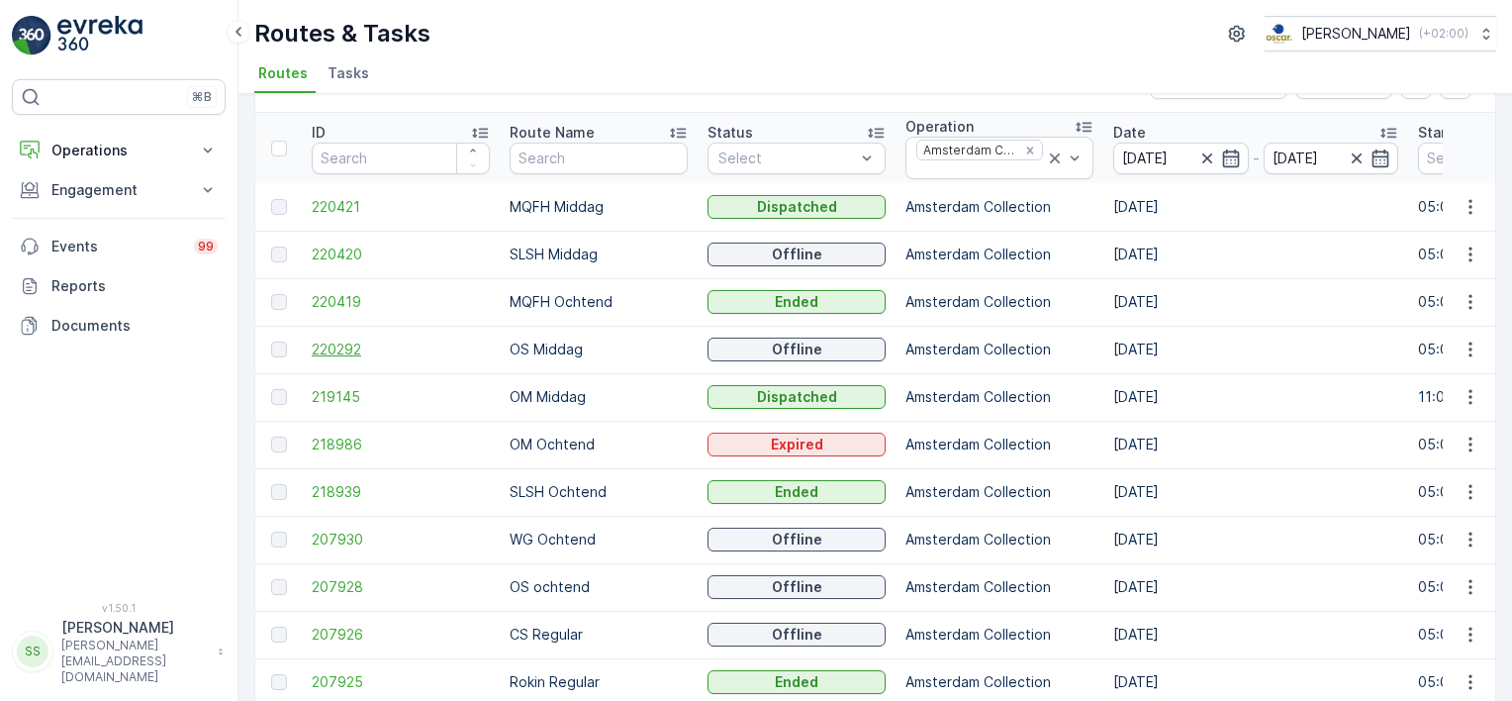
scroll to position [99, 0]
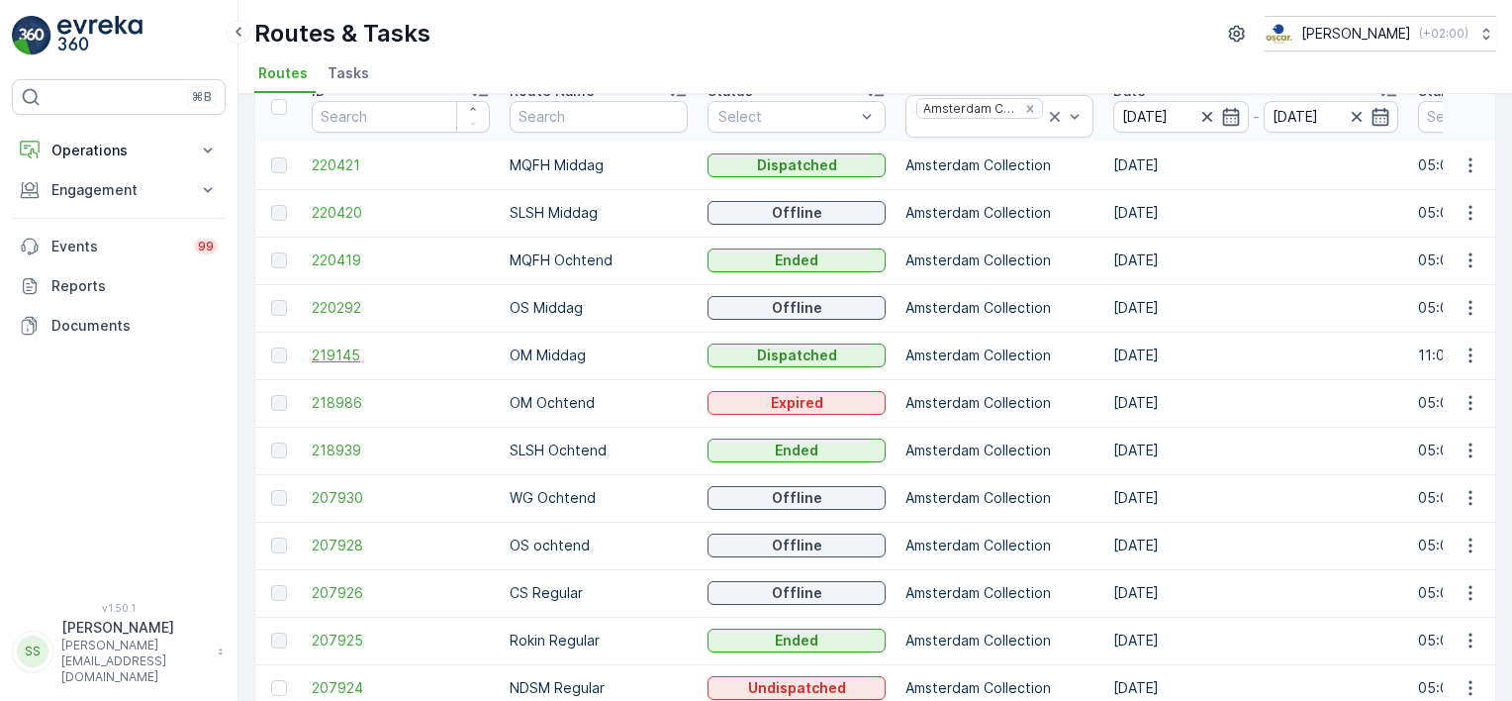
click at [328, 354] on span "219145" at bounding box center [401, 355] width 178 height 20
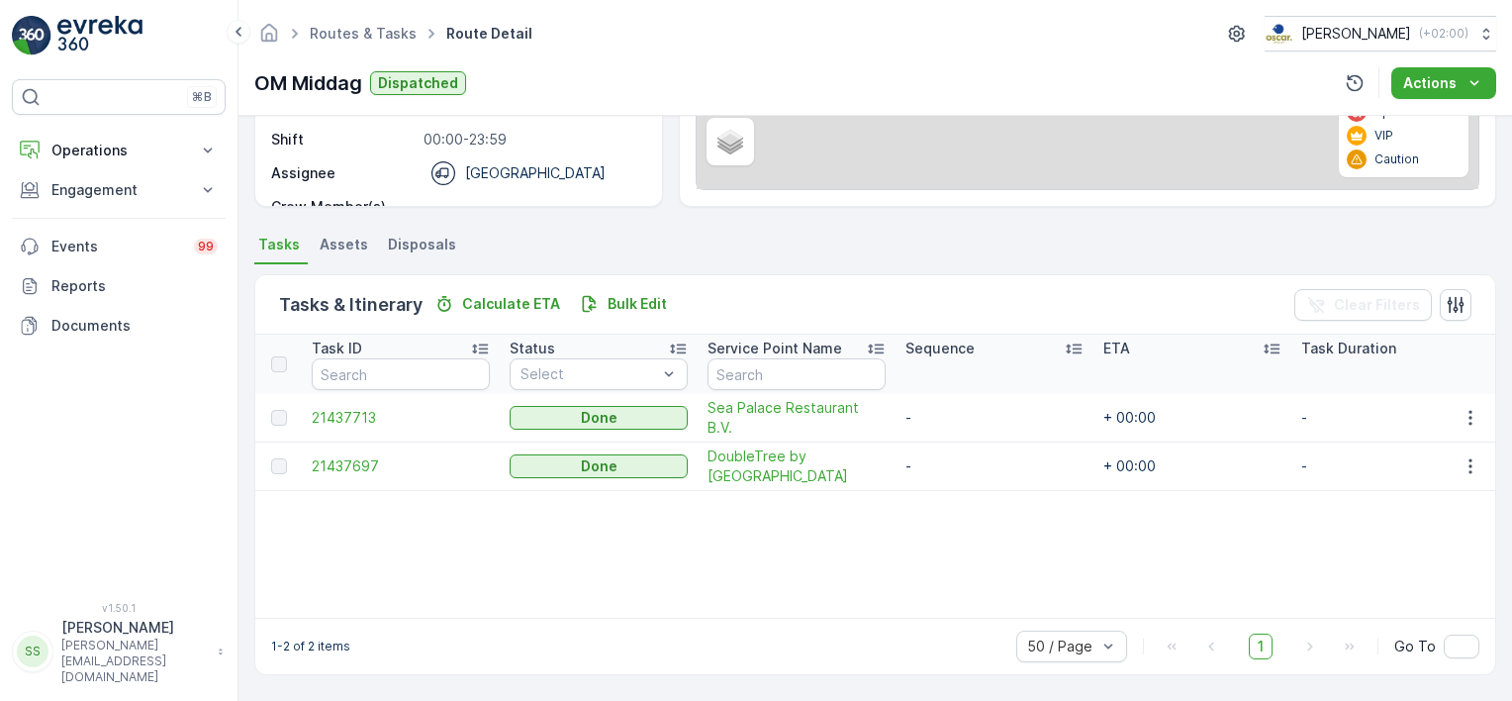
scroll to position [319, 0]
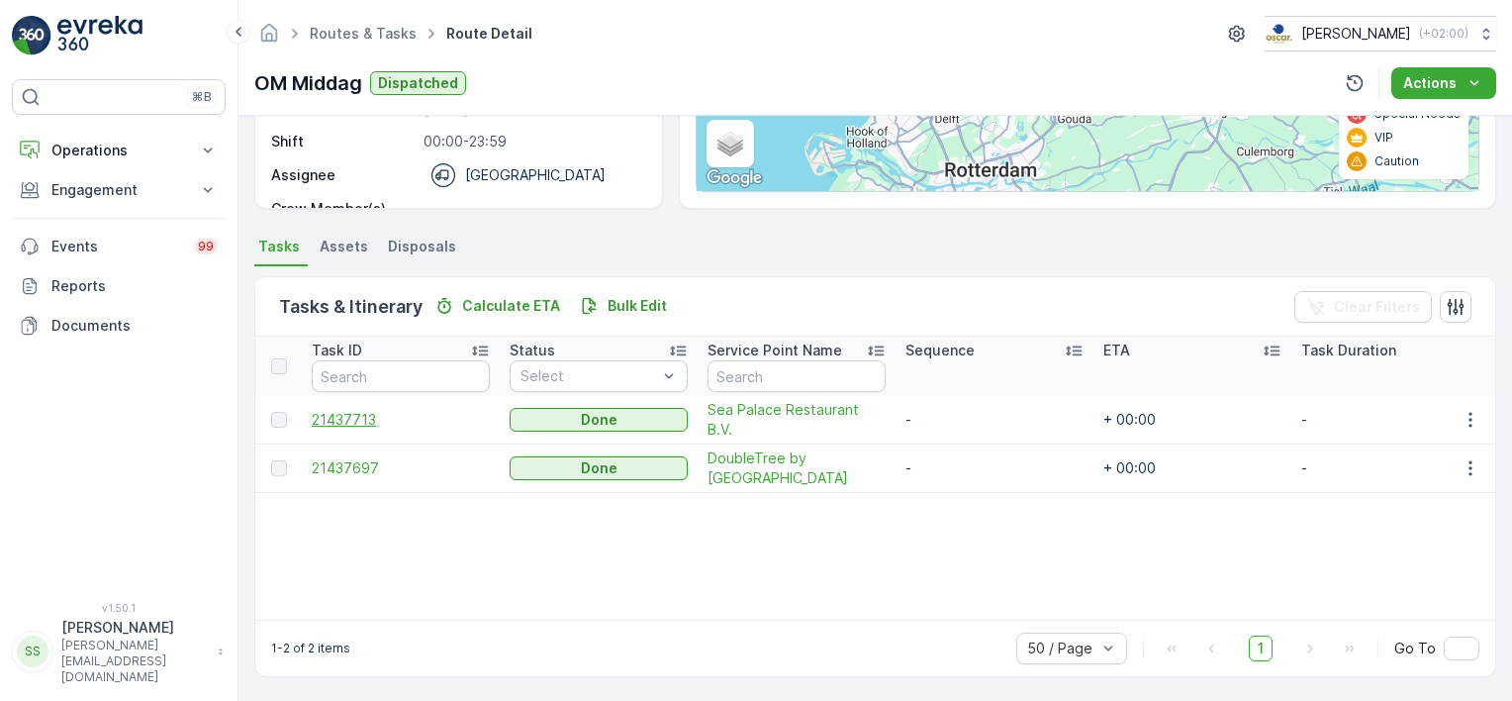
click at [353, 414] on span "21437713" at bounding box center [401, 420] width 178 height 20
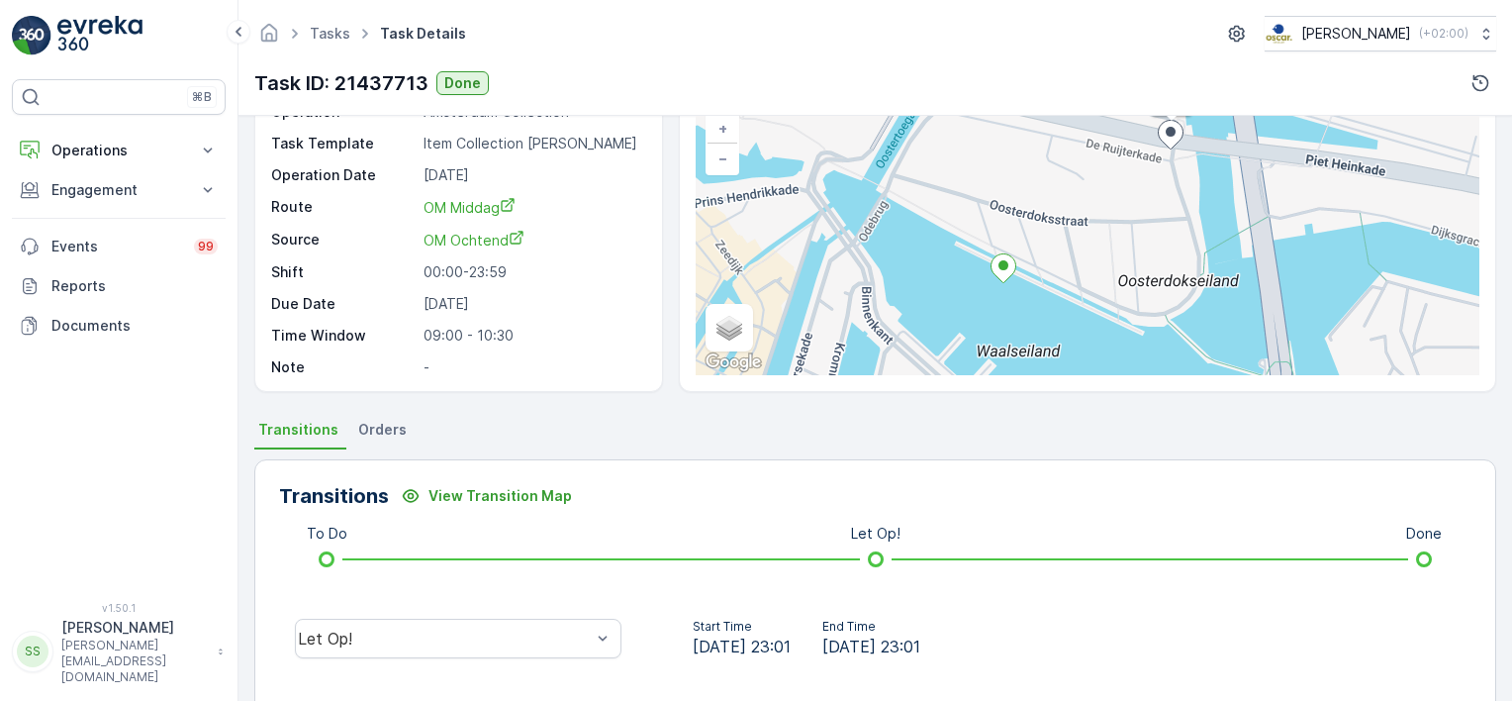
scroll to position [297, 0]
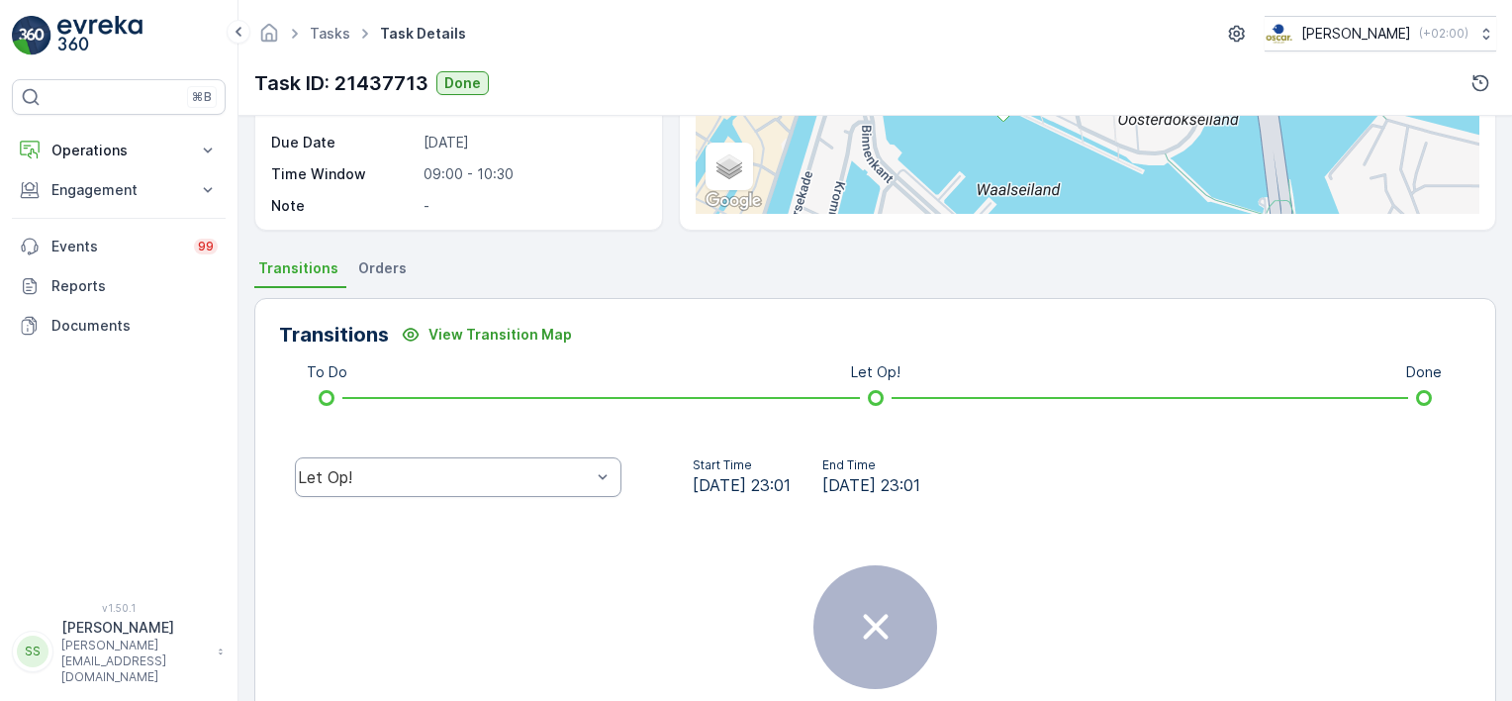
click at [535, 457] on div "Let Op!" at bounding box center [458, 477] width 327 height 40
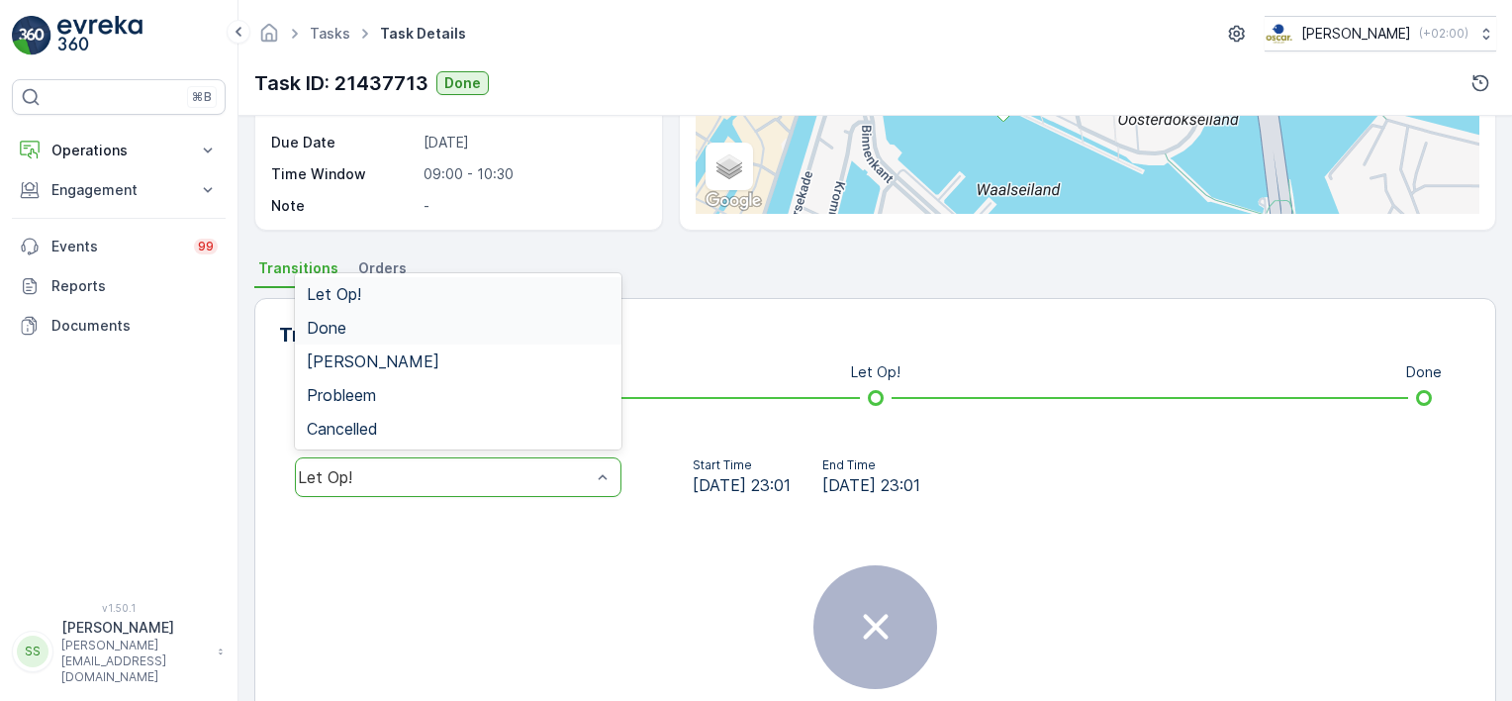
click at [333, 319] on span "Done" at bounding box center [327, 328] width 40 height 18
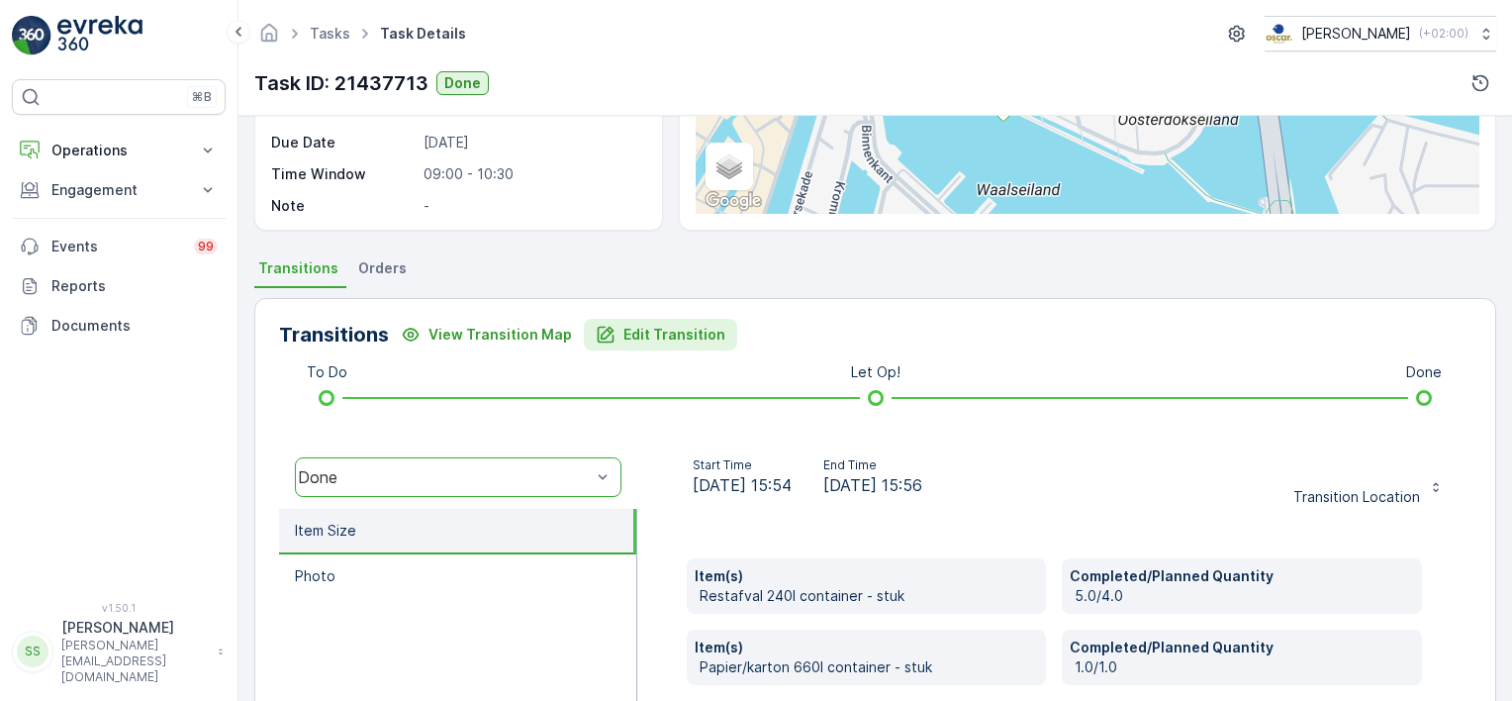
click at [682, 329] on p "Edit Transition" at bounding box center [674, 335] width 102 height 20
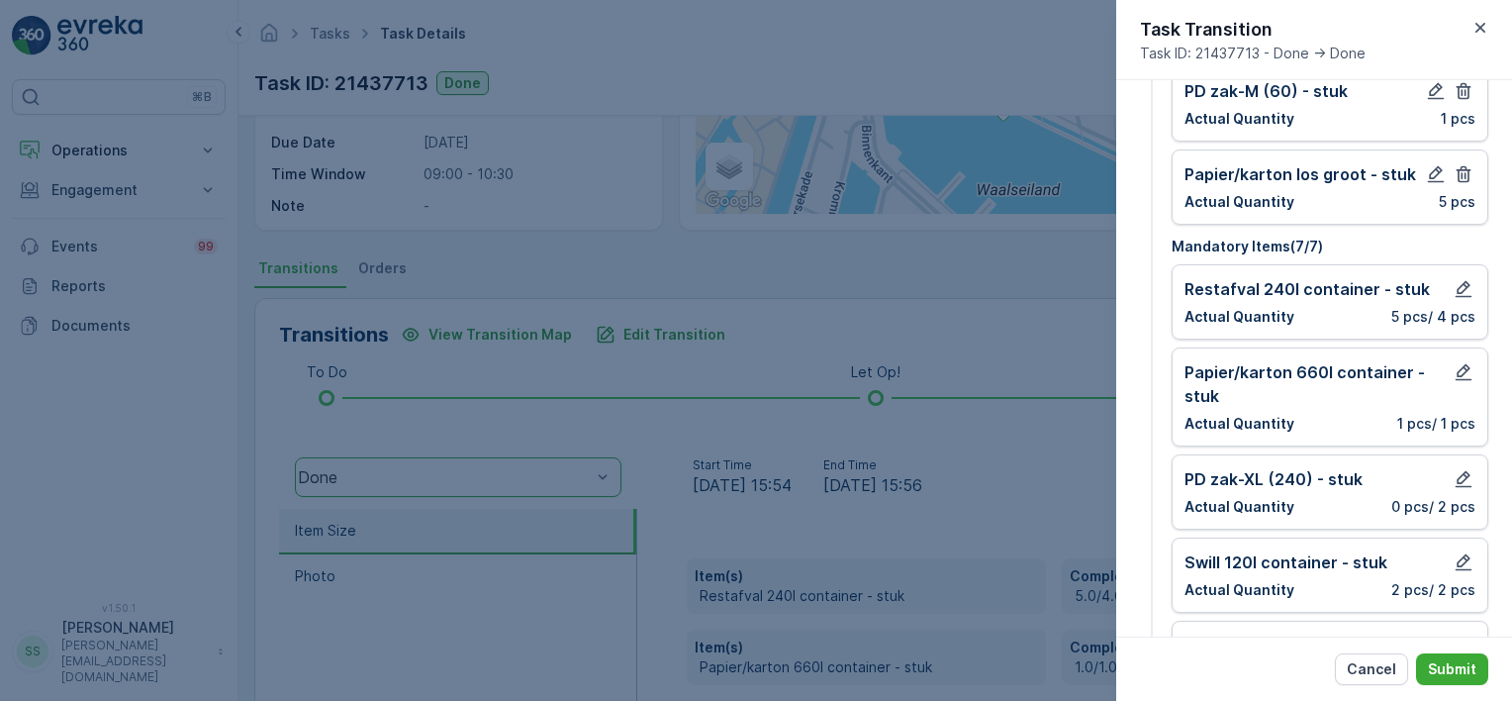
scroll to position [396, 0]
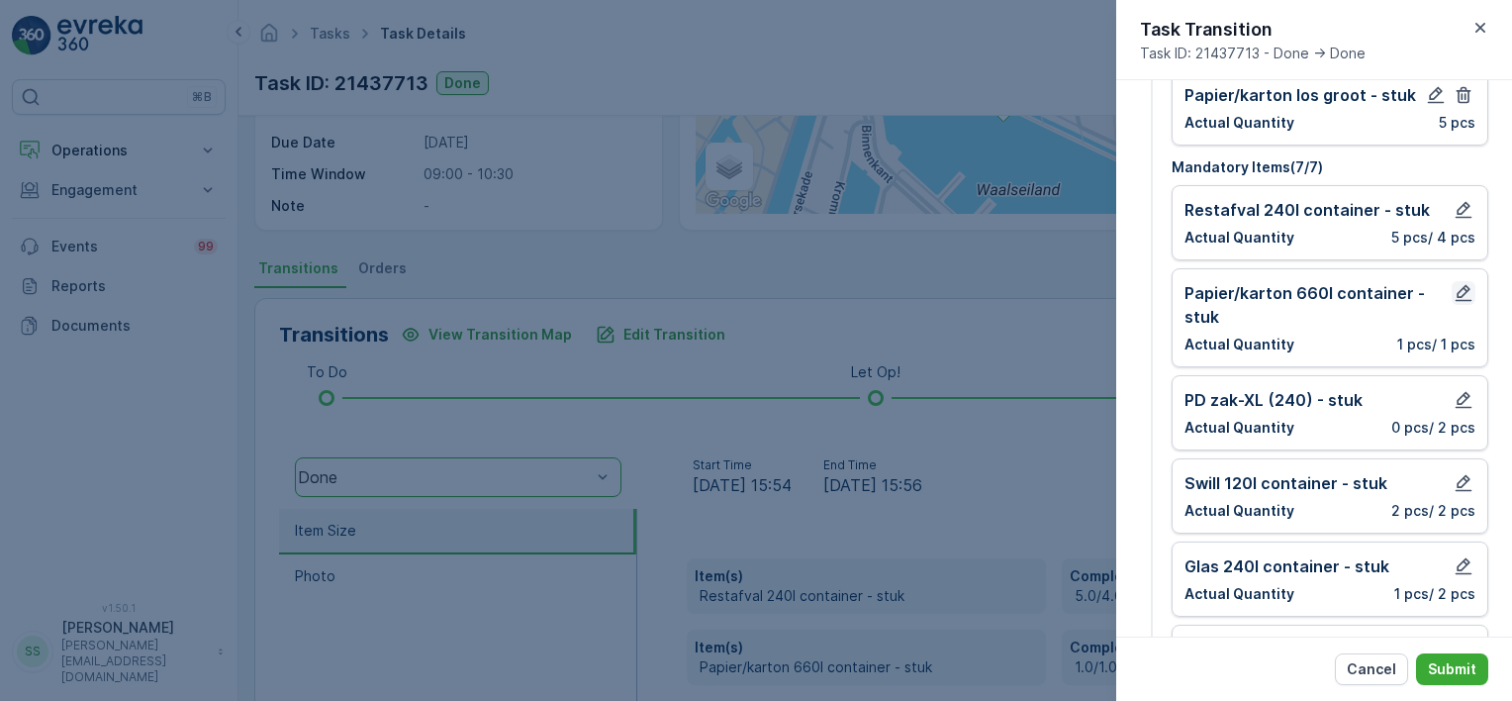
click at [1459, 294] on icon "button" at bounding box center [1464, 293] width 20 height 20
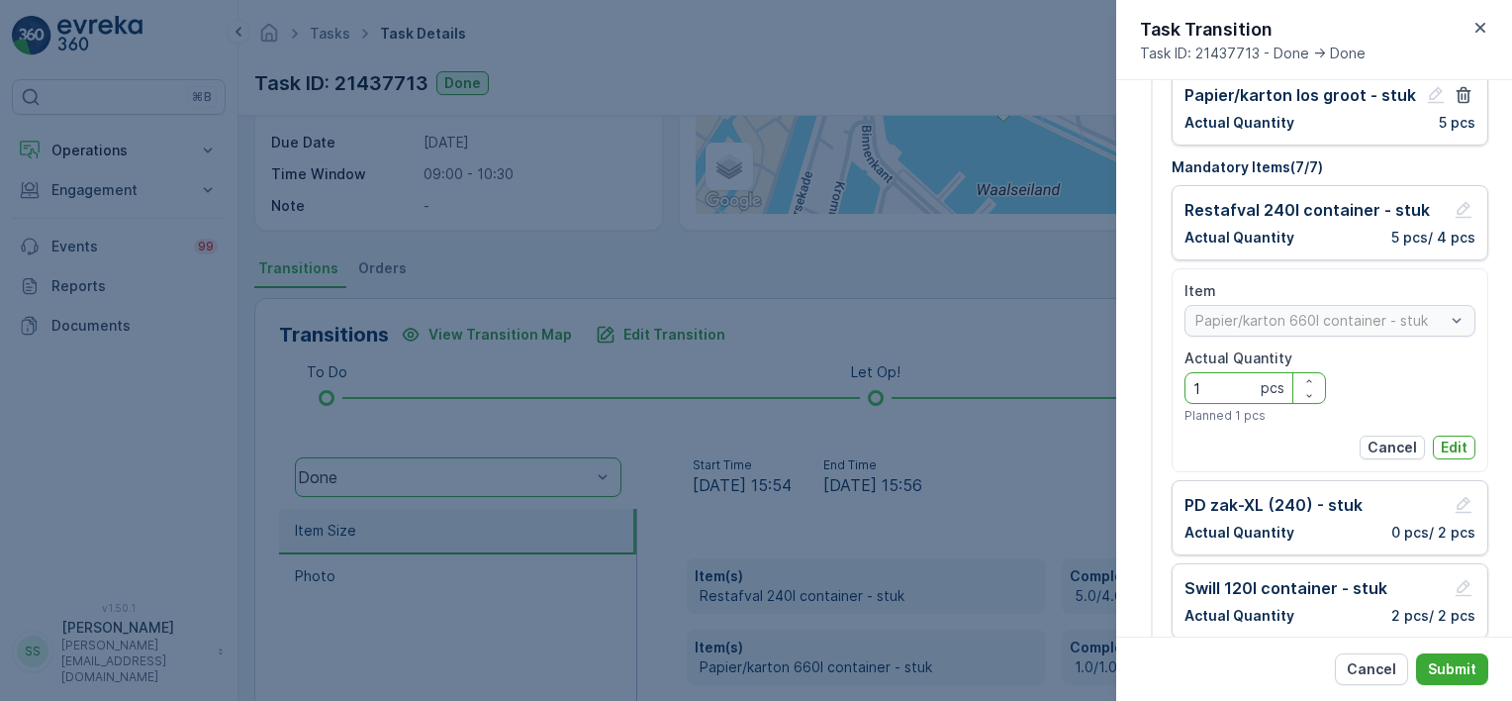
drag, startPoint x: 1199, startPoint y: 375, endPoint x: 1158, endPoint y: 375, distance: 41.6
click at [1158, 375] on div "1 Item Size Please select item size Add Item Glas 80l krat - stuk Actual Quanti…" at bounding box center [1314, 305] width 348 height 1195
type Quantity "2"
click at [1460, 441] on p "Edit" at bounding box center [1454, 447] width 27 height 20
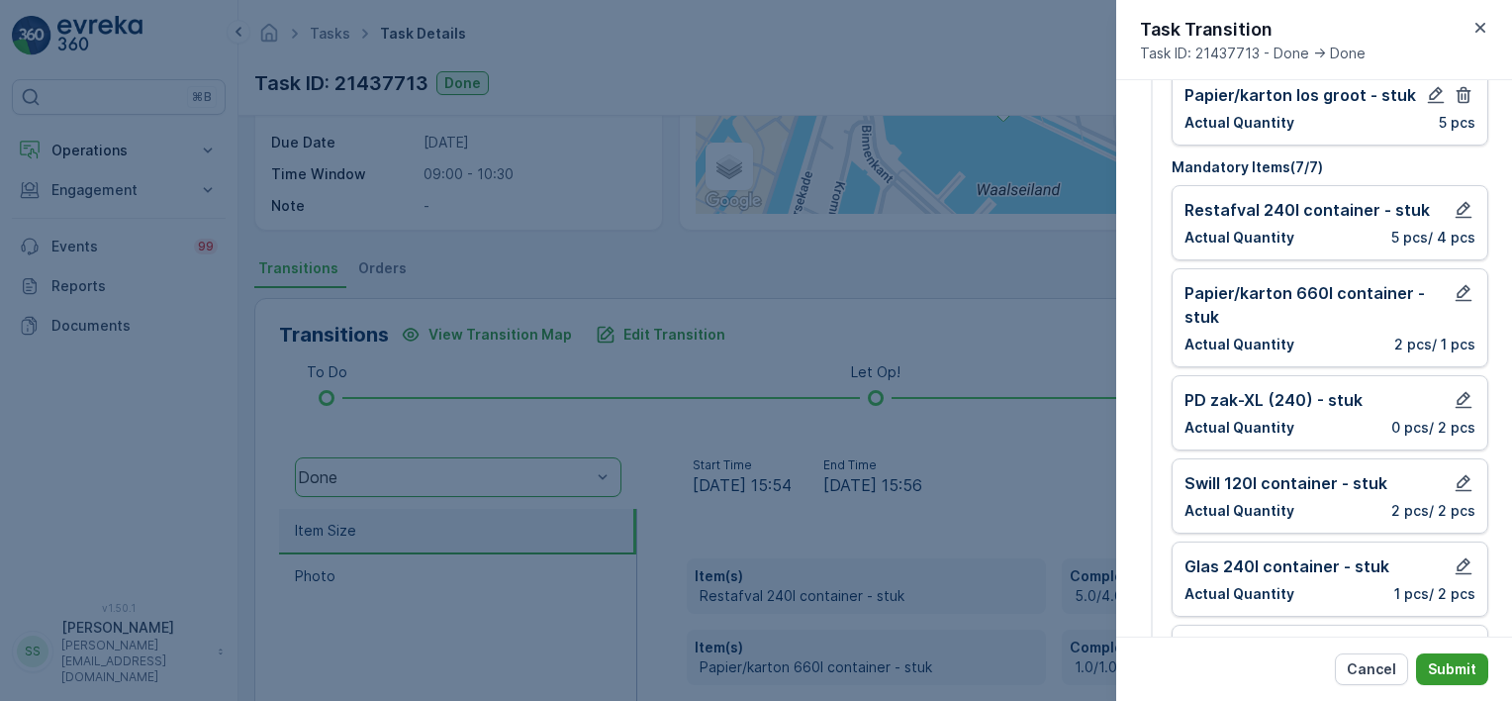
click at [1466, 673] on p "Submit" at bounding box center [1452, 669] width 48 height 20
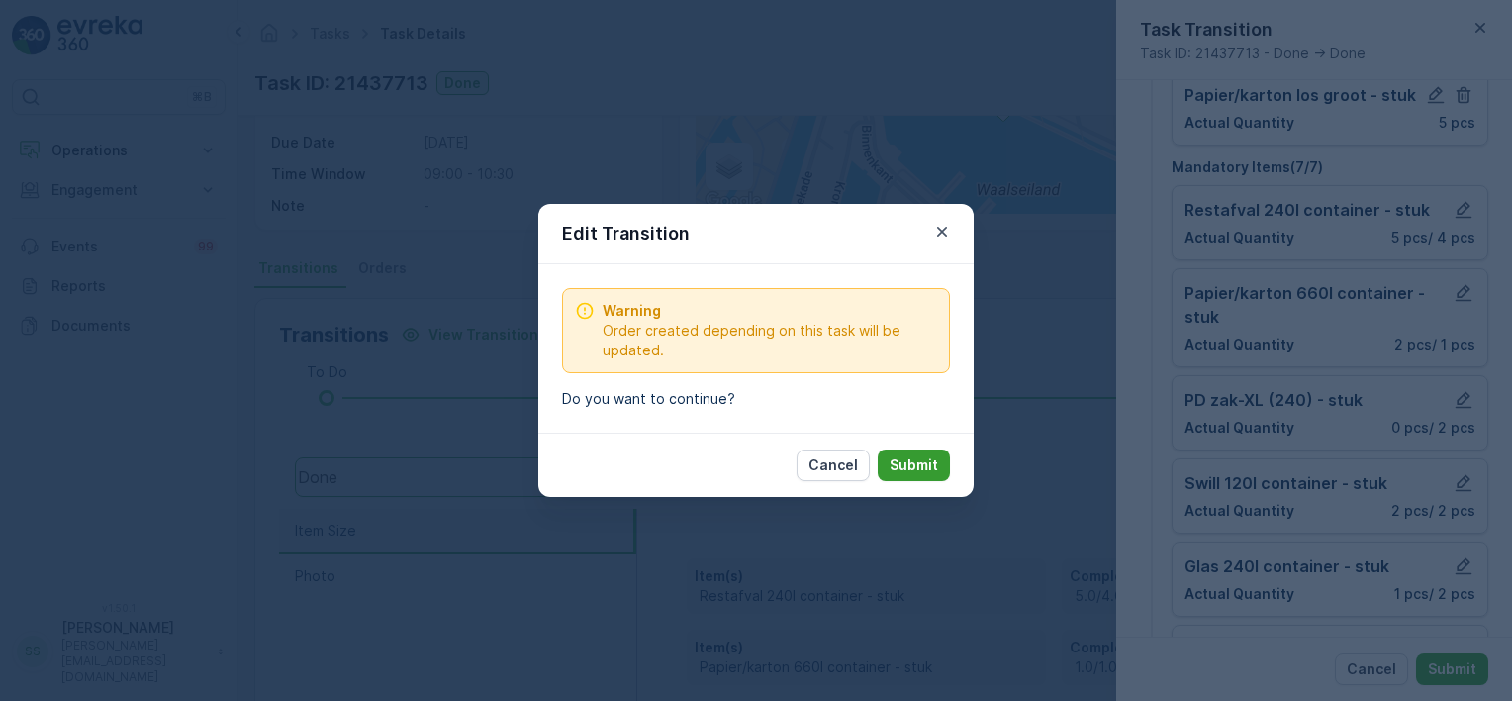
click at [926, 469] on p "Submit" at bounding box center [914, 465] width 48 height 20
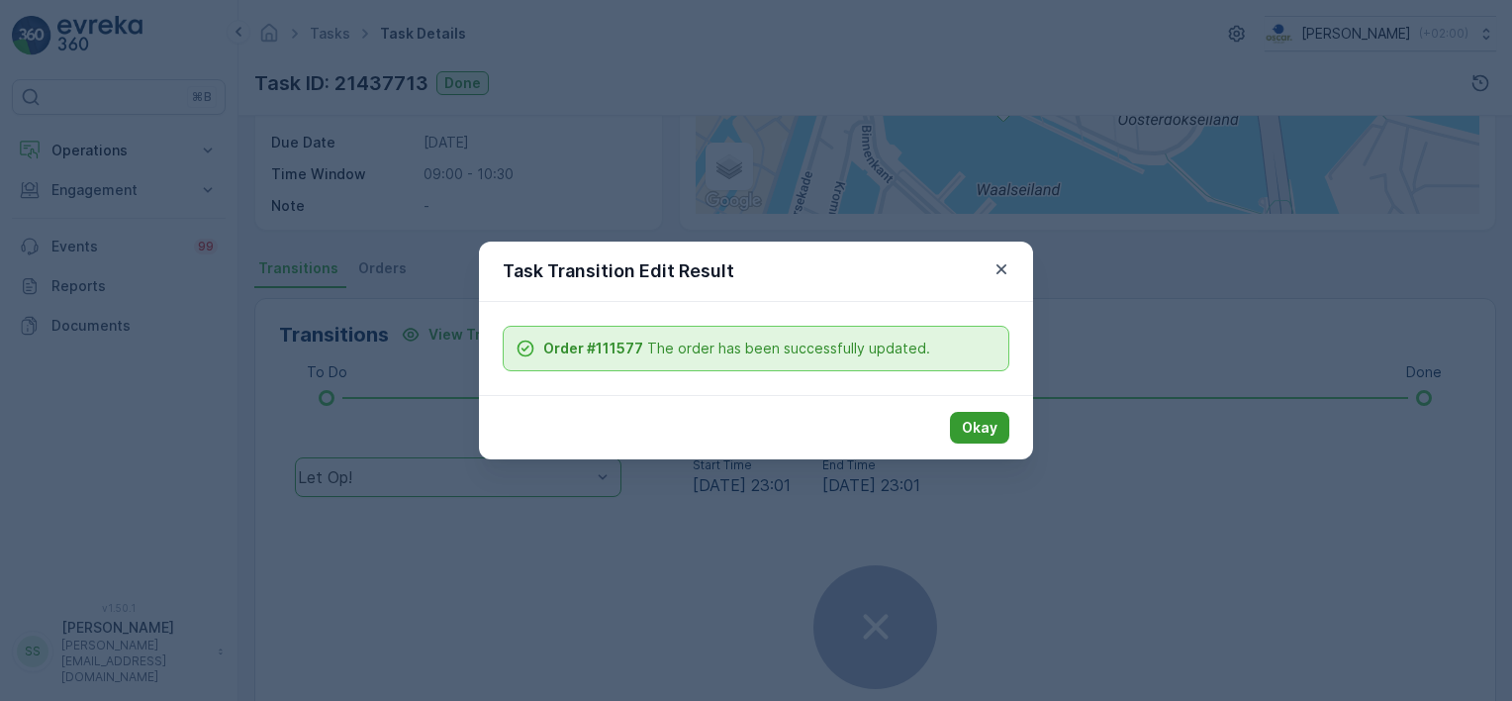
click at [989, 432] on p "Okay" at bounding box center [980, 428] width 36 height 20
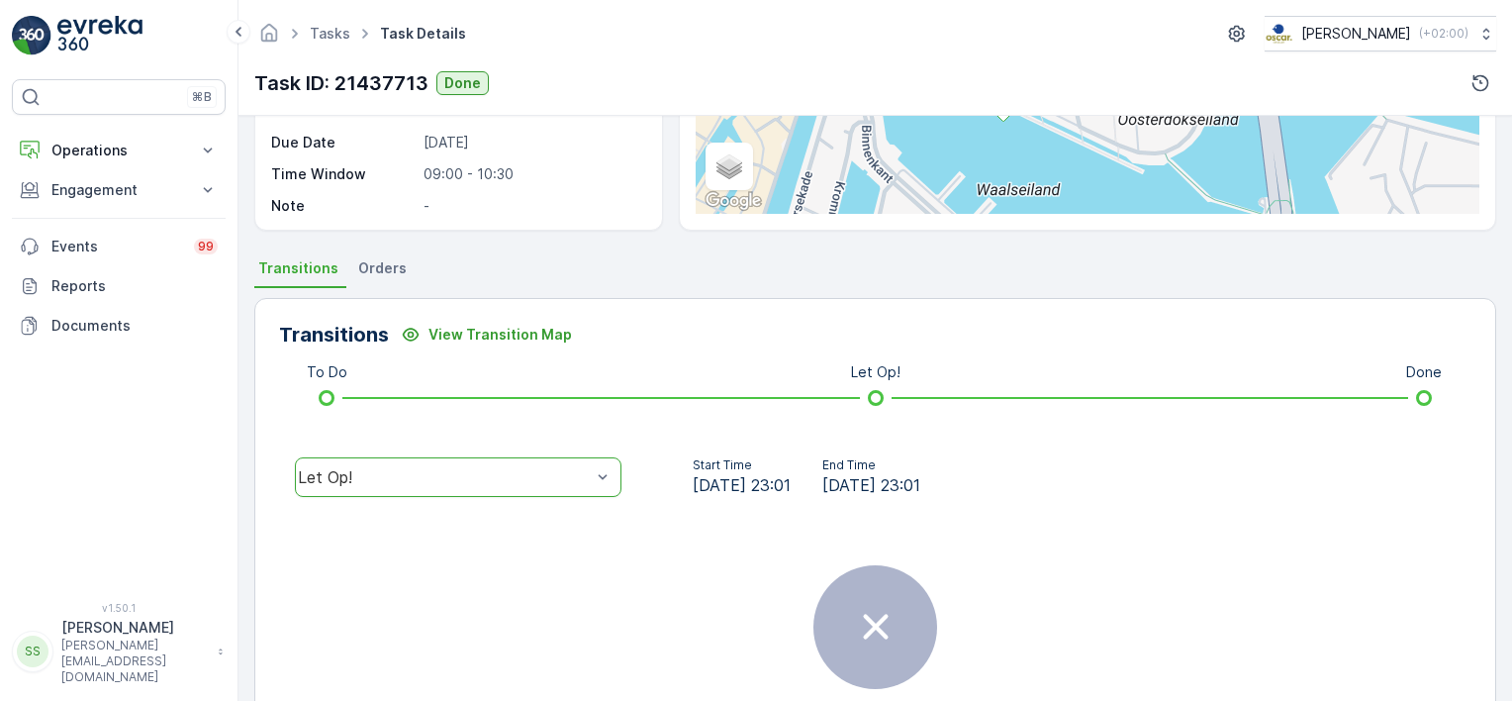
click at [607, 614] on div "There are no transitions for this task." at bounding box center [875, 657] width 1192 height 297
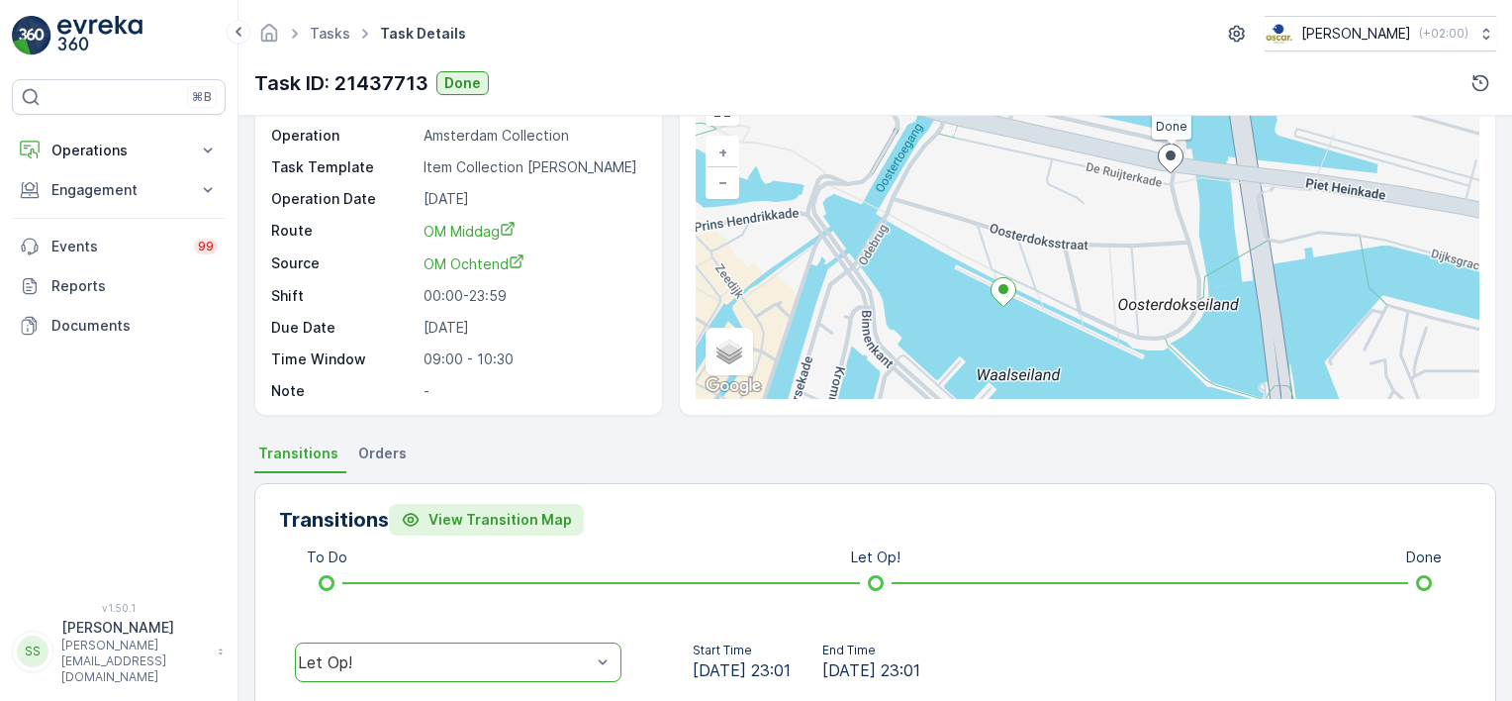
scroll to position [0, 0]
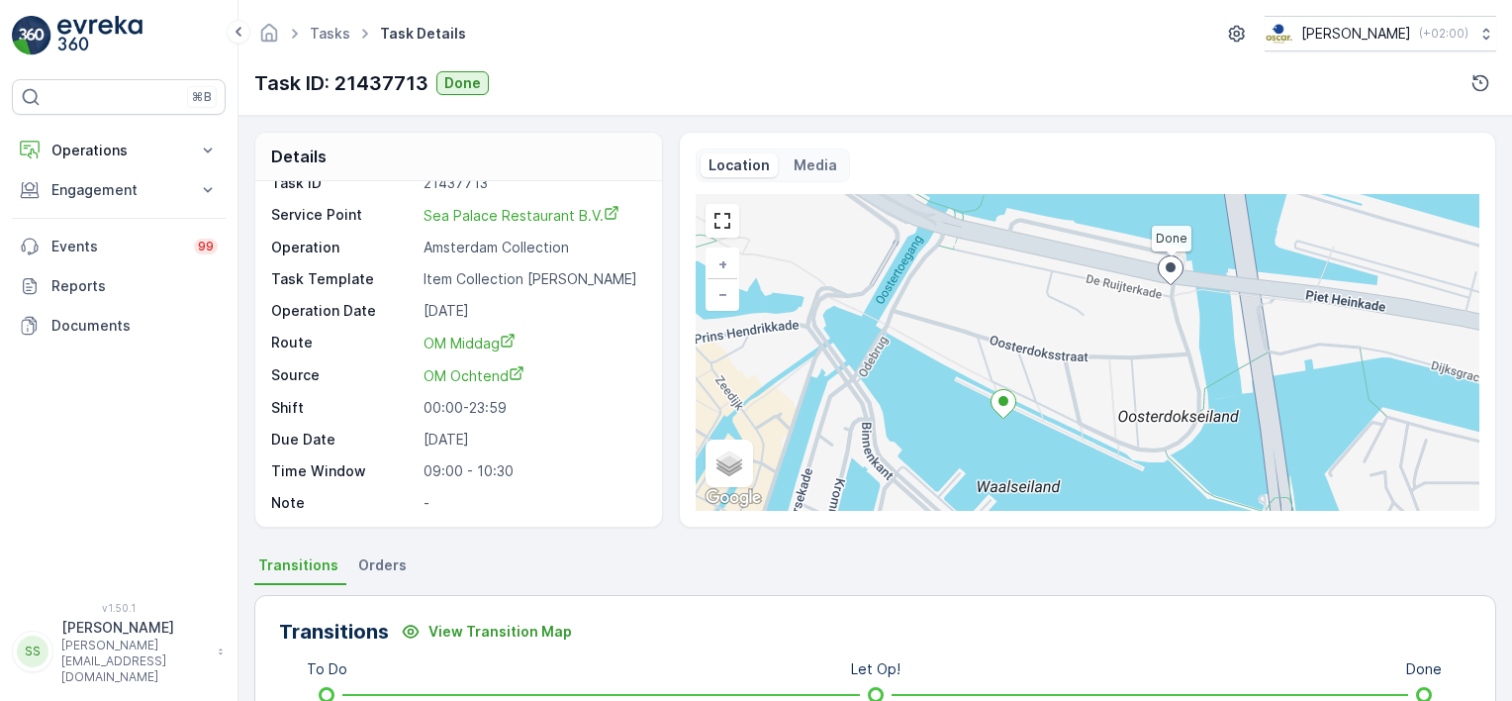
drag, startPoint x: 653, startPoint y: 490, endPoint x: 660, endPoint y: 472, distance: 19.1
click at [654, 490] on div "Task ID 21437713 Service Point Sea Palace Restaurant B.V. Operation Amsterdam C…" at bounding box center [458, 353] width 407 height 345
click at [664, 457] on div "Details Task ID 21437713 Service Point Sea Palace Restaurant B.V. Operation Ams…" at bounding box center [875, 330] width 1242 height 396
click at [238, 490] on div "Details Task ID 21437713 Service Point Sea Palace Restaurant B.V. Operation Ams…" at bounding box center [874, 408] width 1273 height 585
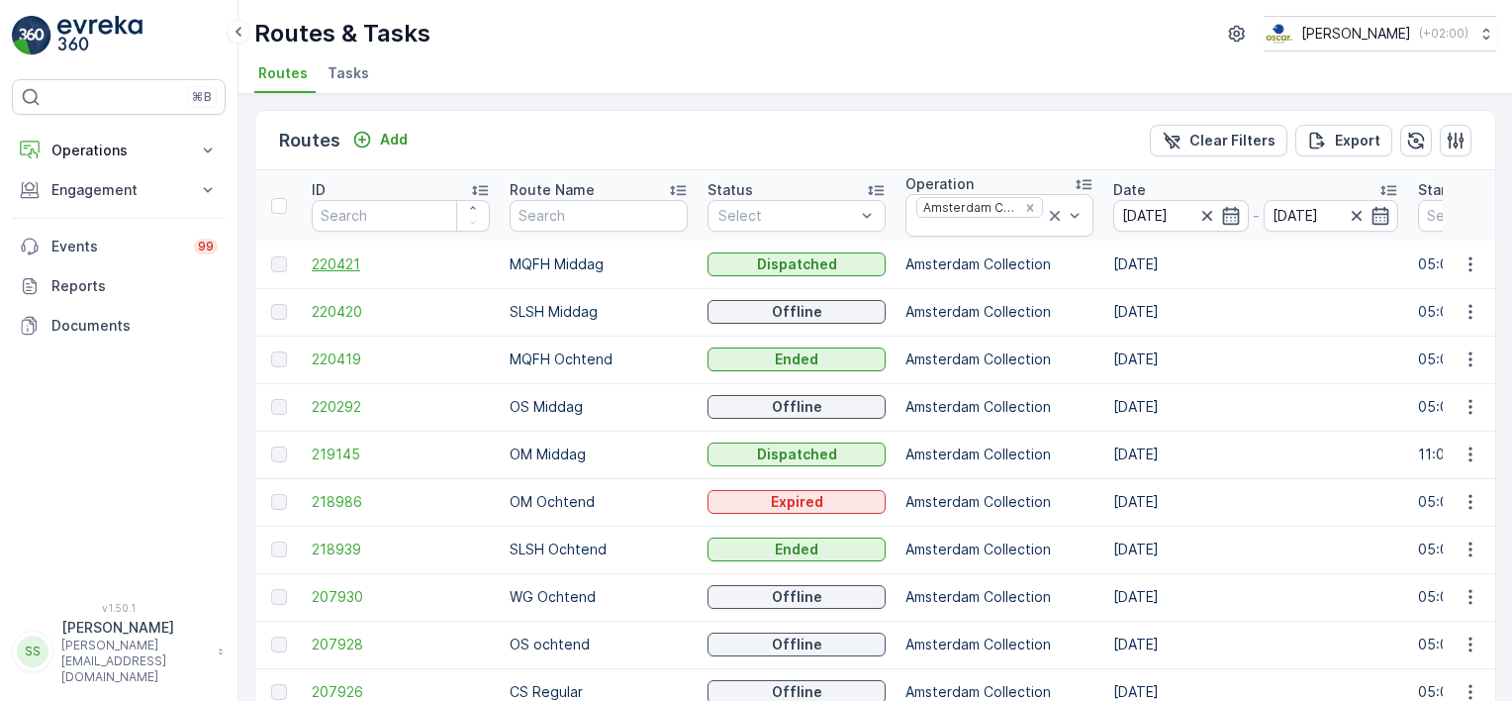
click at [337, 258] on span "220421" at bounding box center [401, 264] width 178 height 20
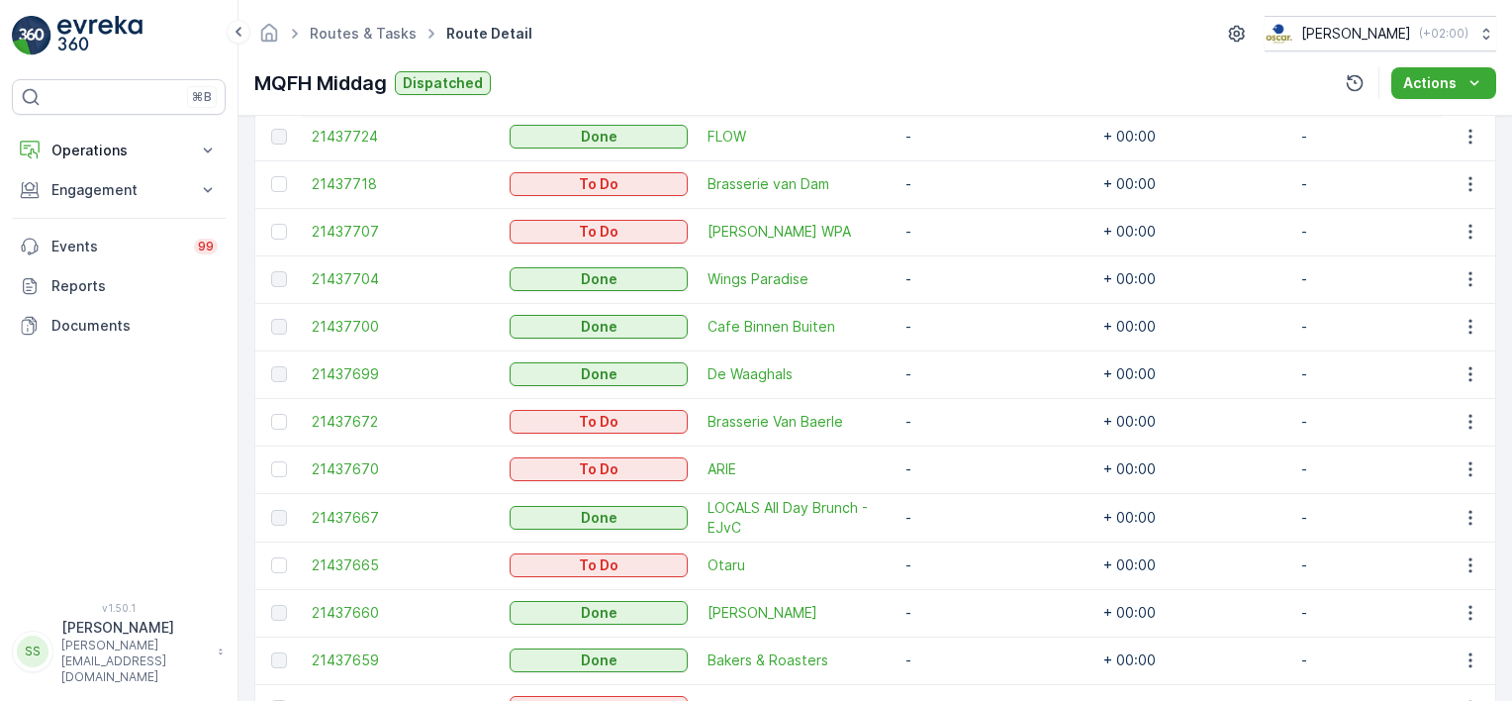
scroll to position [964, 0]
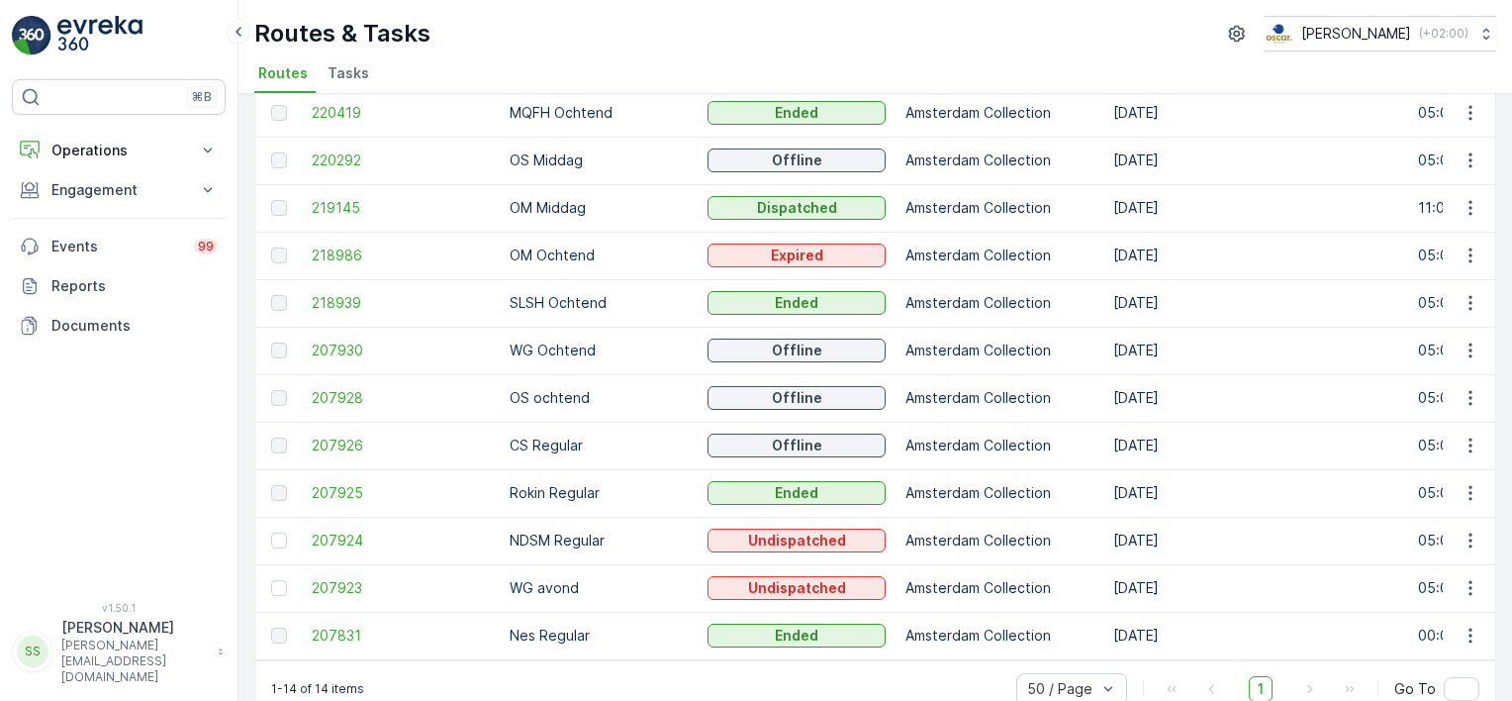
scroll to position [285, 0]
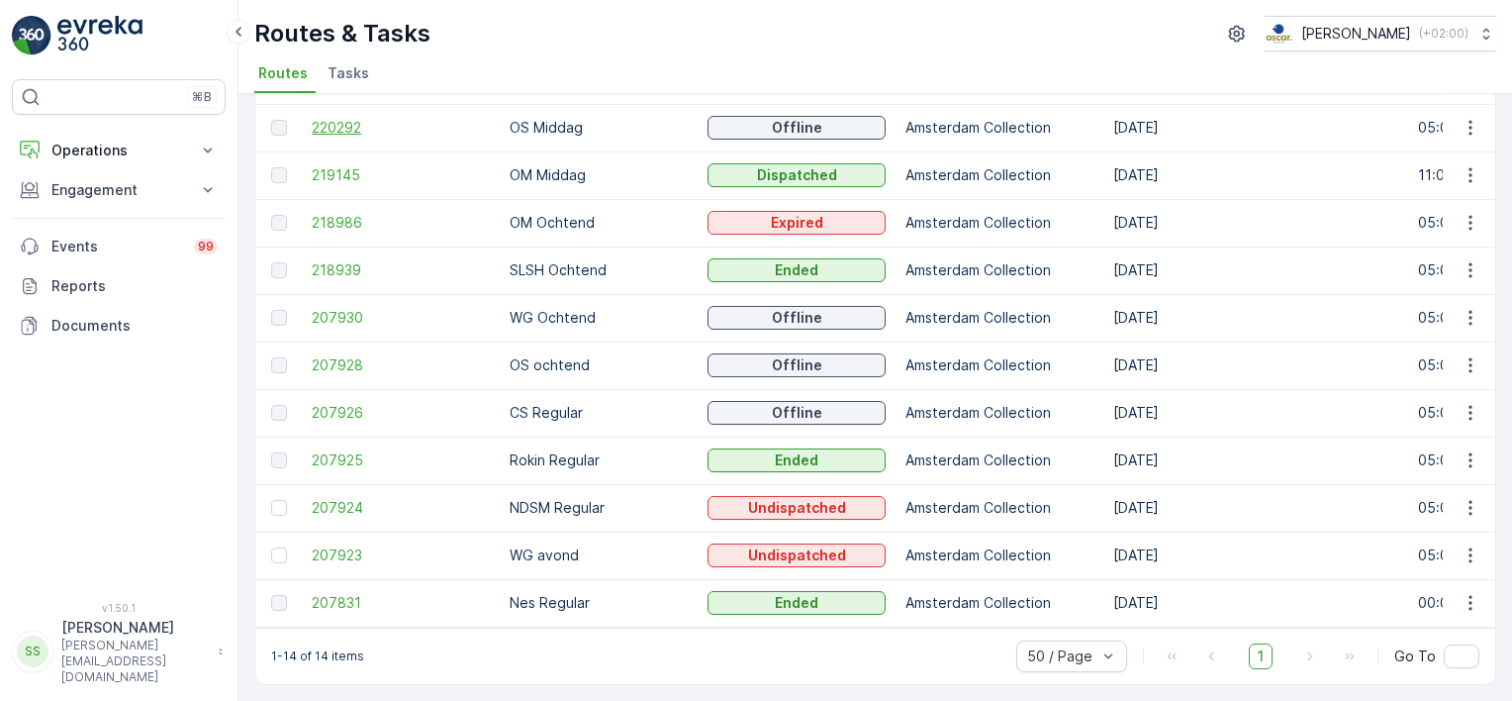
click at [349, 118] on span "220292" at bounding box center [401, 128] width 178 height 20
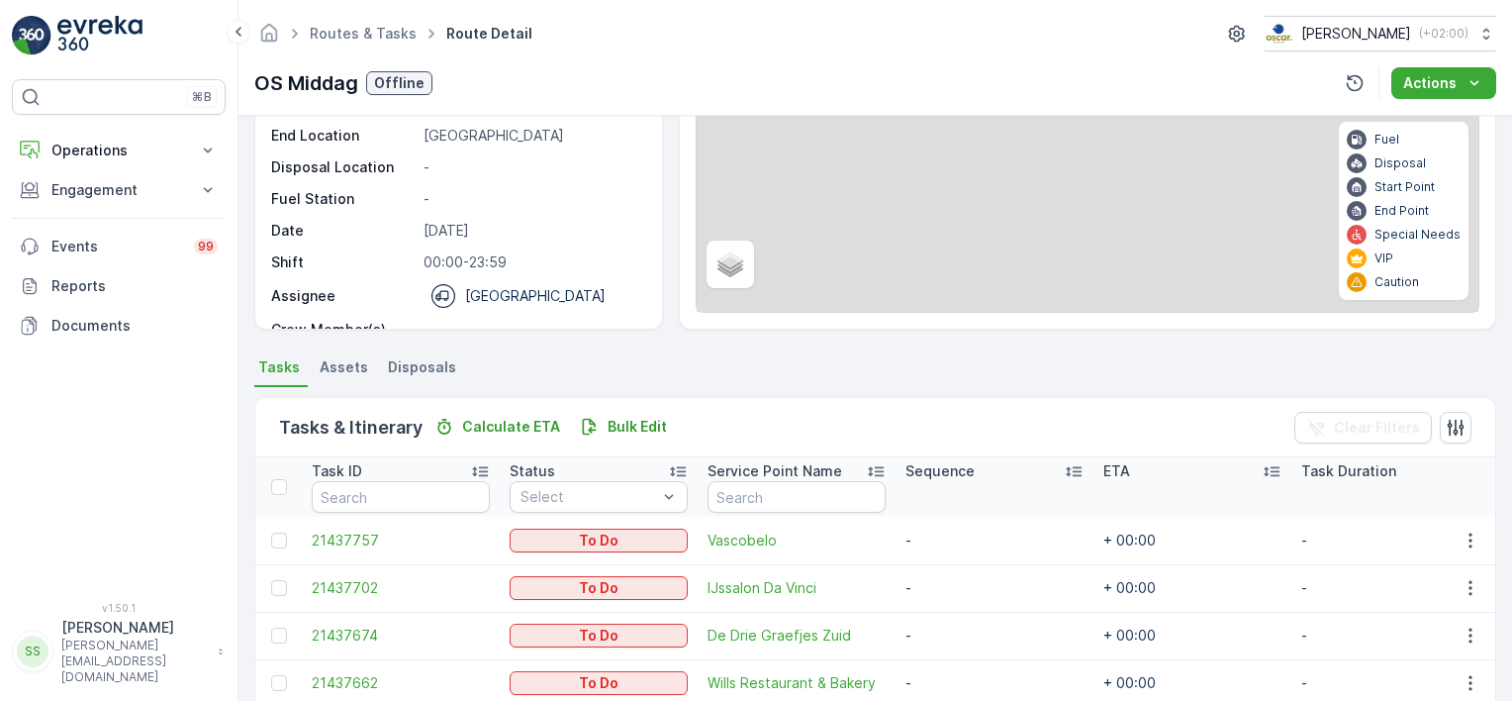
scroll to position [390, 0]
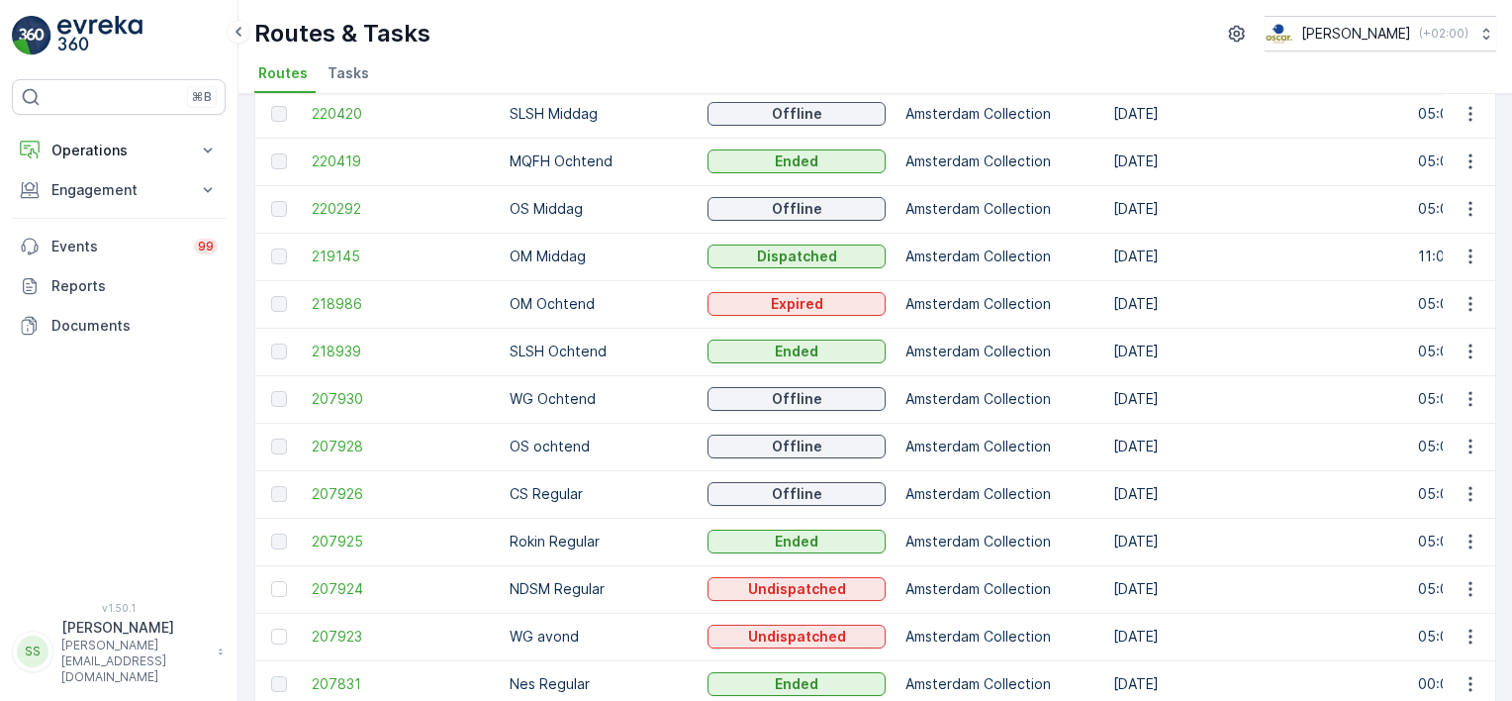
scroll to position [285, 0]
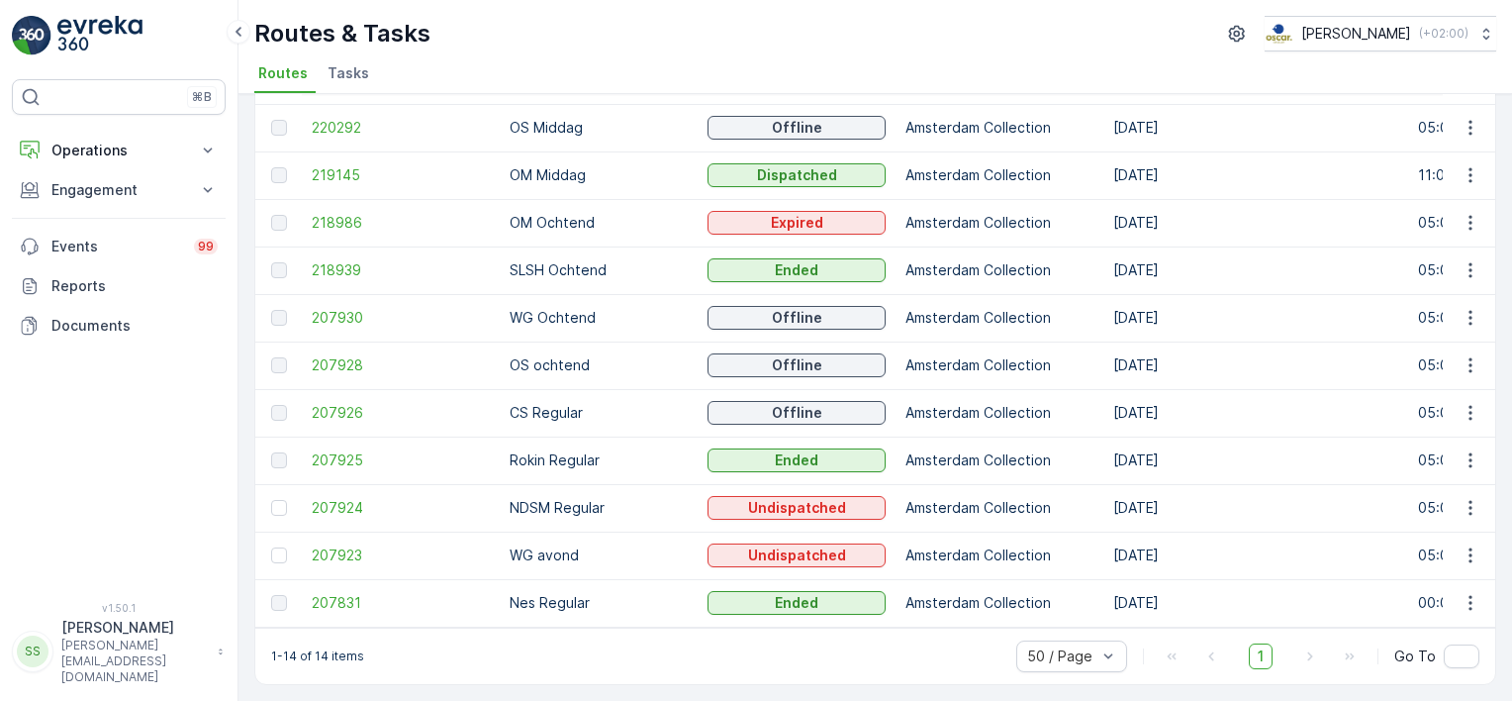
click at [511, 657] on div "1-14 of 14 items 50 / Page 1 Go To" at bounding box center [875, 655] width 1240 height 56
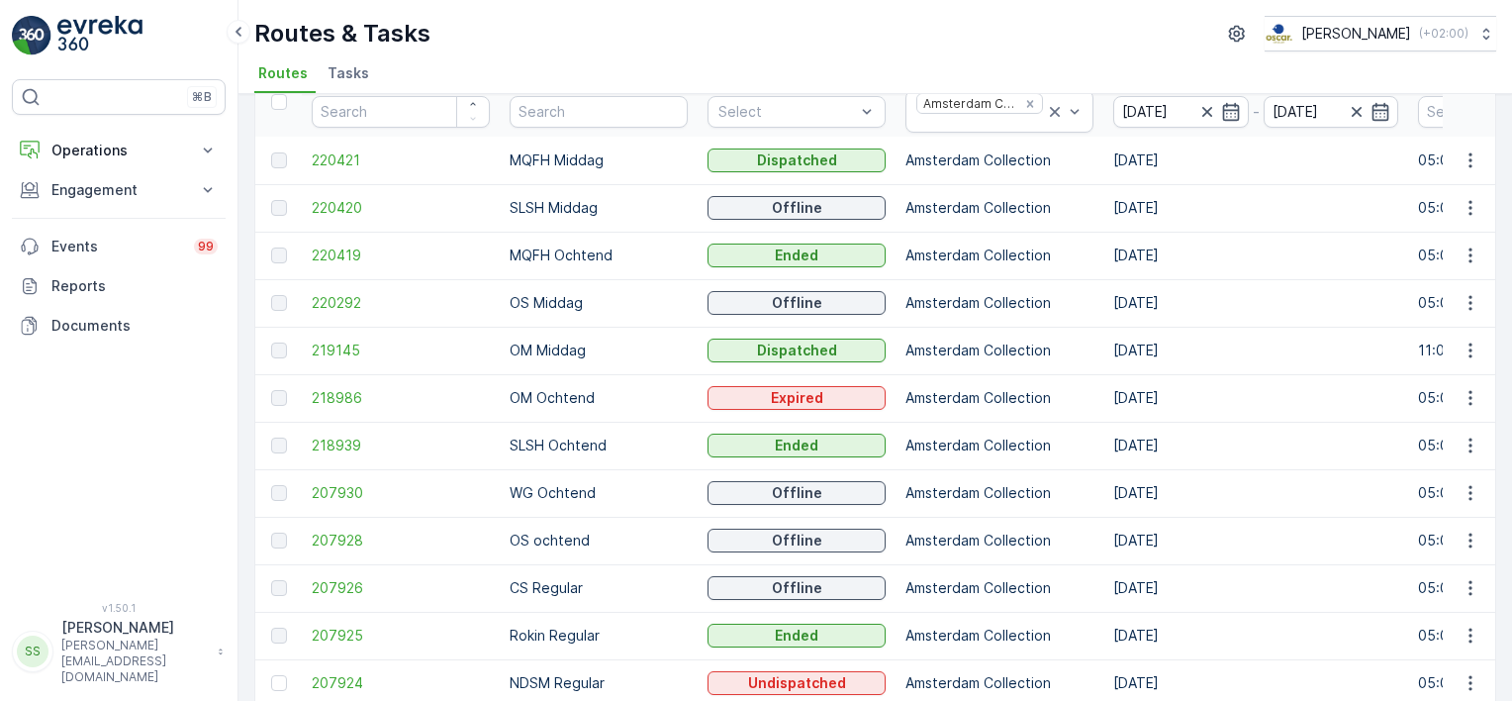
scroll to position [87, 0]
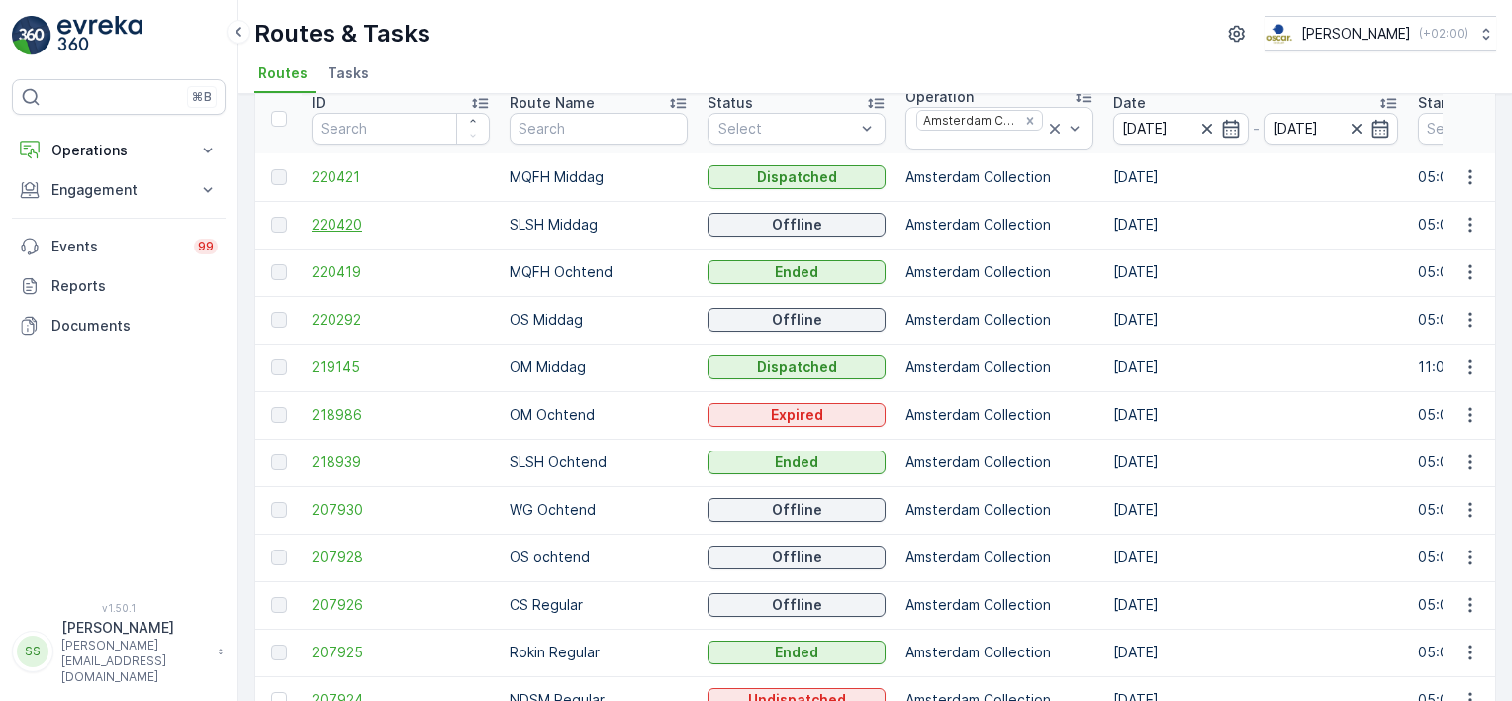
click at [348, 222] on span "220420" at bounding box center [401, 225] width 178 height 20
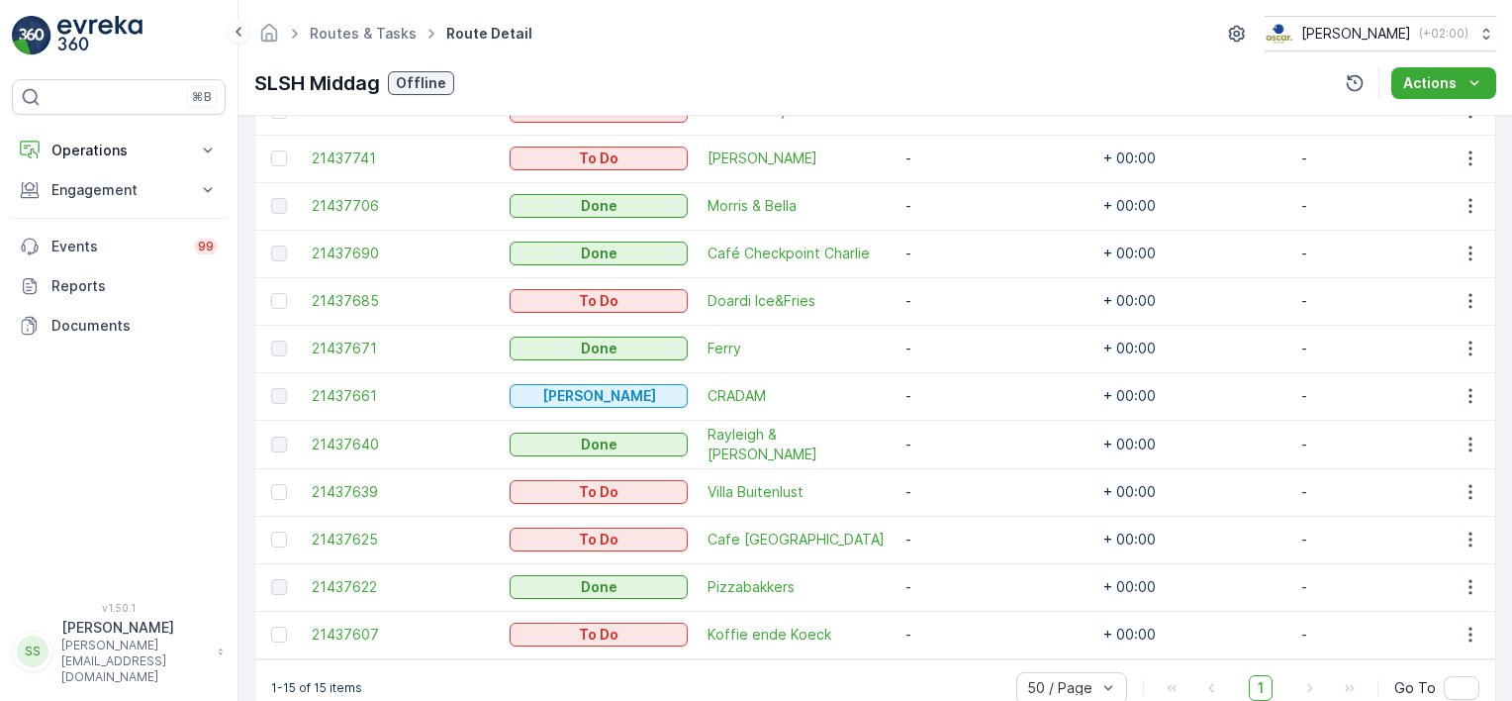
scroll to position [817, 0]
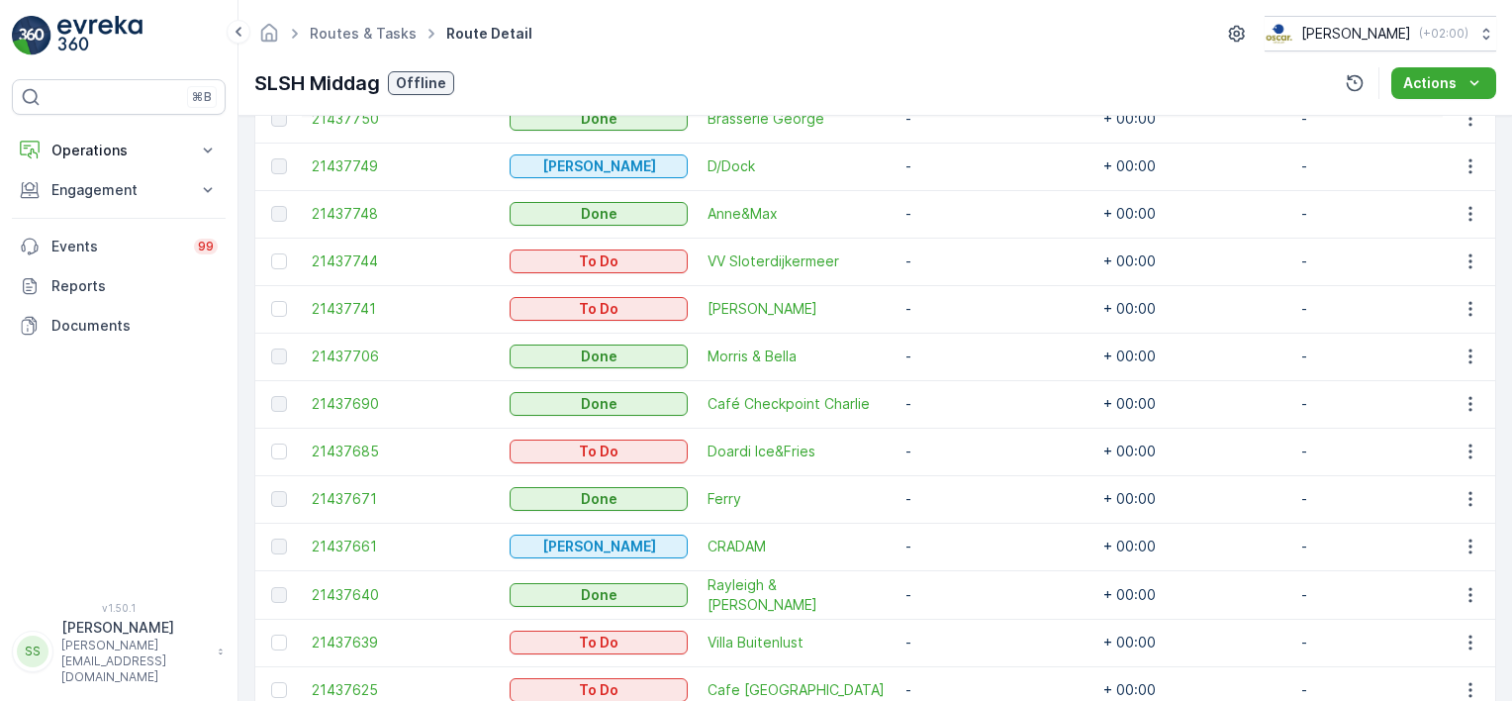
scroll to position [422, 0]
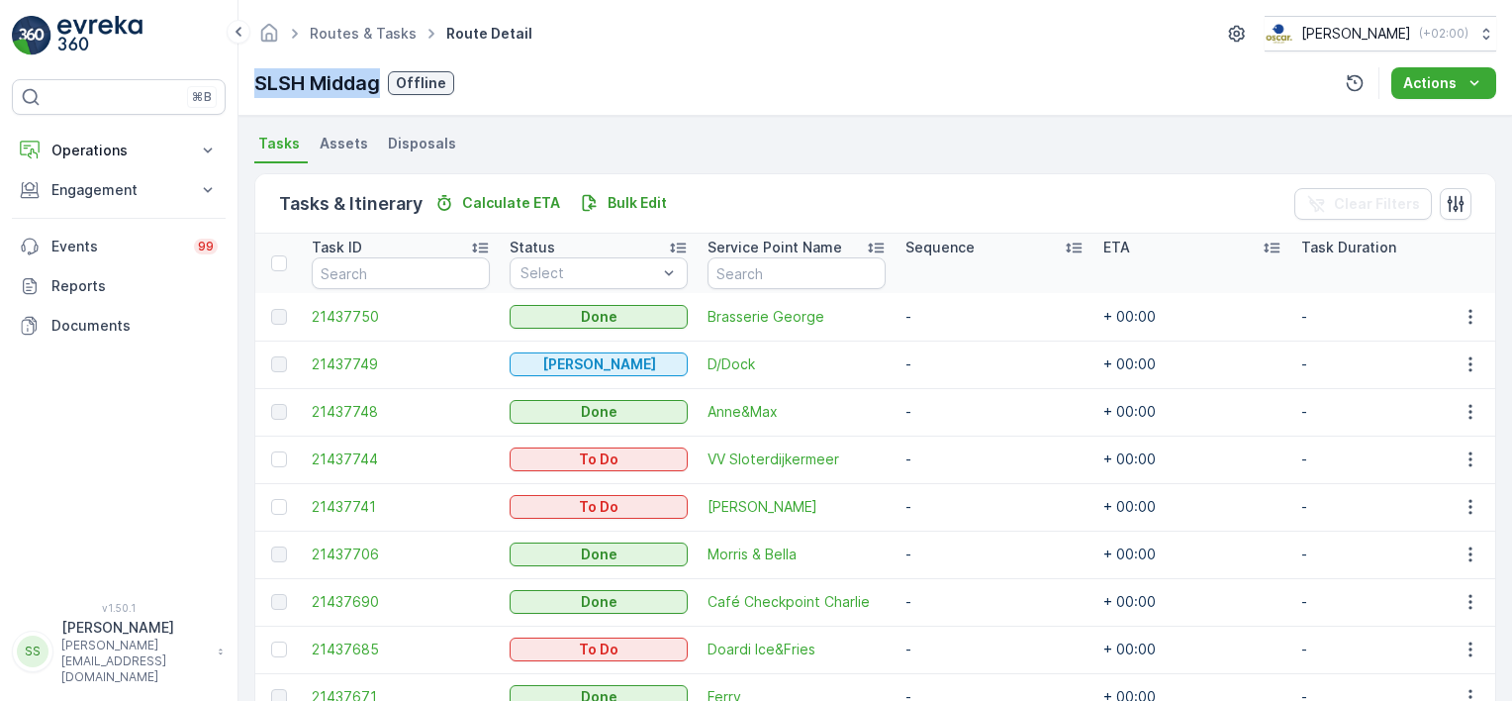
drag, startPoint x: 380, startPoint y: 80, endPoint x: 258, endPoint y: 80, distance: 121.7
click at [258, 80] on p "SLSH Middag" at bounding box center [317, 83] width 126 height 30
drag, startPoint x: 257, startPoint y: 80, endPoint x: 634, endPoint y: 87, distance: 377.1
click at [634, 87] on div "SLSH Middag Offline Actions" at bounding box center [875, 83] width 1242 height 32
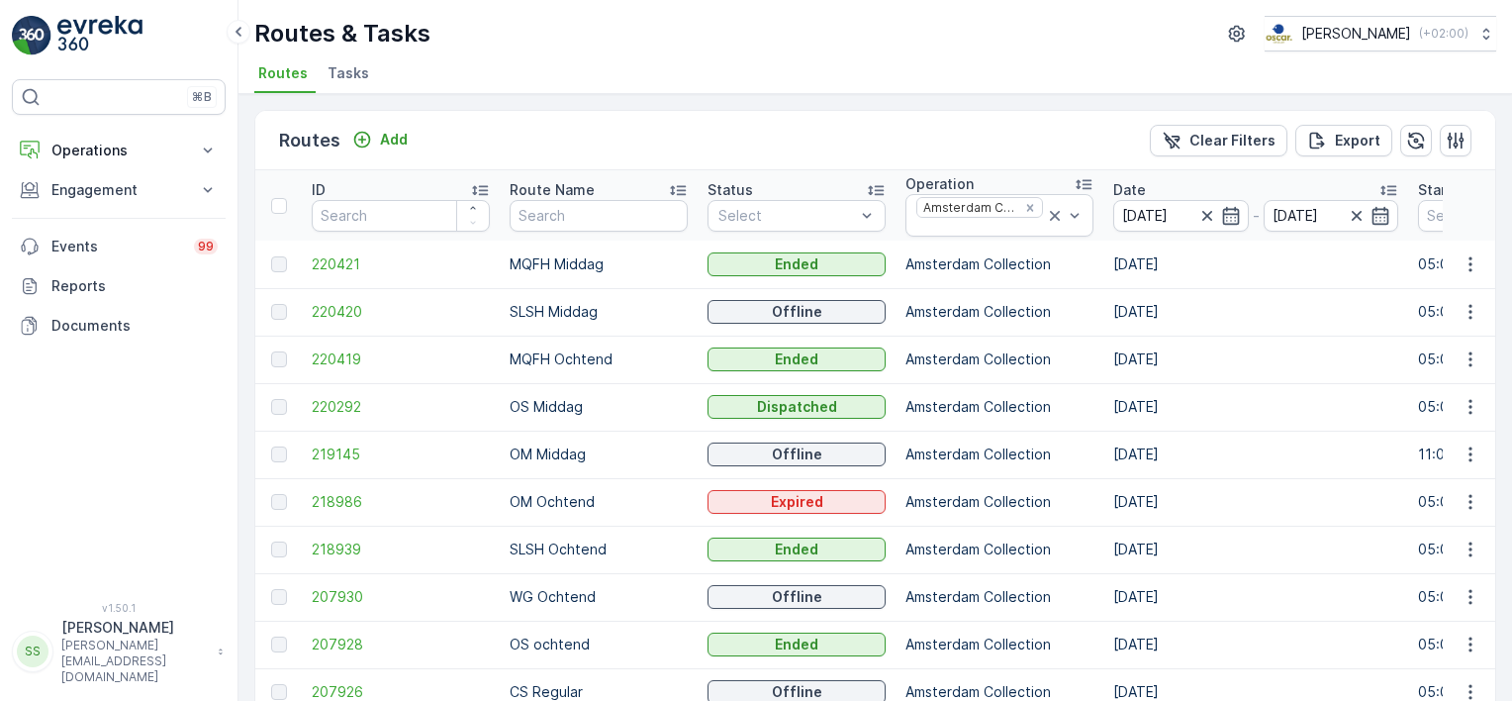
scroll to position [99, 0]
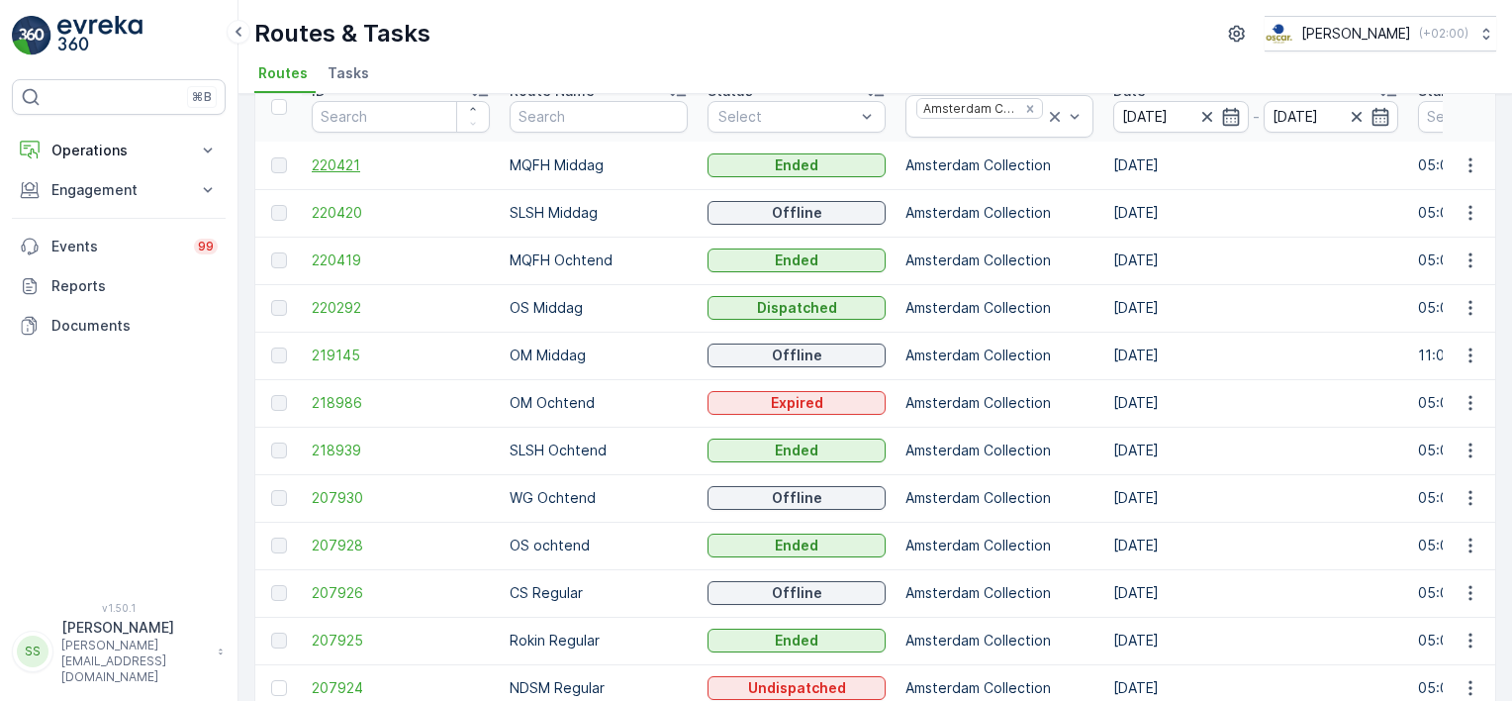
click at [329, 158] on span "220421" at bounding box center [401, 165] width 178 height 20
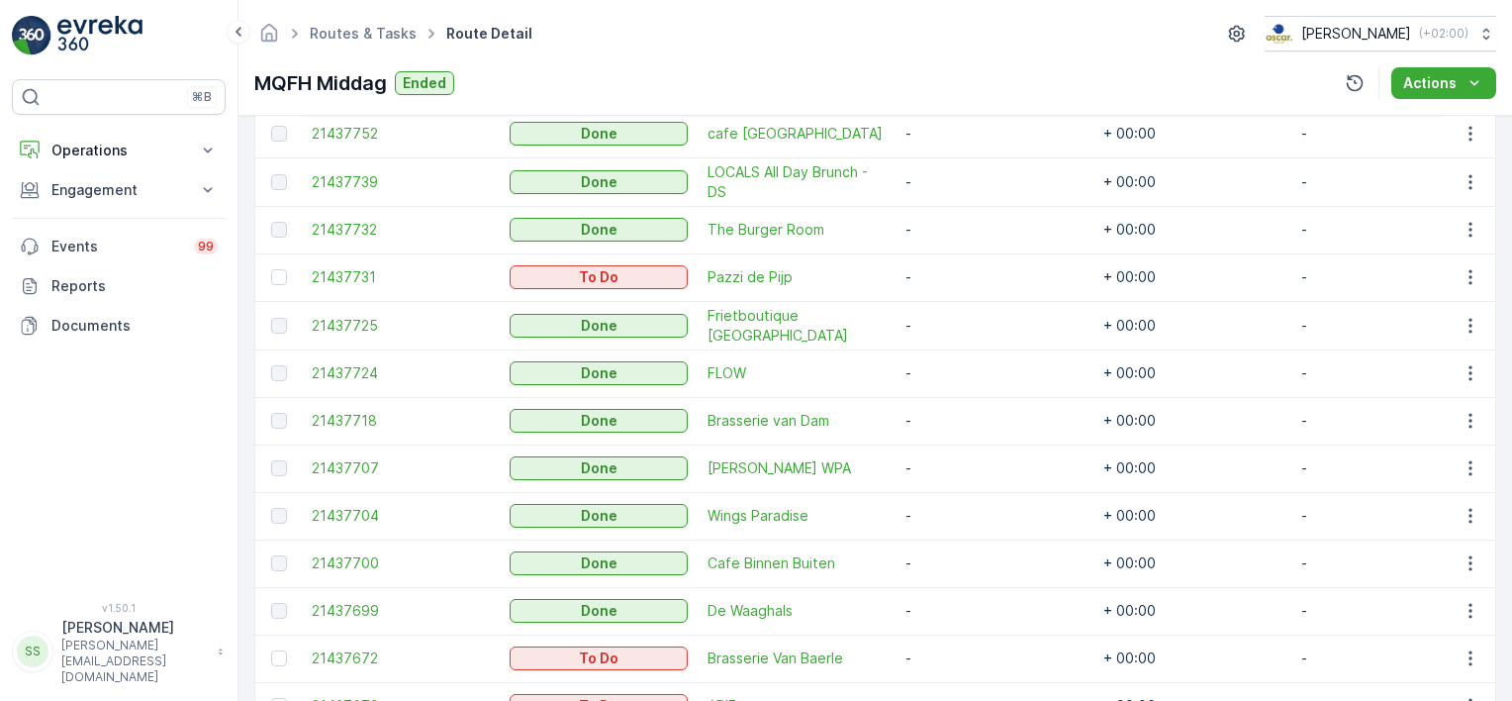
scroll to position [891, 0]
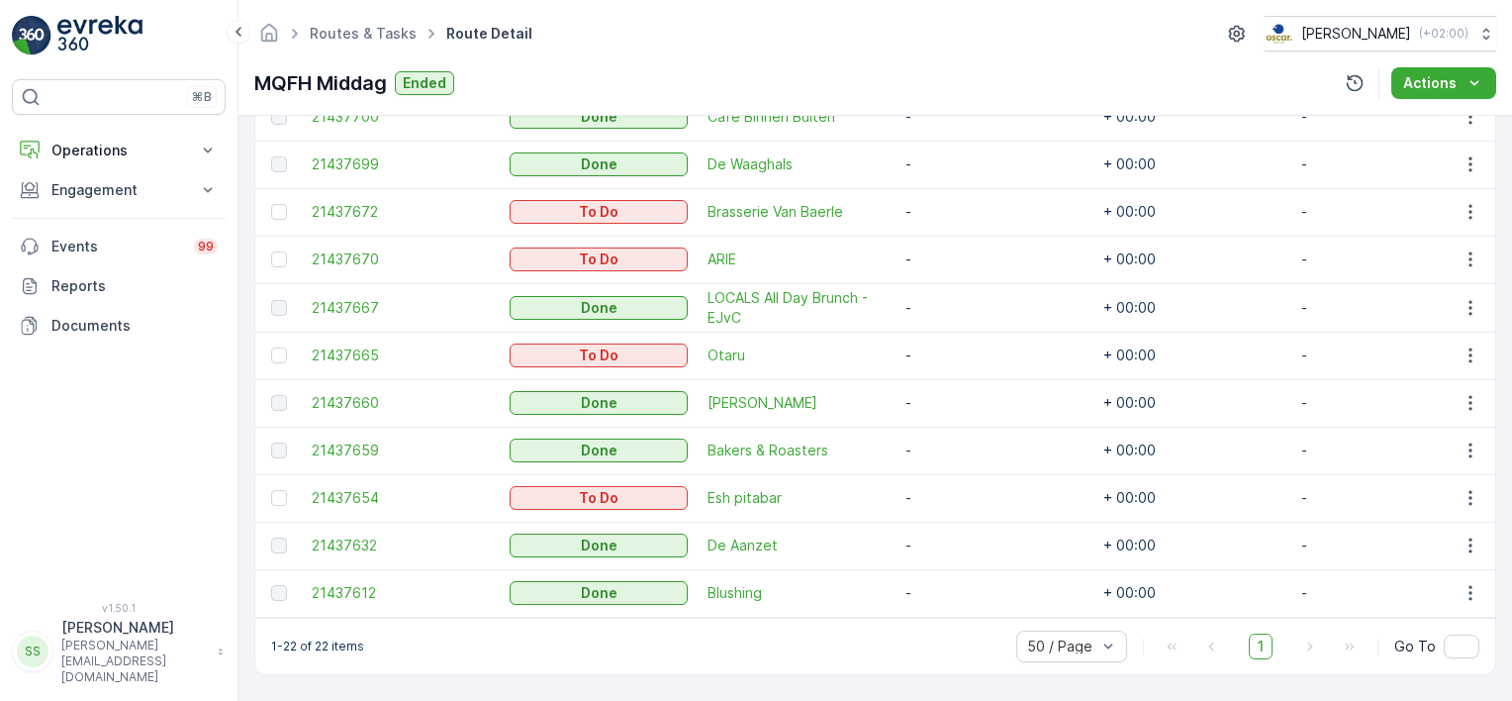
drag, startPoint x: 1505, startPoint y: 536, endPoint x: 1508, endPoint y: 550, distance: 14.2
click at [1508, 550] on div "Details Operation Amsterdam Collection Start Time 05:00 End Time 23:59 Start Lo…" at bounding box center [874, 408] width 1273 height 585
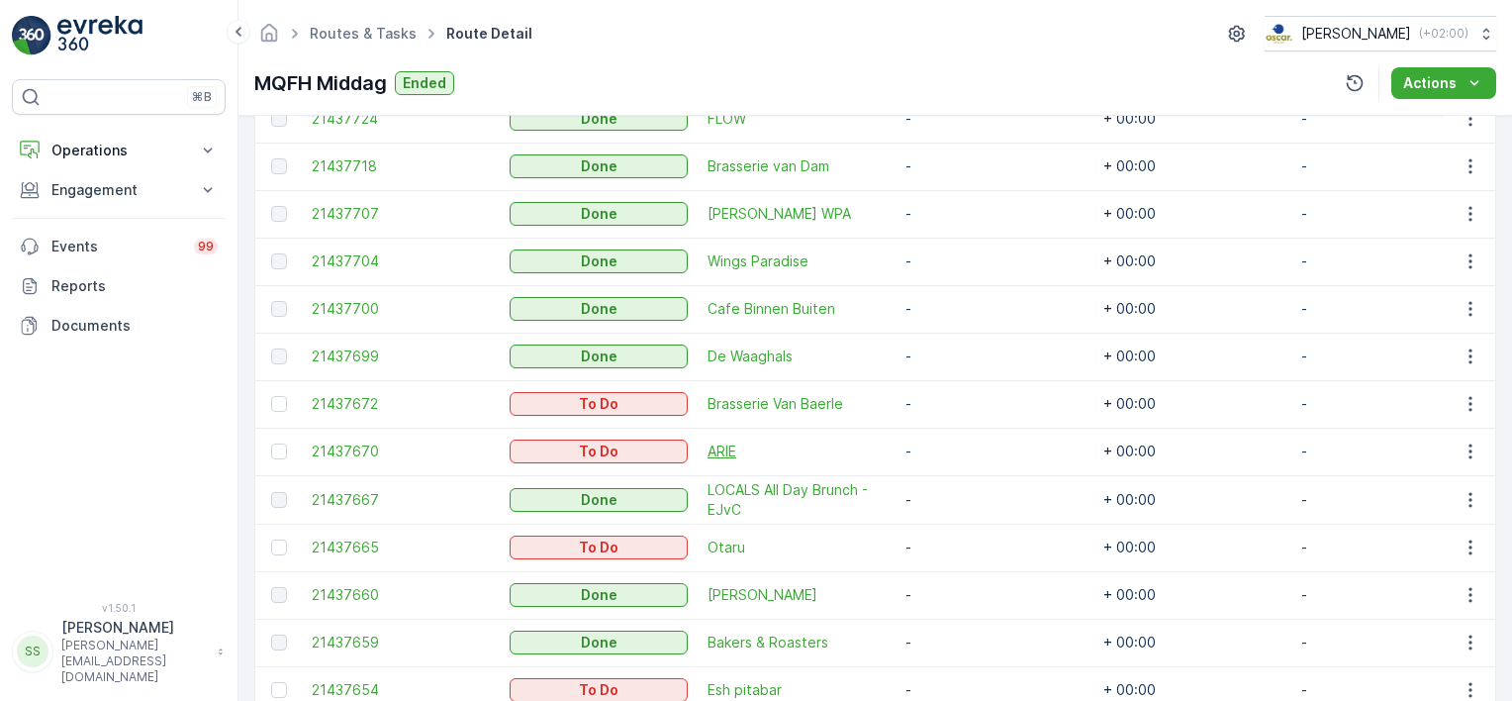
scroll to position [756, 0]
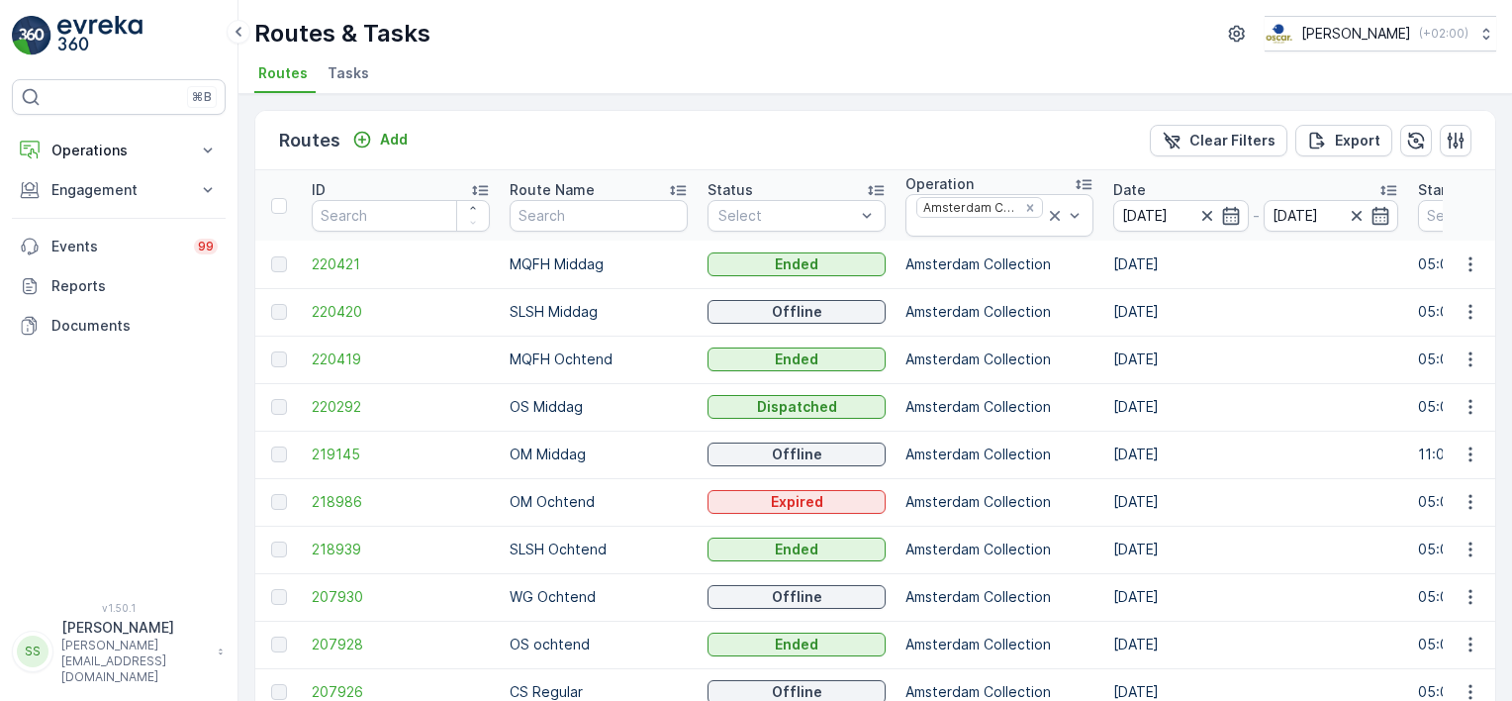
click at [527, 60] on ul "Routes Tasks" at bounding box center [867, 76] width 1226 height 34
click at [587, 52] on div "Routes & Tasks [PERSON_NAME] ( +02:00 ) Routes Tasks" at bounding box center [874, 47] width 1273 height 94
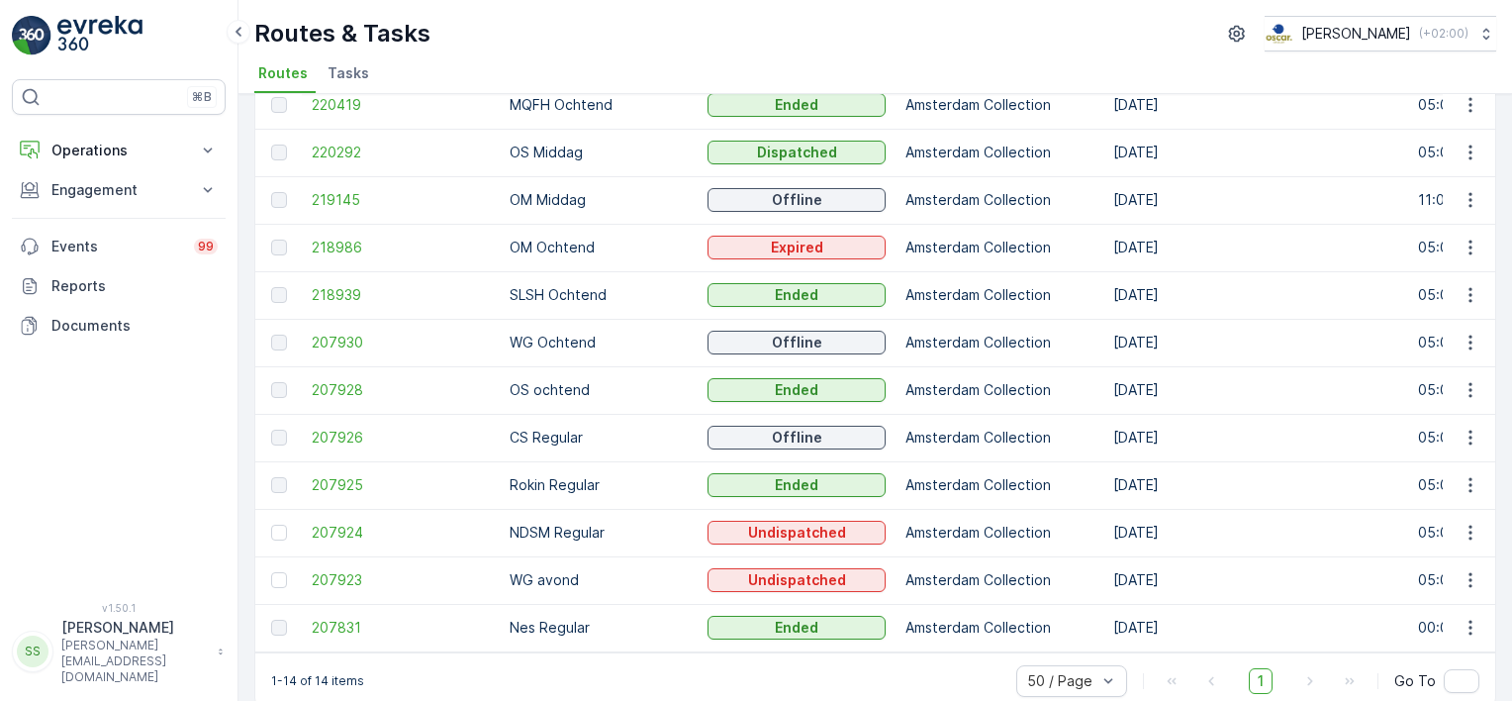
scroll to position [285, 0]
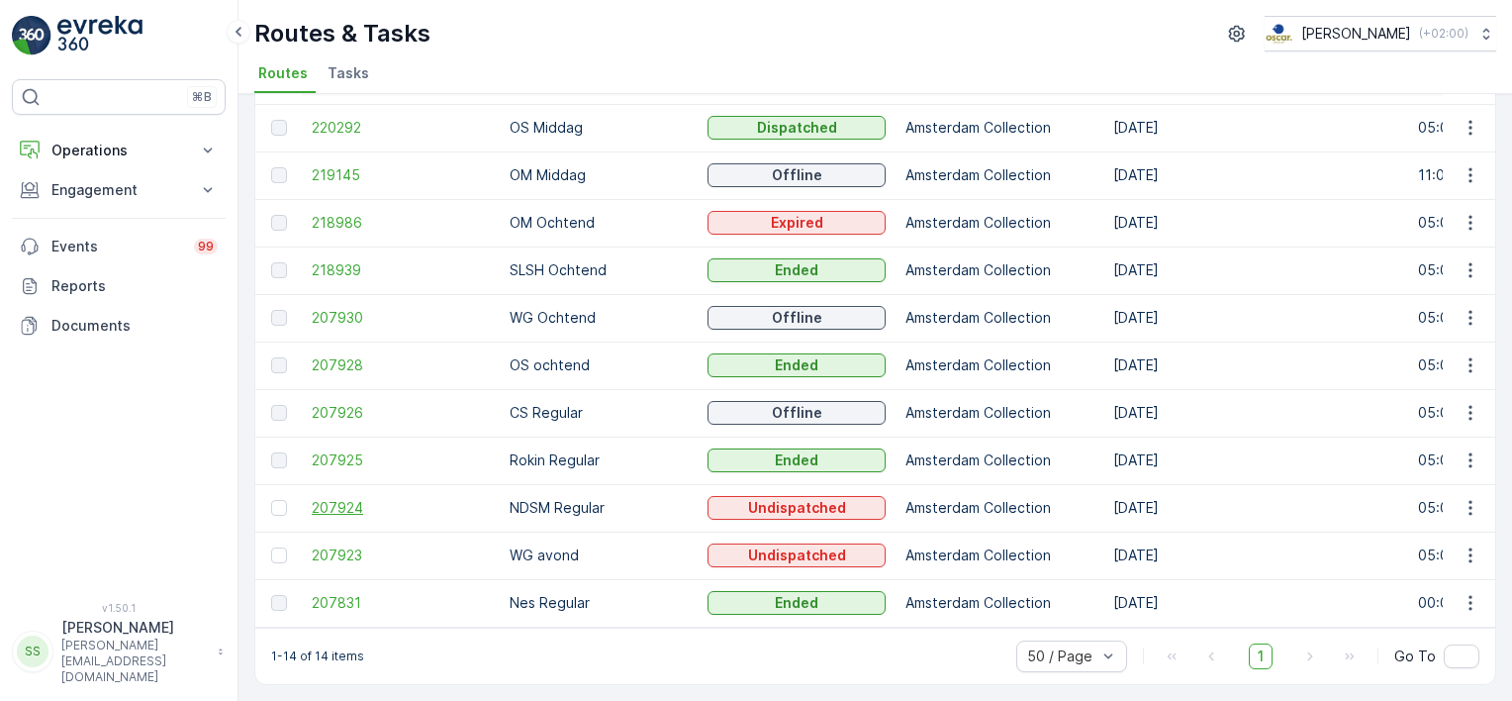
click at [332, 498] on span "207924" at bounding box center [401, 508] width 178 height 20
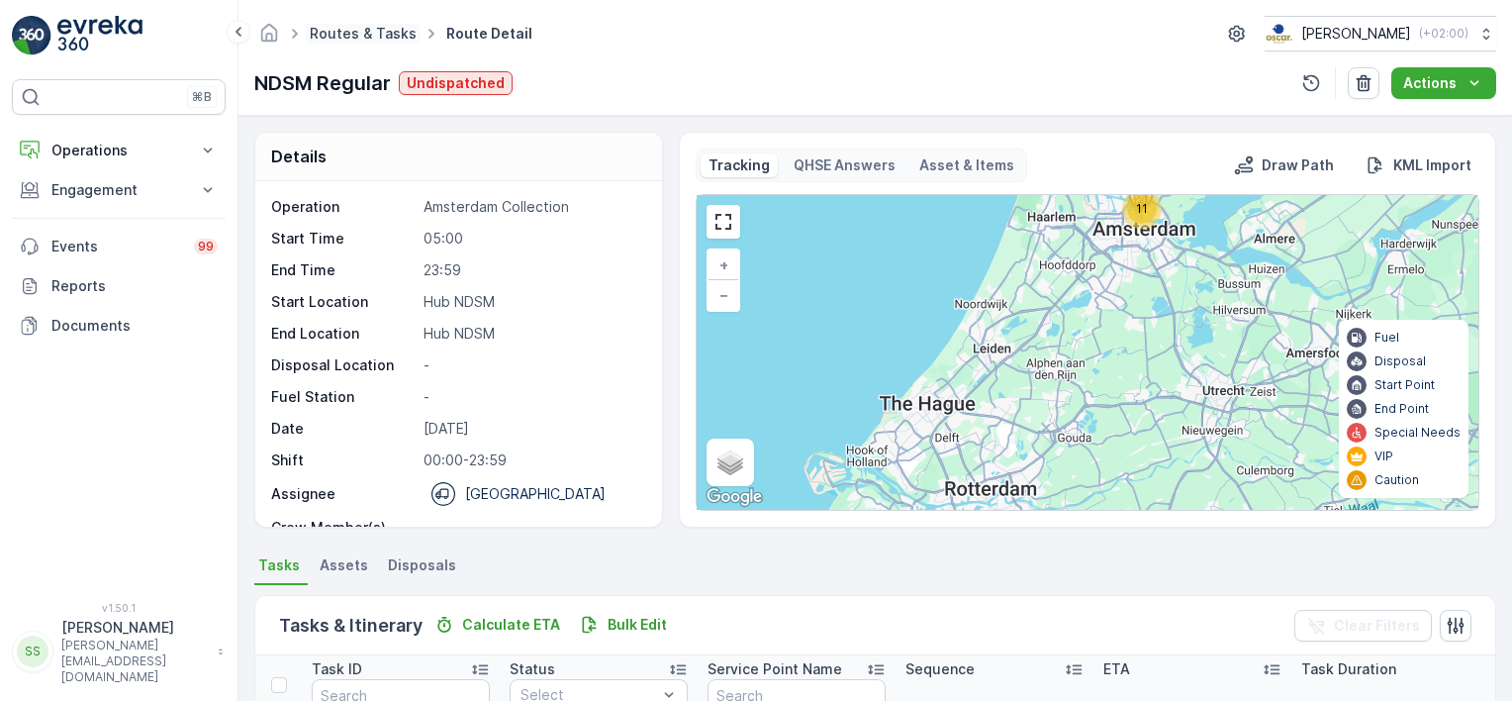
click at [346, 31] on link "Routes & Tasks" at bounding box center [363, 33] width 107 height 17
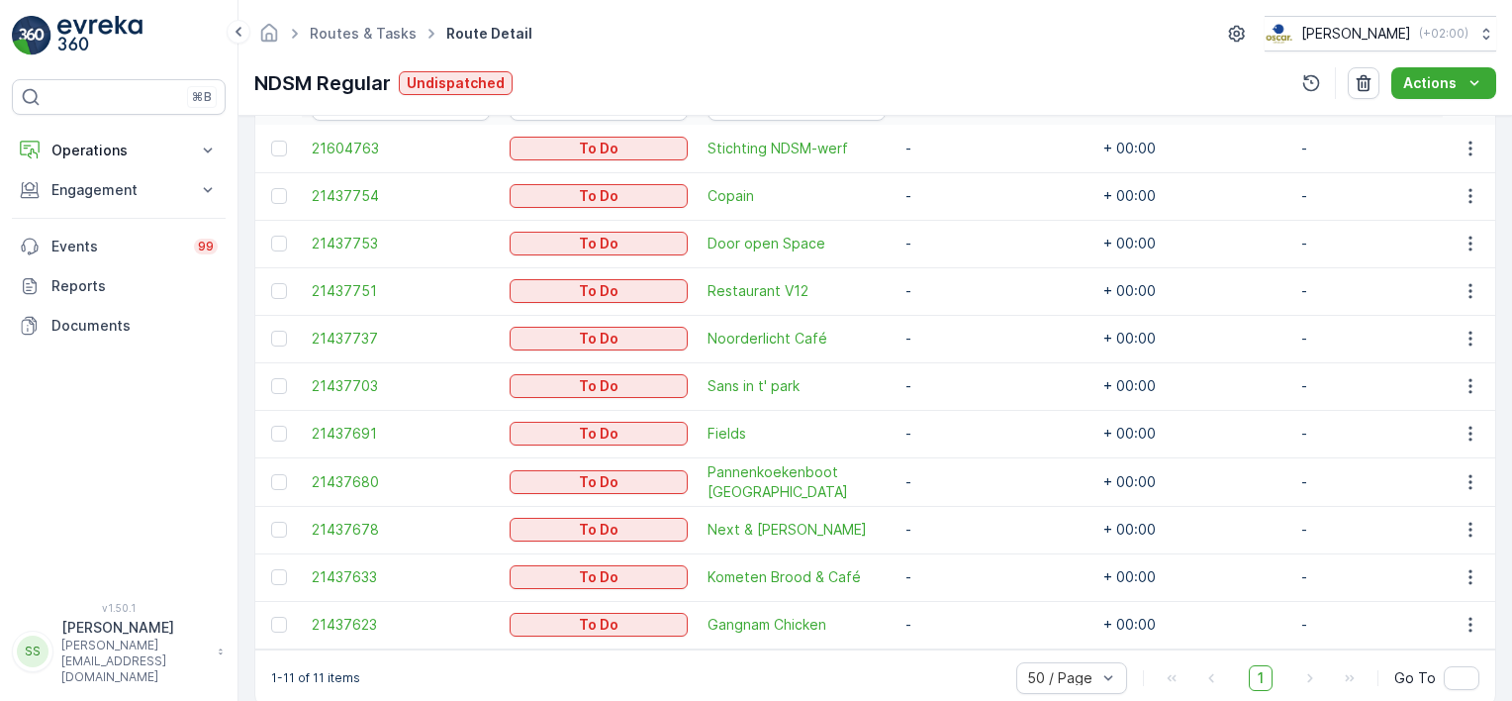
scroll to position [594, 0]
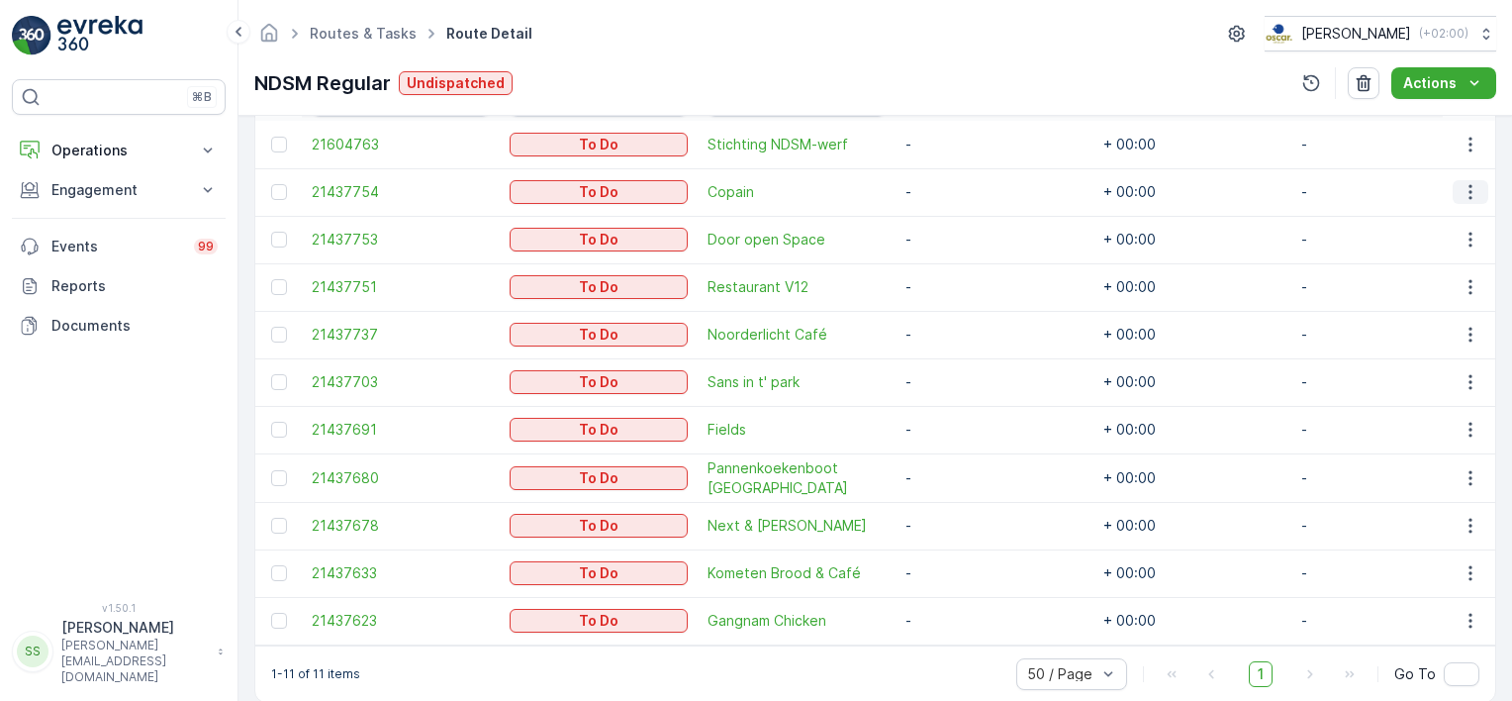
click at [1461, 194] on icon "button" at bounding box center [1470, 192] width 20 height 20
click at [1413, 271] on span "Change Route" at bounding box center [1419, 276] width 96 height 20
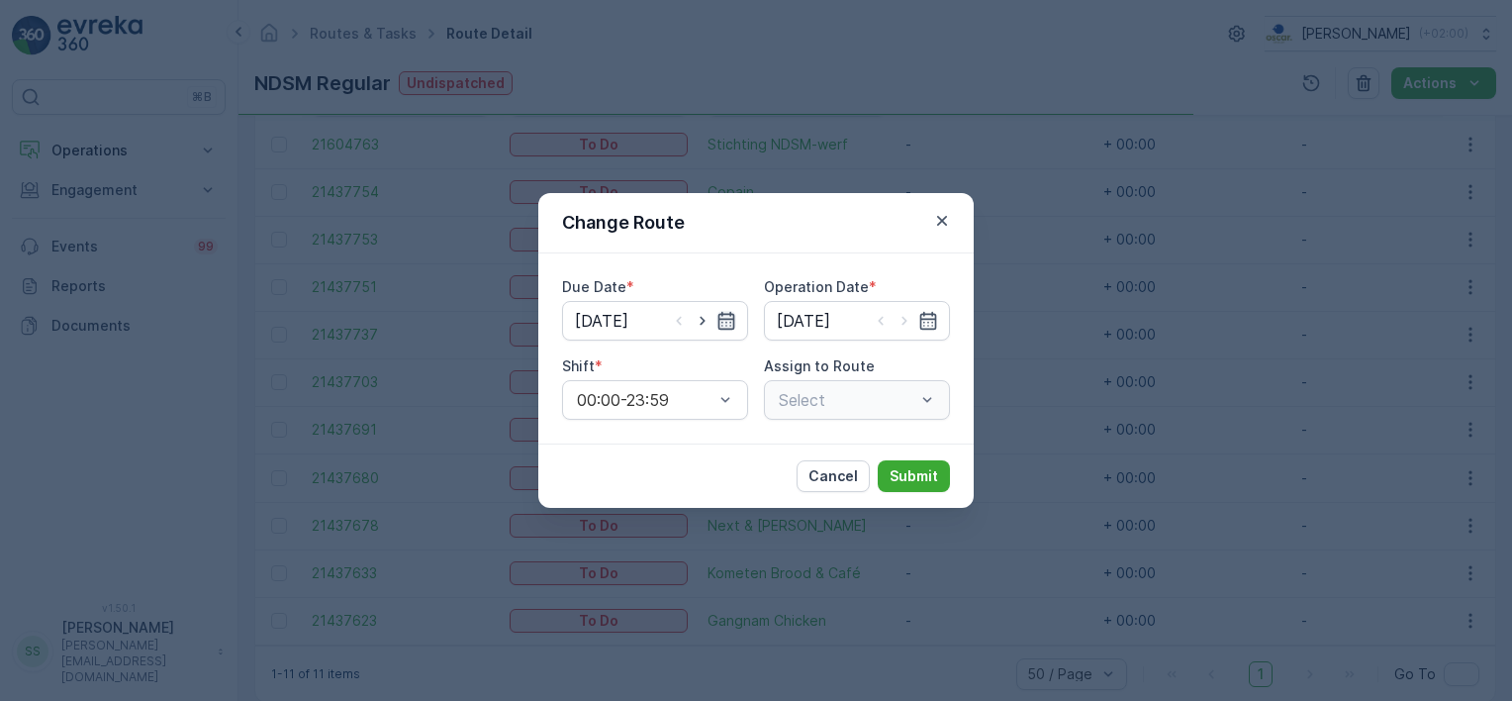
type input "14.09.2025"
click at [701, 320] on icon "button" at bounding box center [703, 321] width 20 height 20
type input "[DATE]"
click at [905, 324] on icon "button" at bounding box center [904, 321] width 20 height 20
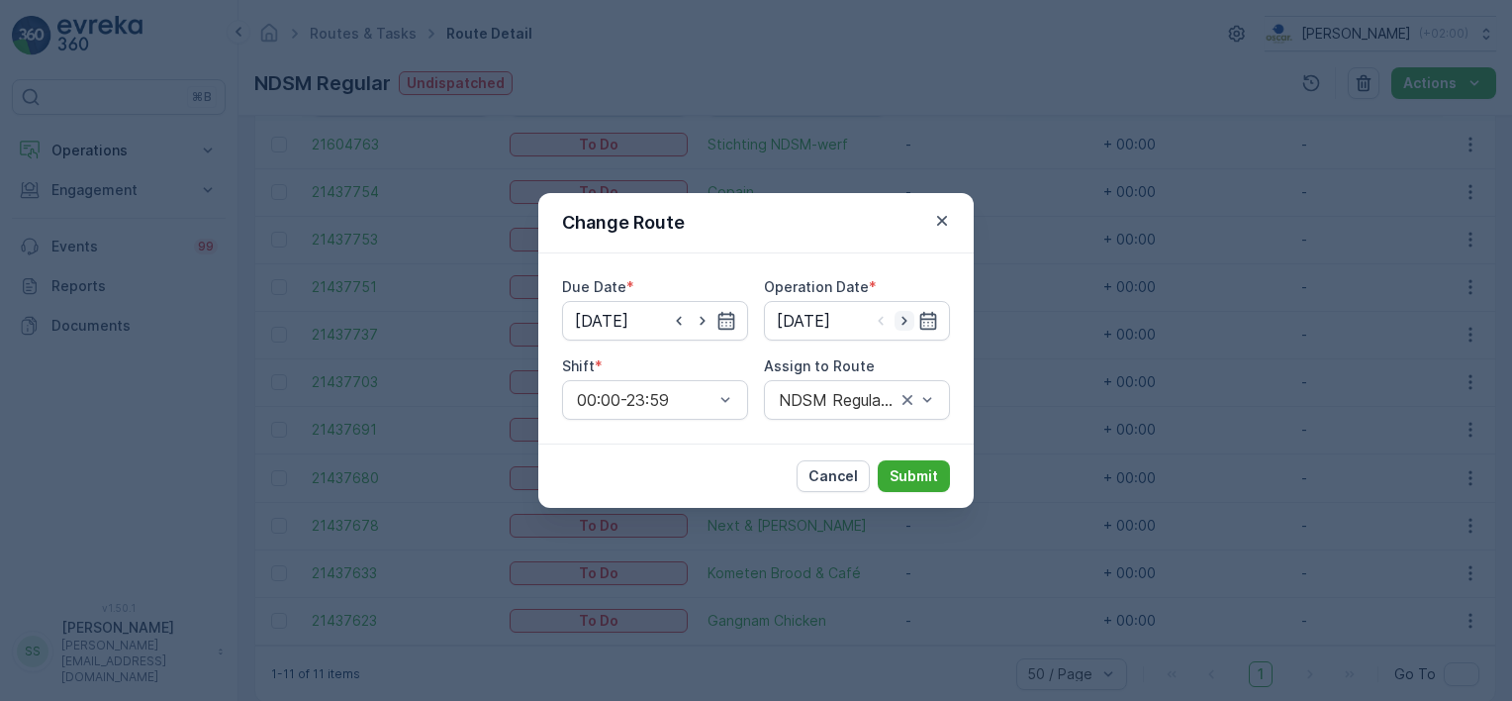
type input "[DATE]"
click at [616, 453] on div "Cancel Submit" at bounding box center [755, 475] width 435 height 64
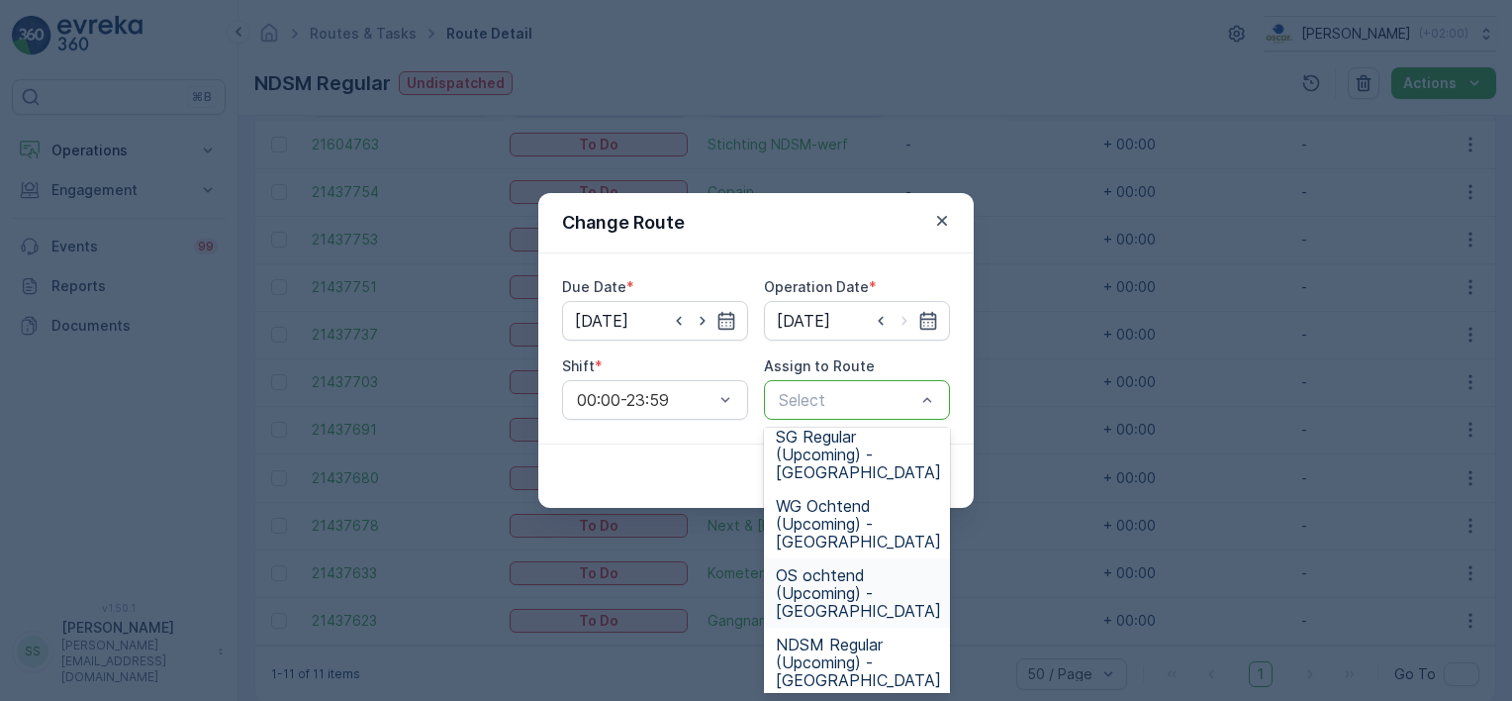
scroll to position [989, 0]
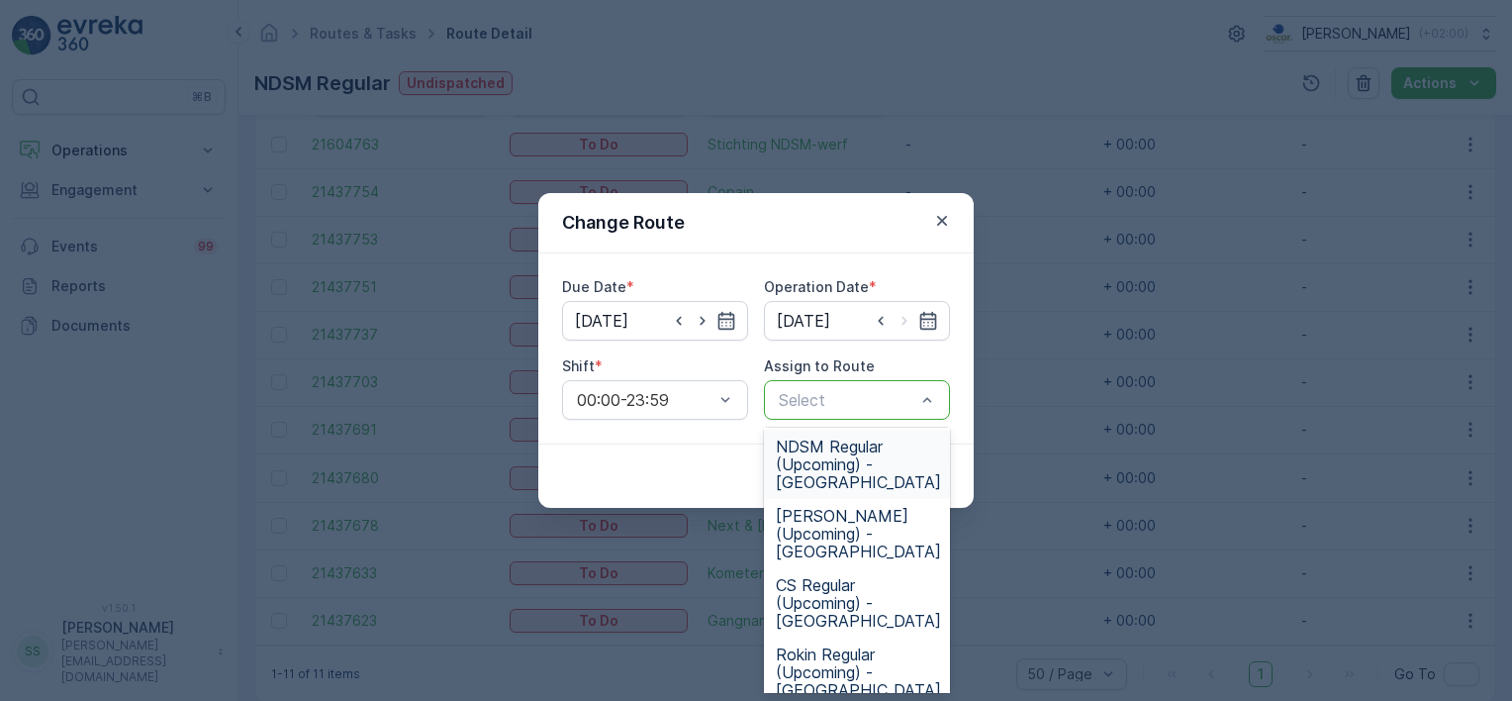
click at [815, 459] on span "NDSM Regular (Upcoming) - Amsterdam" at bounding box center [858, 463] width 165 height 53
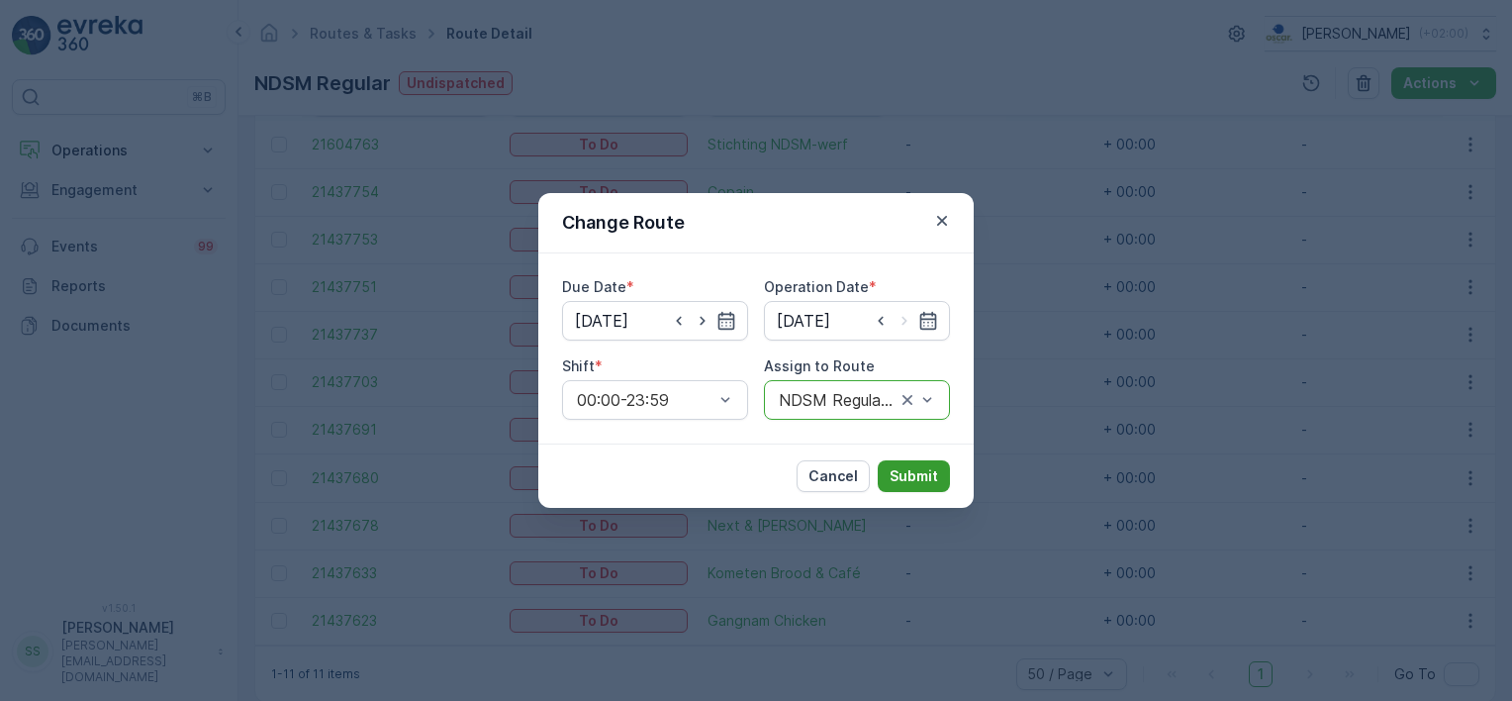
click at [914, 472] on p "Submit" at bounding box center [914, 476] width 48 height 20
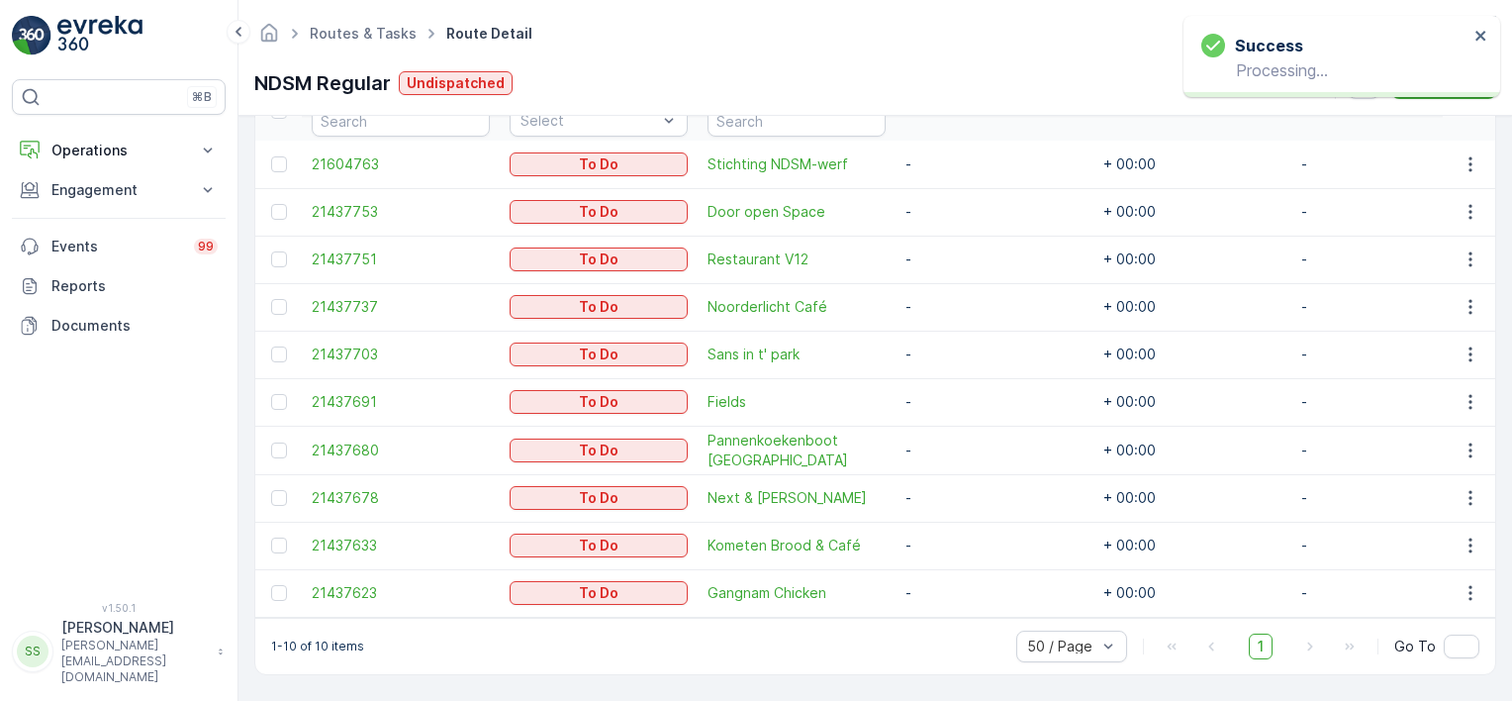
scroll to position [581, 0]
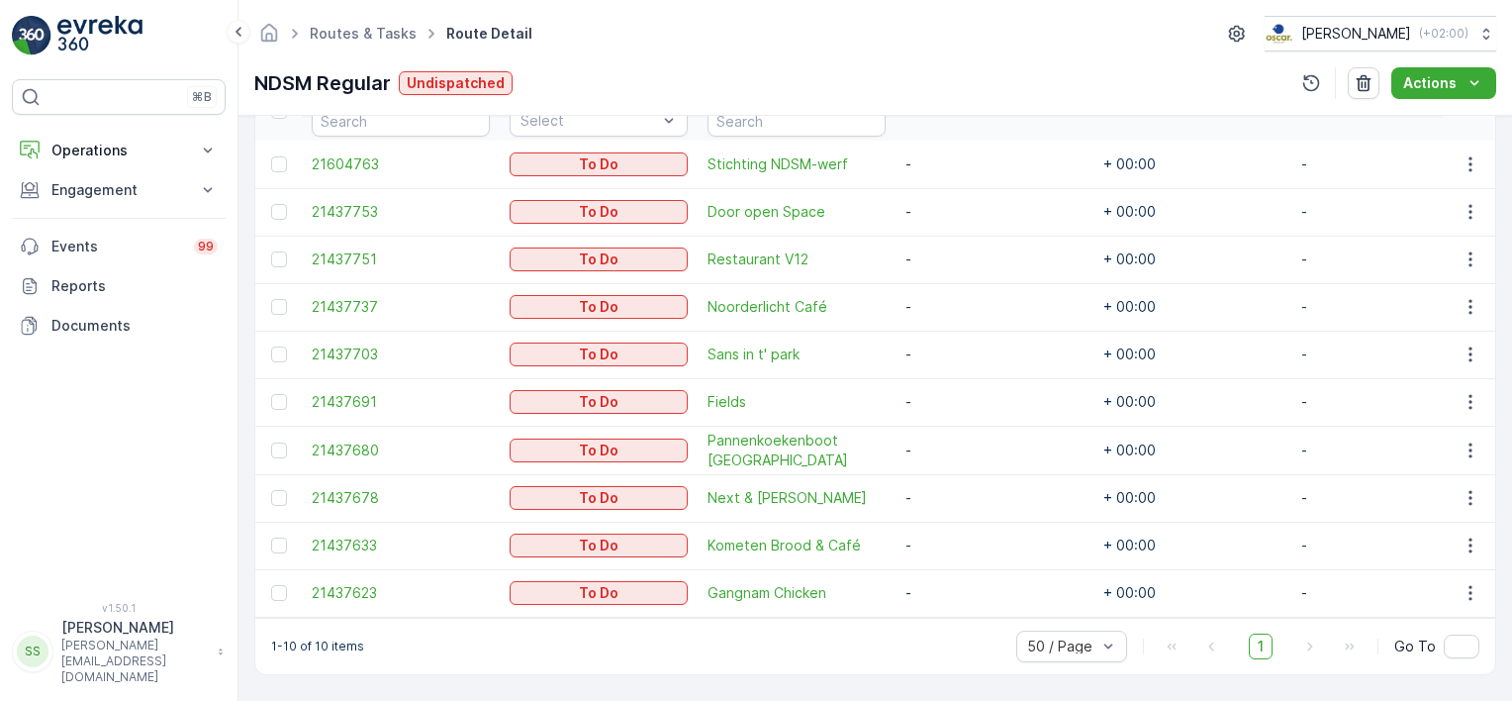
drag, startPoint x: 652, startPoint y: 99, endPoint x: 613, endPoint y: 99, distance: 38.6
click at [652, 99] on div "Routes & Tasks Route Detail Oscar Circulair ( +02:00 ) NDSM Regular Undispatche…" at bounding box center [874, 58] width 1273 height 116
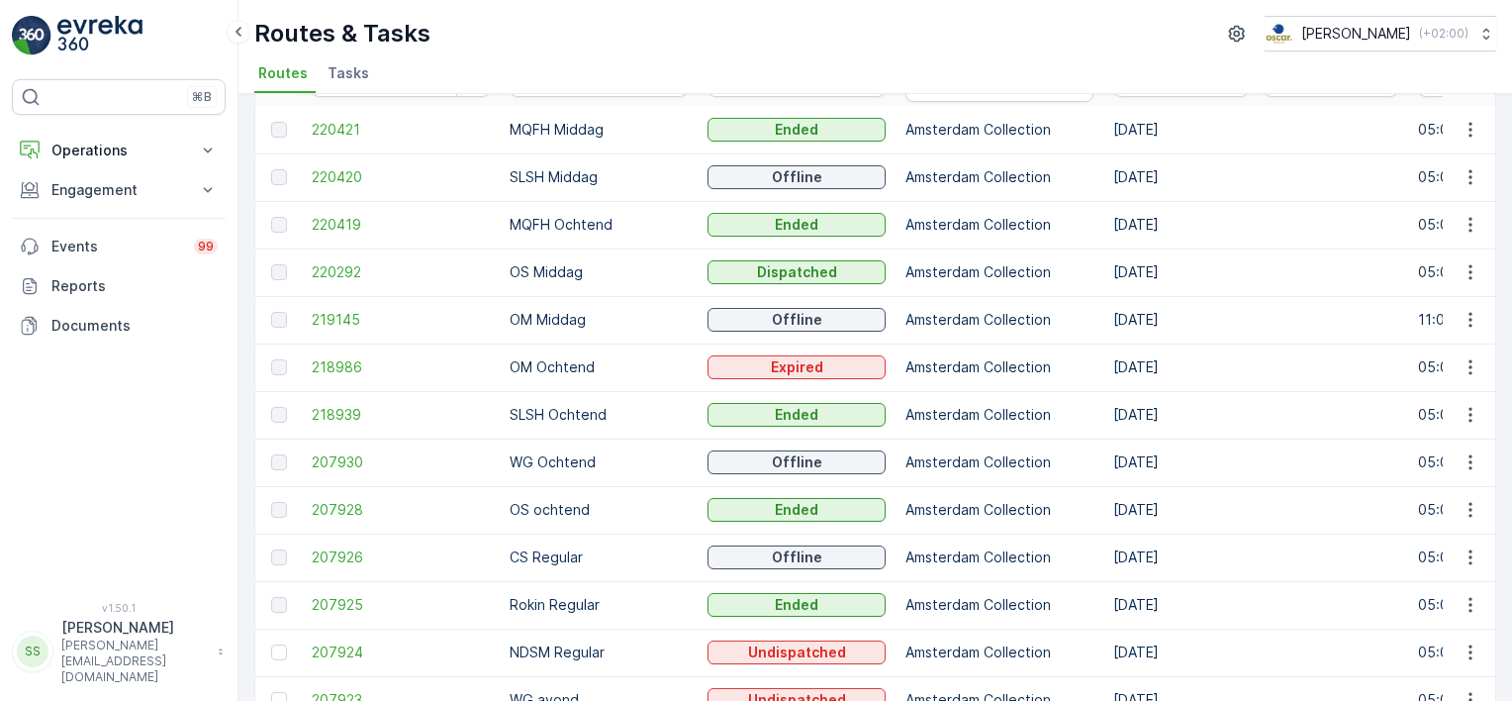
scroll to position [87, 0]
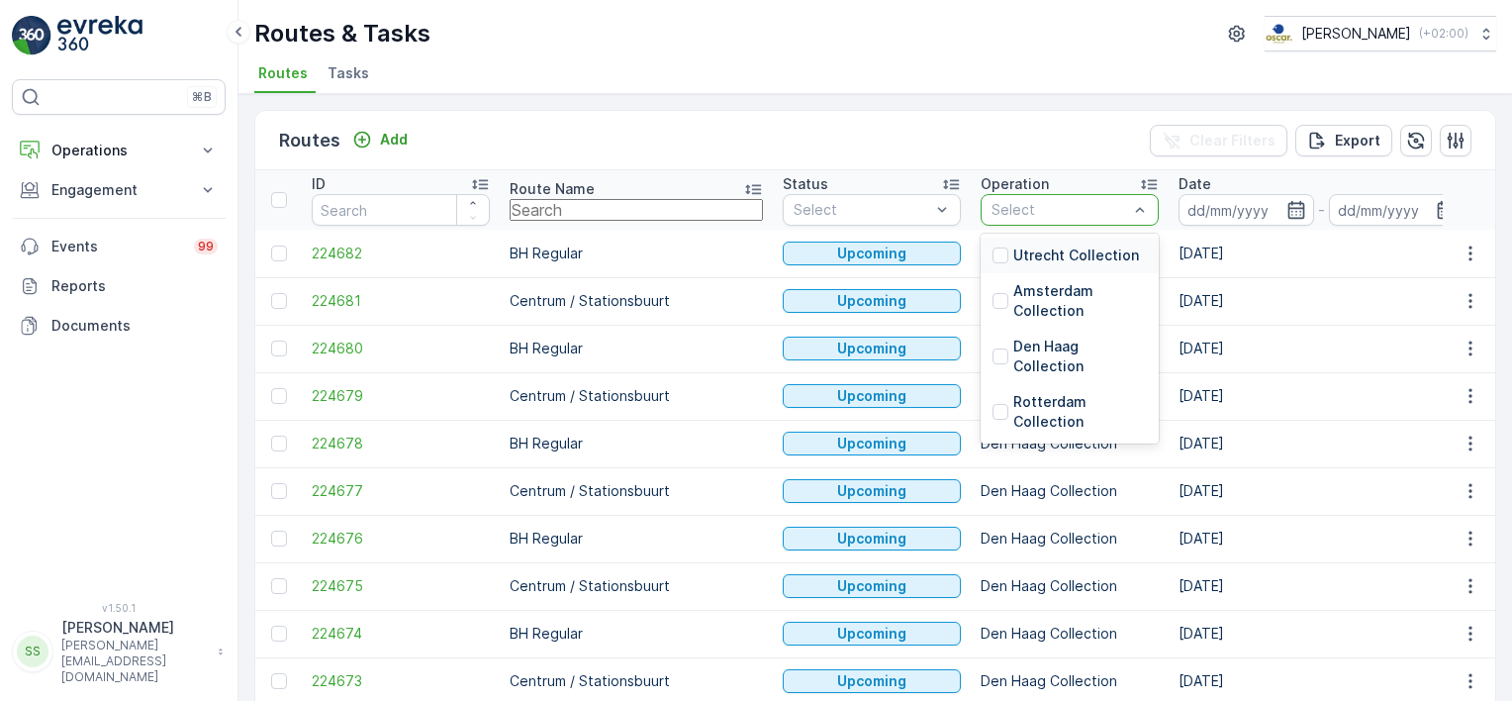
click at [587, 203] on input "text" at bounding box center [636, 210] width 253 height 22
type input "ndsm"
click at [639, 141] on div "Routes Add Clear Filters Export" at bounding box center [875, 140] width 1240 height 59
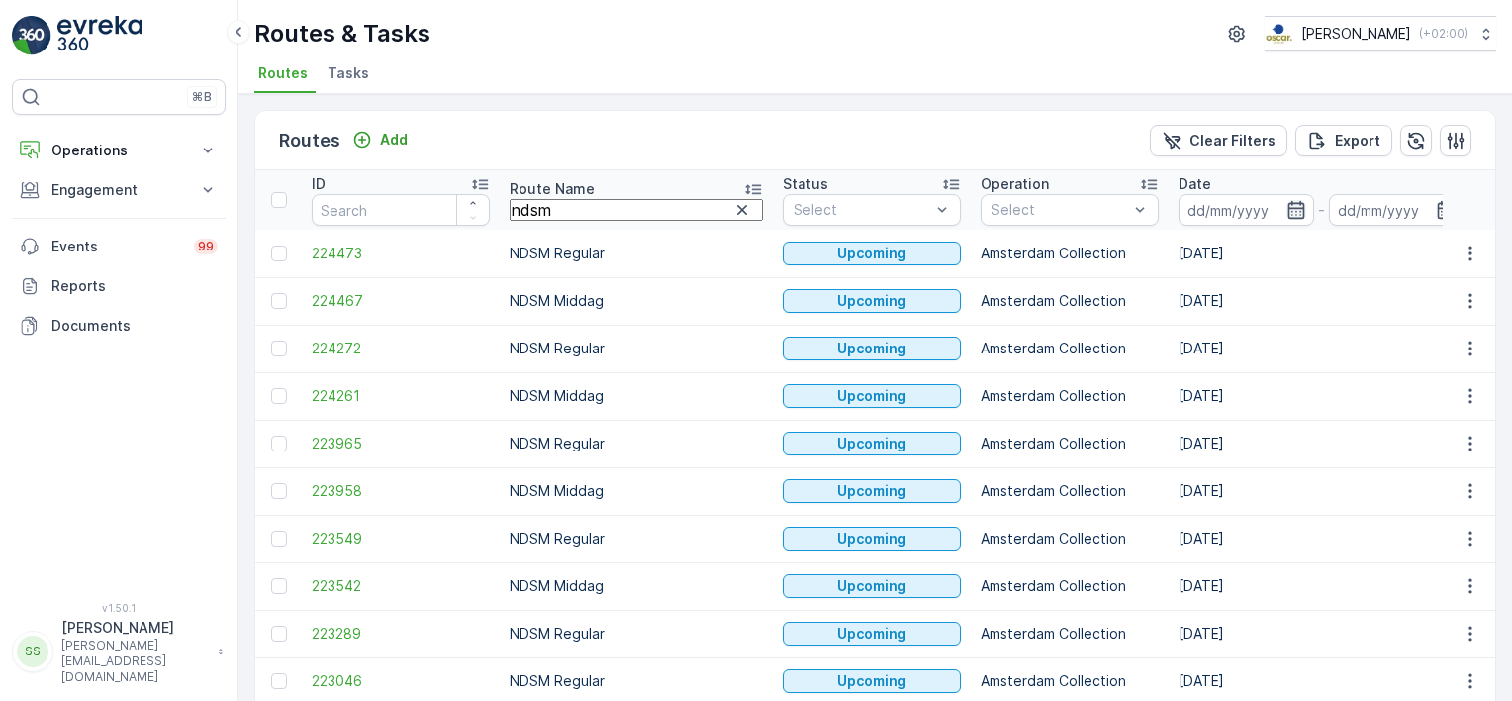
click at [1286, 212] on icon "button" at bounding box center [1296, 210] width 20 height 20
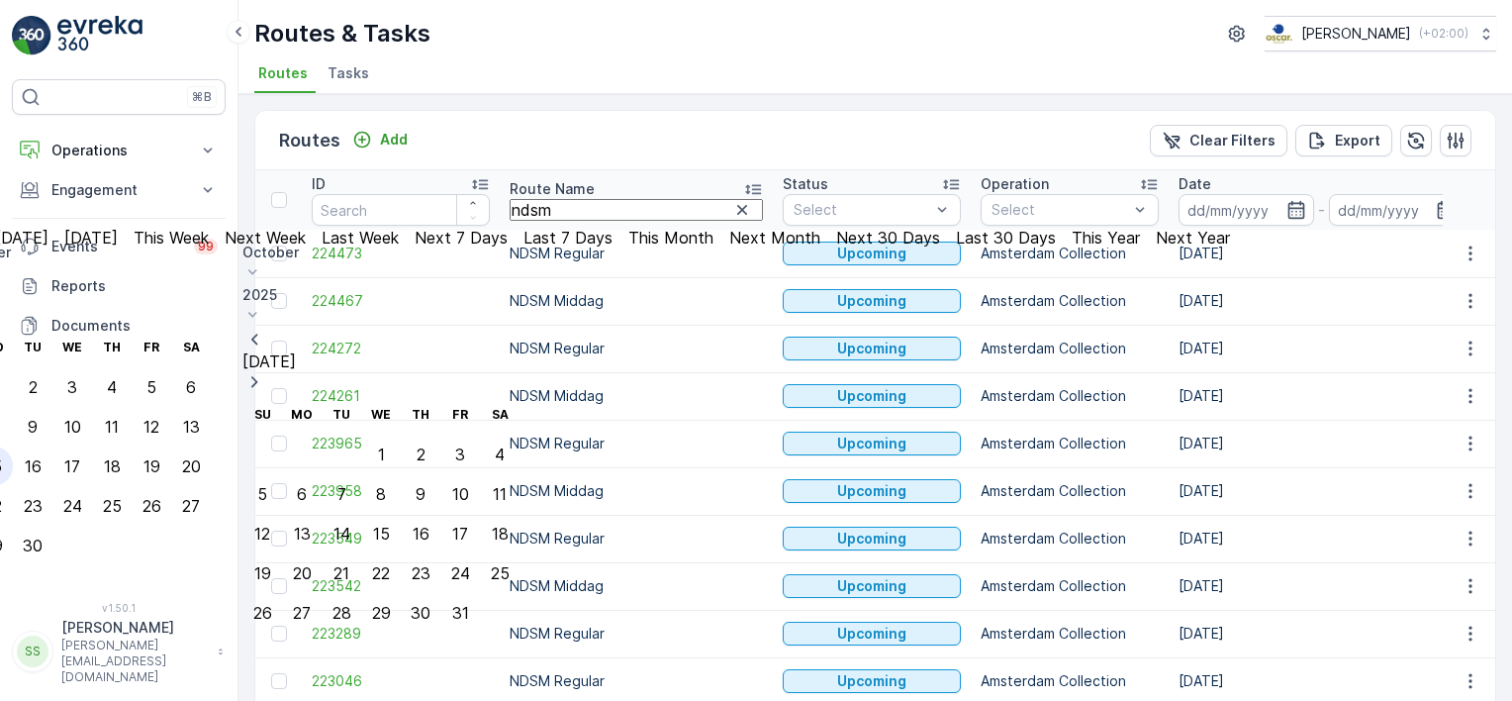
type input "[DATE]"
click at [1054, 140] on div "Routes Add Clear Filters Export" at bounding box center [875, 140] width 1240 height 59
type input "[DATE]"
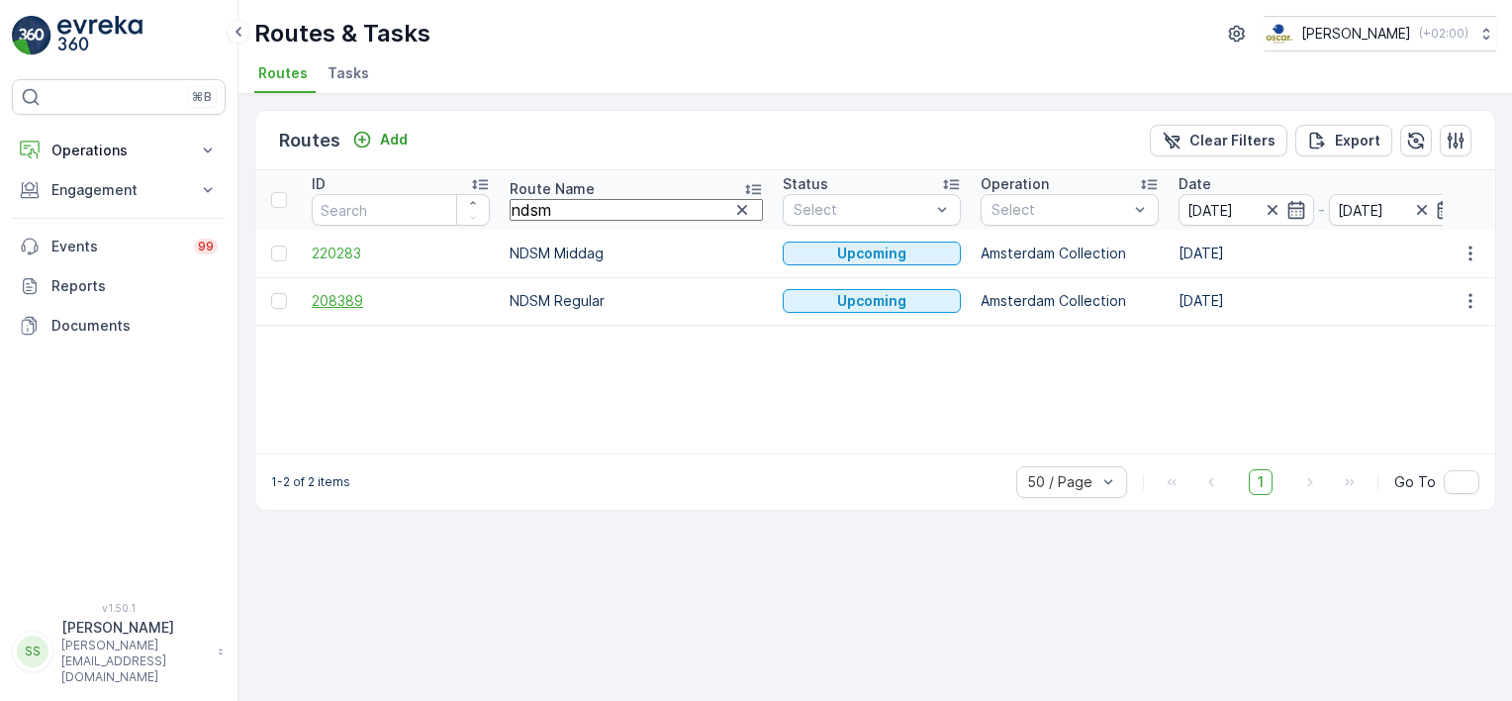
click at [324, 297] on span "208389" at bounding box center [401, 301] width 178 height 20
click at [344, 248] on span "220283" at bounding box center [401, 253] width 178 height 20
click at [334, 292] on span "208389" at bounding box center [401, 301] width 178 height 20
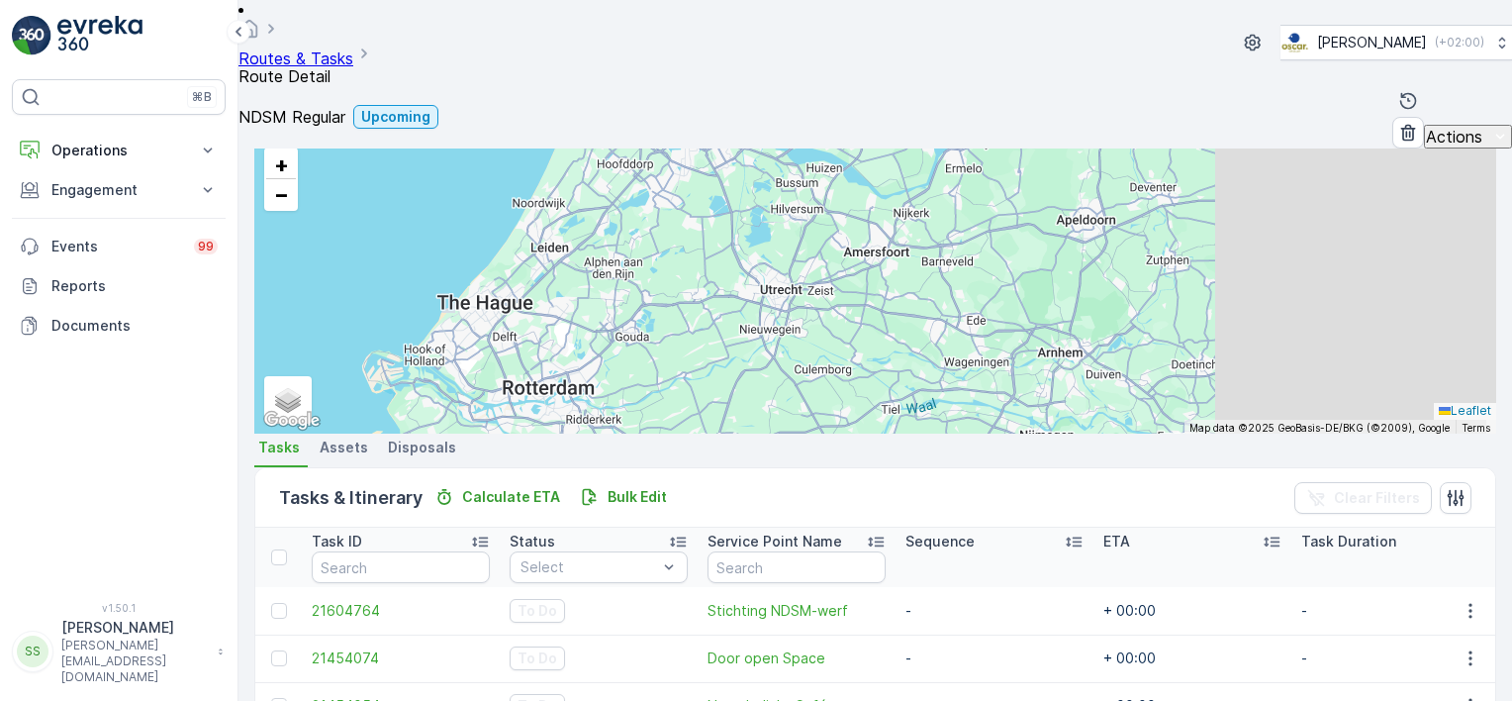
scroll to position [577, 0]
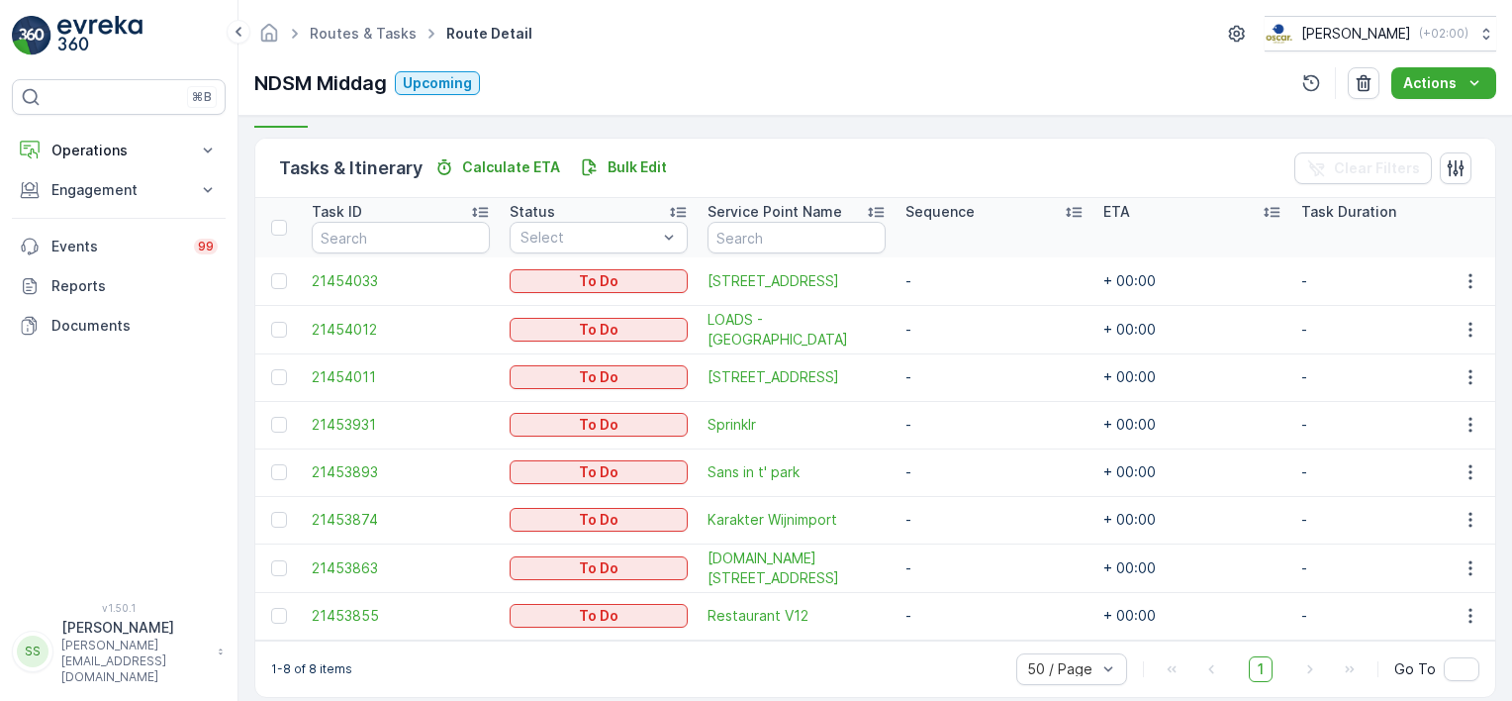
scroll to position [486, 0]
